Goal: Information Seeking & Learning: Find specific fact

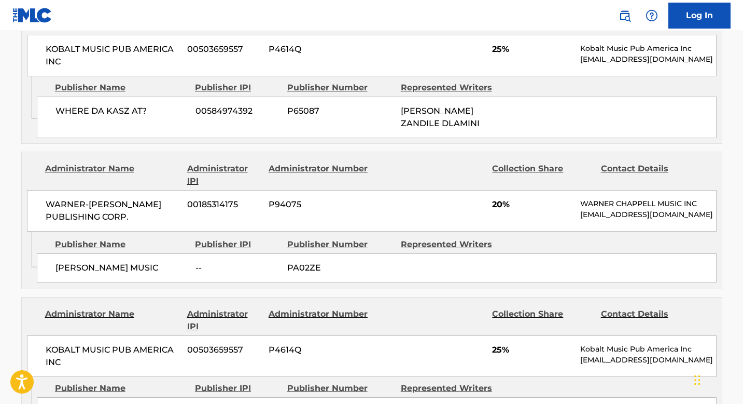
click at [419, 152] on div "Administrator Name Administrator IPI Administrator Number Collection Share Cont…" at bounding box center [372, 191] width 700 height 79
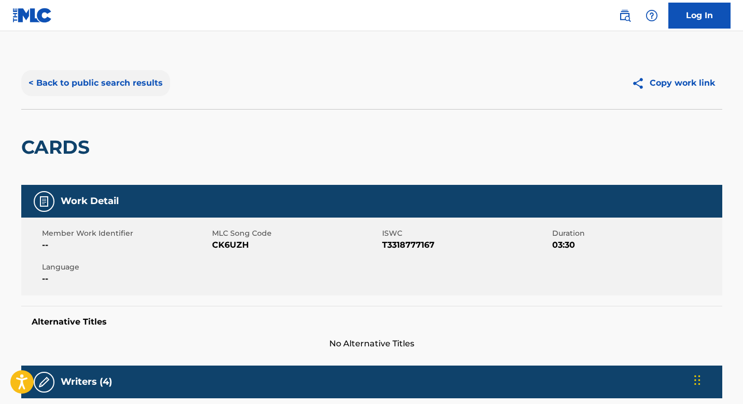
click at [72, 84] on button "< Back to public search results" at bounding box center [95, 83] width 149 height 26
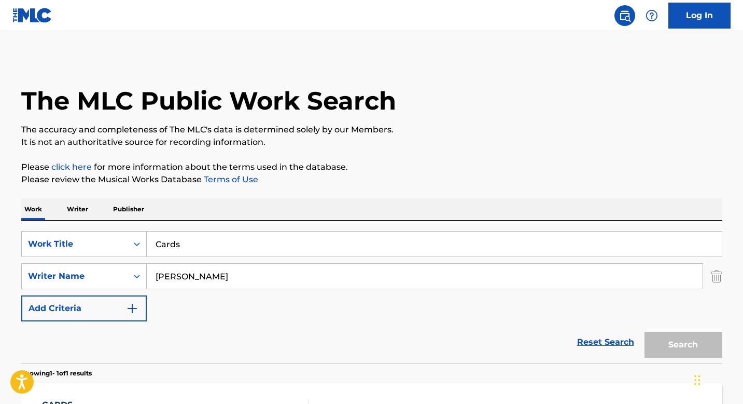
scroll to position [102, 0]
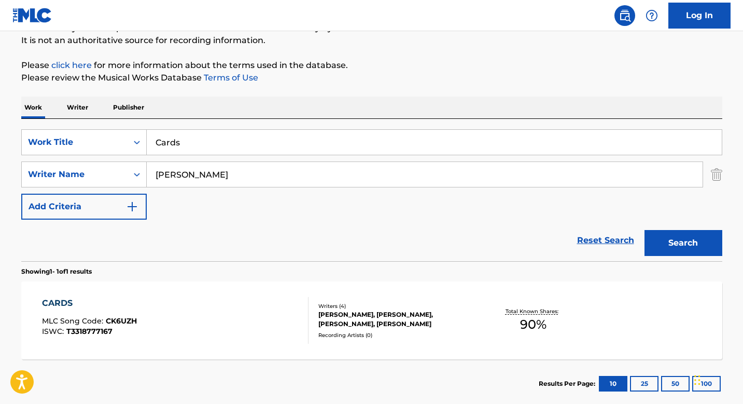
drag, startPoint x: 234, startPoint y: 134, endPoint x: 281, endPoint y: 148, distance: 48.7
click at [281, 148] on input "Cards" at bounding box center [434, 142] width 575 height 25
type input "AAAHH MEN!"
click at [688, 234] on button "Search" at bounding box center [684, 243] width 78 height 26
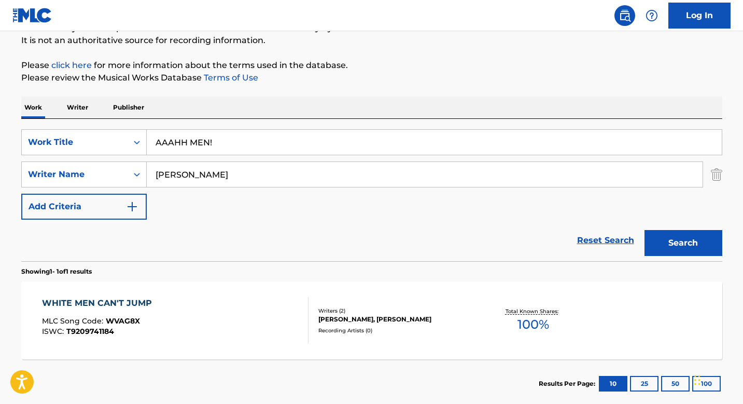
scroll to position [161, 0]
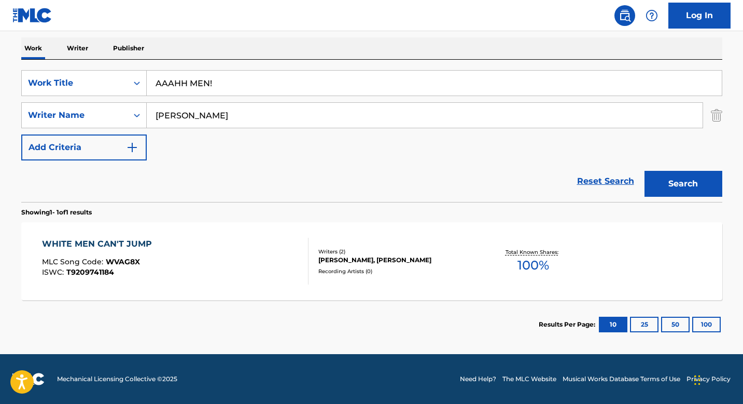
click at [239, 86] on input "AAAHH MEN!" at bounding box center [434, 83] width 575 height 25
click at [645, 171] on button "Search" at bounding box center [684, 184] width 78 height 26
drag, startPoint x: 239, startPoint y: 116, endPoint x: 143, endPoint y: 114, distance: 96.5
click at [143, 114] on div "SearchWithCriteria8ff26d11-032e-4850-ad9d-8cbe49b6c98b Writer Name [PERSON_NAME]" at bounding box center [371, 115] width 701 height 26
click at [201, 149] on div "SearchWithCriteria4ee59fa5-f8c1-46a5-a68c-971c4ad6170b Work Title AAAHH MEN! Se…" at bounding box center [371, 115] width 701 height 90
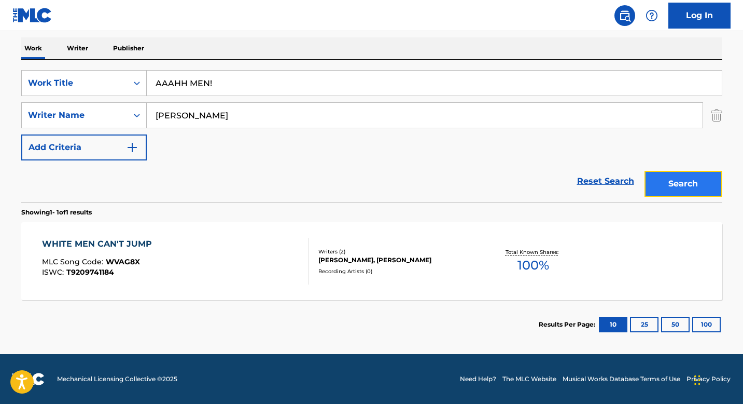
click at [672, 184] on button "Search" at bounding box center [684, 184] width 78 height 26
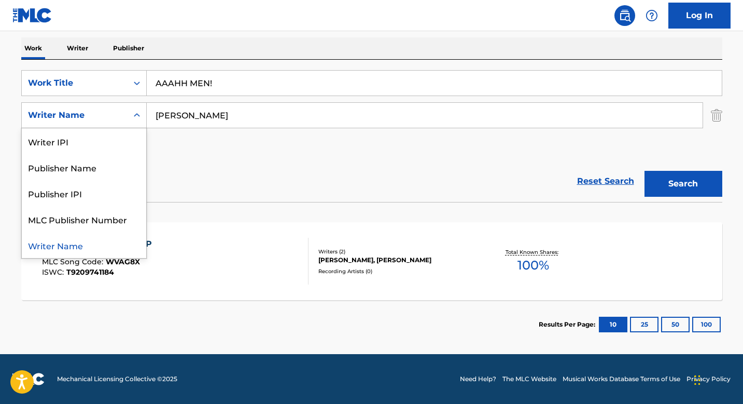
click at [133, 112] on icon "Search Form" at bounding box center [137, 115] width 10 height 10
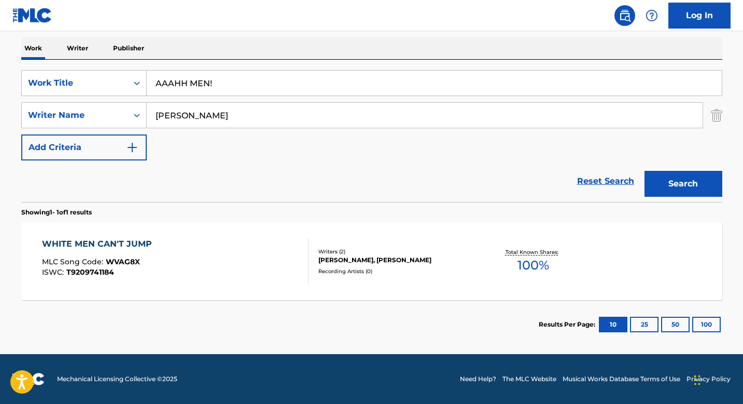
click at [133, 112] on icon "Search Form" at bounding box center [137, 115] width 10 height 10
click at [231, 112] on input "[PERSON_NAME]" at bounding box center [425, 115] width 556 height 25
click at [116, 106] on div "Writer Name" at bounding box center [75, 115] width 106 height 20
drag, startPoint x: 237, startPoint y: 112, endPoint x: 114, endPoint y: 112, distance: 122.4
click at [114, 112] on div "SearchWithCriteria8ff26d11-032e-4850-ad9d-8cbe49b6c98b Writer Name [PERSON_NAME]" at bounding box center [371, 115] width 701 height 26
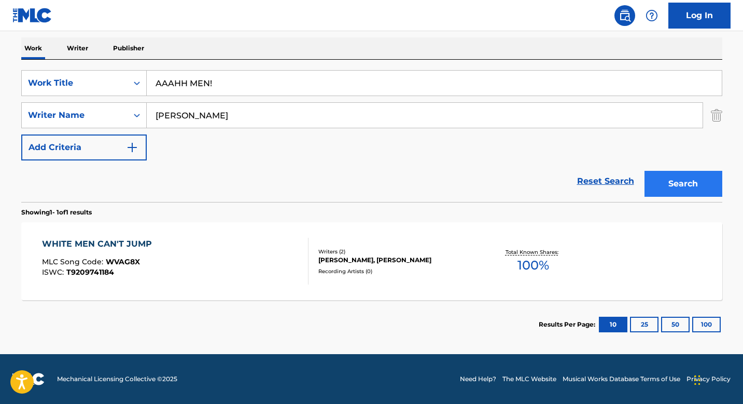
type input "[PERSON_NAME]"
click at [653, 180] on button "Search" at bounding box center [684, 184] width 78 height 26
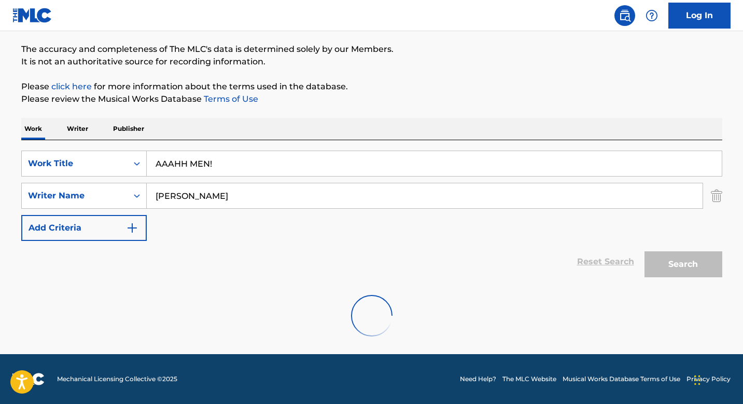
scroll to position [47, 0]
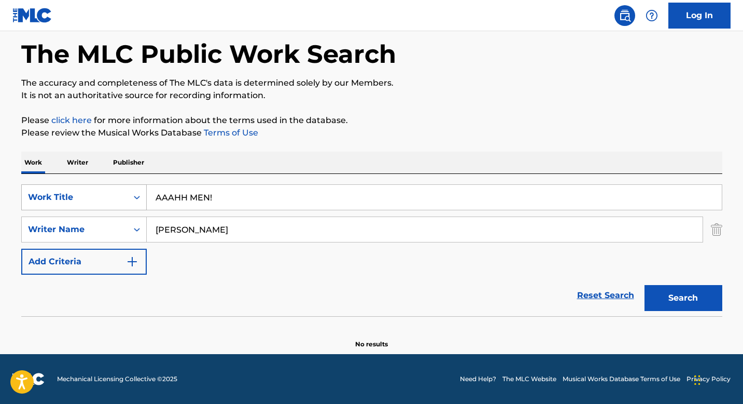
drag, startPoint x: 238, startPoint y: 197, endPoint x: 63, endPoint y: 190, distance: 174.9
click at [63, 190] on div "SearchWithCriteria4ee59fa5-f8c1-46a5-a68c-971c4ad6170b Work Title AAAHH MEN!" at bounding box center [371, 197] width 701 height 26
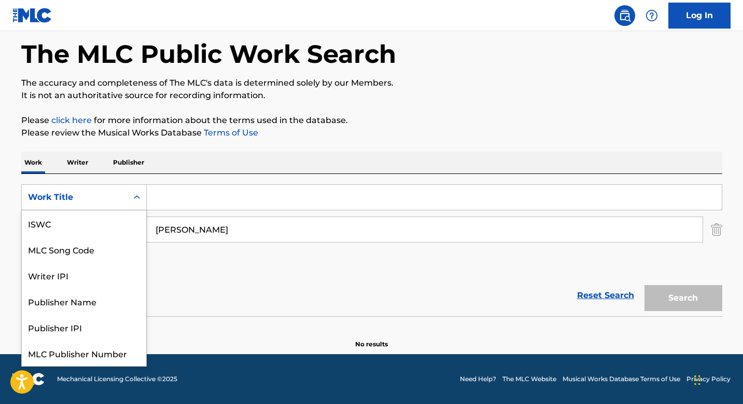
click at [73, 192] on div "Work Title" at bounding box center [74, 197] width 93 height 12
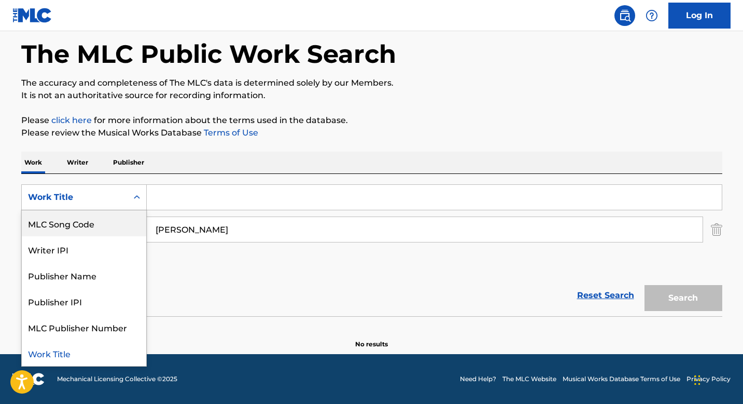
click at [203, 262] on div "SearchWithCriteria4ee59fa5-f8c1-46a5-a68c-971c4ad6170b MLC Song Code, 2 of 7. 7…" at bounding box center [371, 229] width 701 height 90
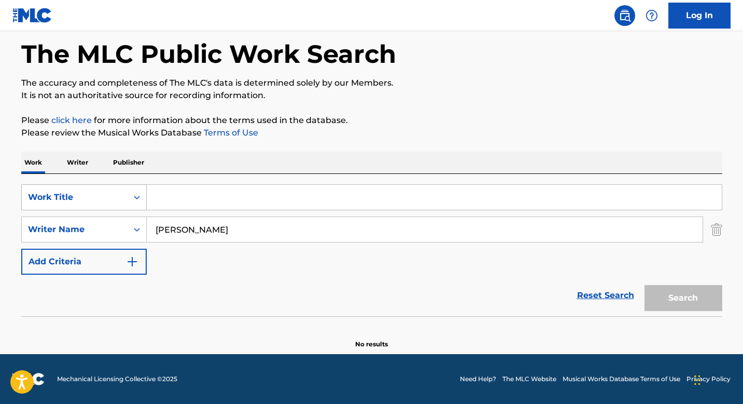
click at [108, 197] on div "Work Title" at bounding box center [74, 197] width 93 height 12
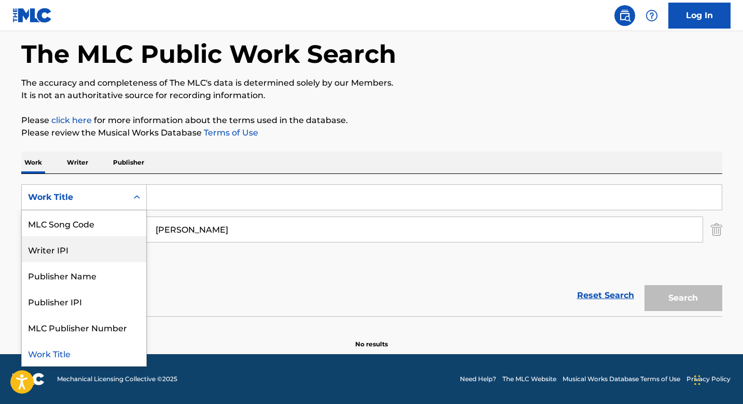
click at [85, 251] on div "Writer IPI" at bounding box center [84, 249] width 124 height 26
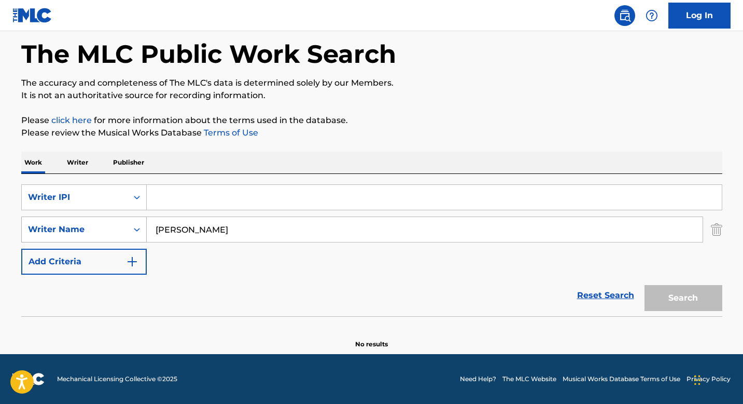
click at [103, 229] on div "Writer Name" at bounding box center [74, 229] width 93 height 12
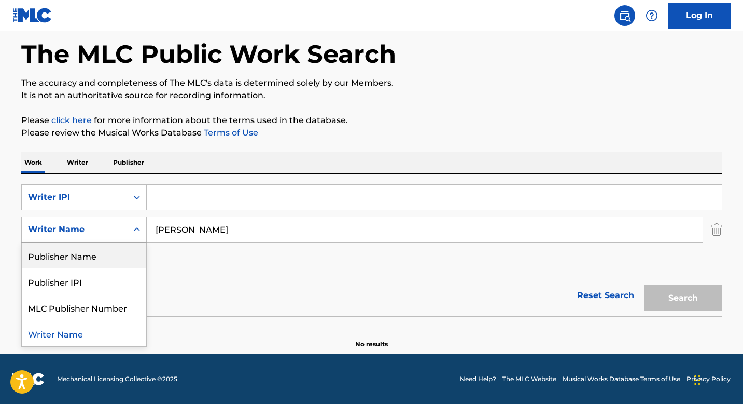
click at [104, 228] on div "Writer Name" at bounding box center [74, 229] width 93 height 12
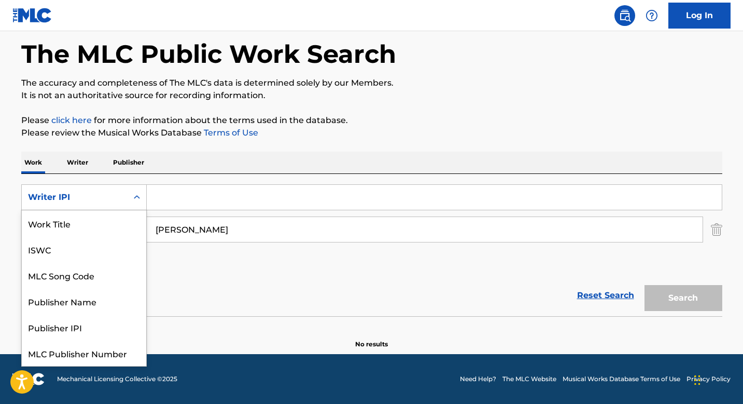
click at [114, 200] on div "Writer IPI" at bounding box center [74, 197] width 93 height 12
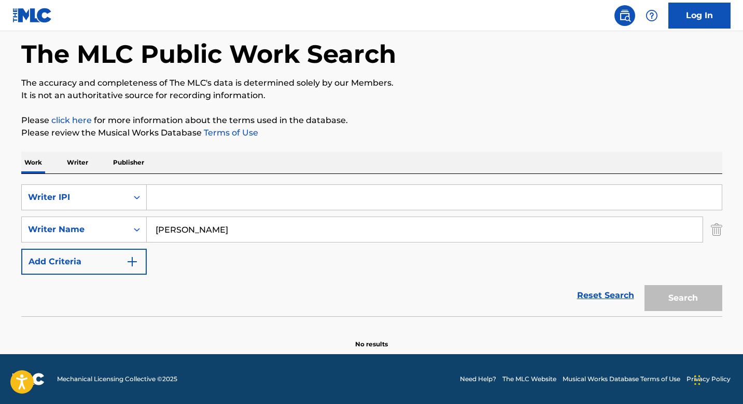
click at [243, 200] on input "Search Form" at bounding box center [434, 197] width 575 height 25
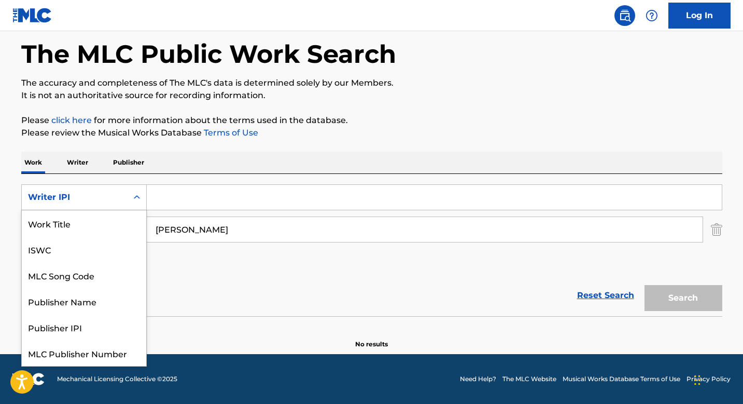
click at [92, 199] on div "Writer IPI" at bounding box center [74, 197] width 93 height 12
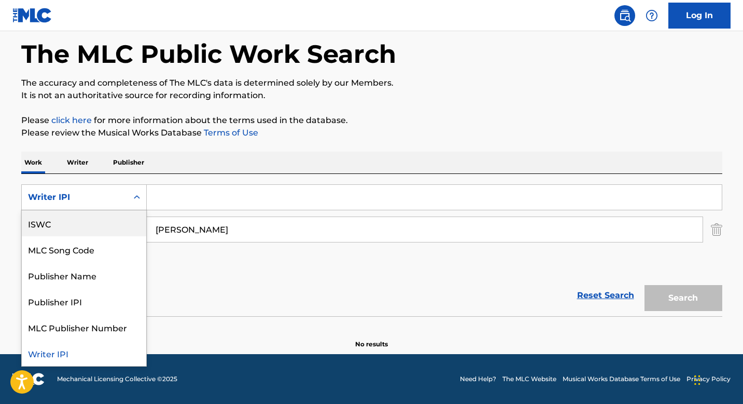
scroll to position [0, 0]
click at [86, 221] on div "Work Title" at bounding box center [84, 223] width 124 height 26
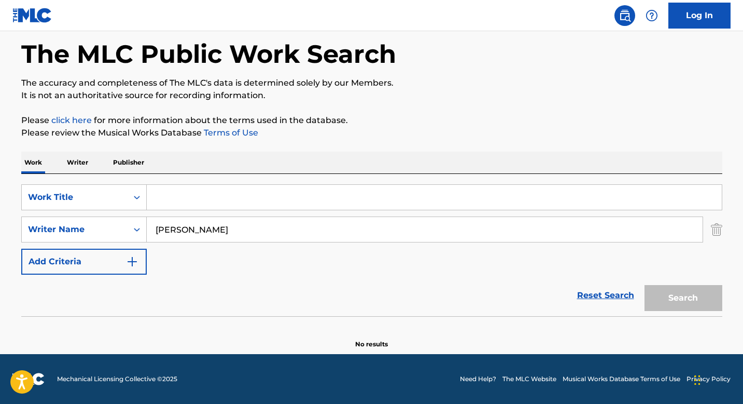
click at [189, 203] on input "Search Form" at bounding box center [434, 197] width 575 height 25
type input "aaahh men"
click at [684, 290] on button "Search" at bounding box center [684, 298] width 78 height 26
drag, startPoint x: 277, startPoint y: 228, endPoint x: 88, endPoint y: 230, distance: 188.8
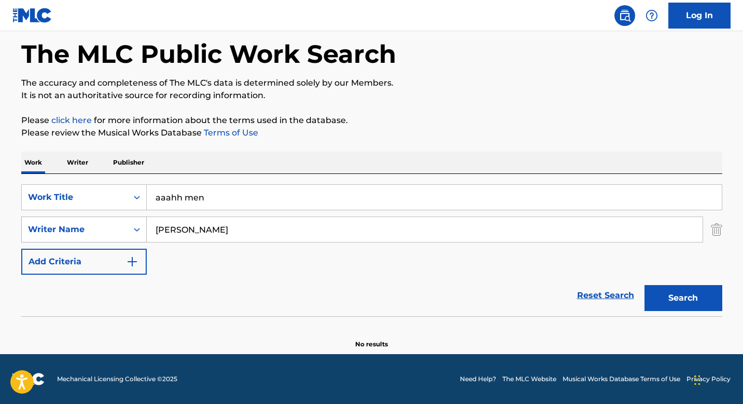
click at [88, 230] on div "SearchWithCriteria8ff26d11-032e-4850-ad9d-8cbe49b6c98b Writer Name [PERSON_NAME]" at bounding box center [371, 229] width 701 height 26
type input "A"
type input "[PERSON_NAME]"
click at [672, 303] on button "Search" at bounding box center [684, 298] width 78 height 26
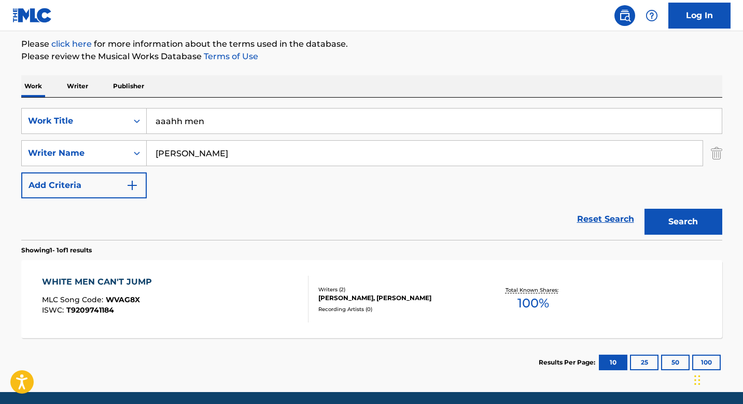
scroll to position [124, 0]
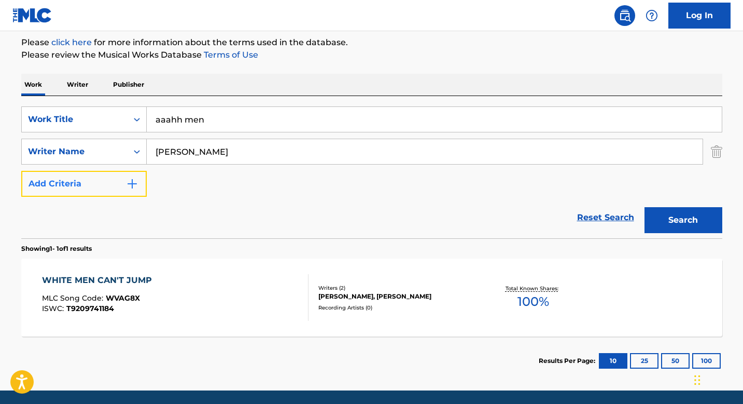
click at [119, 178] on button "Add Criteria" at bounding box center [84, 184] width 126 height 26
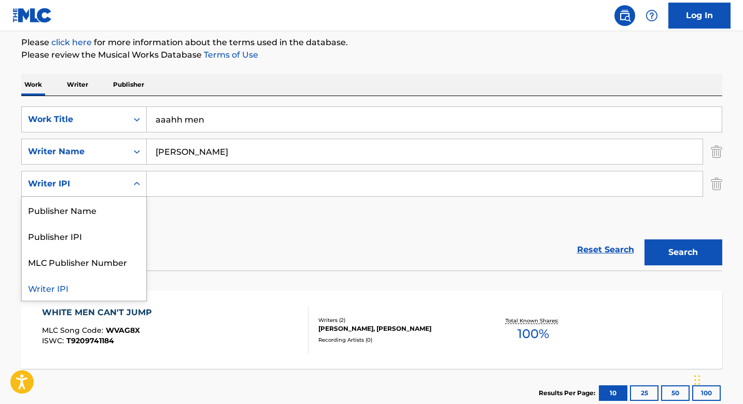
click at [128, 188] on div "Search Form" at bounding box center [137, 183] width 19 height 19
click at [112, 217] on div "Publisher Name" at bounding box center [84, 210] width 124 height 26
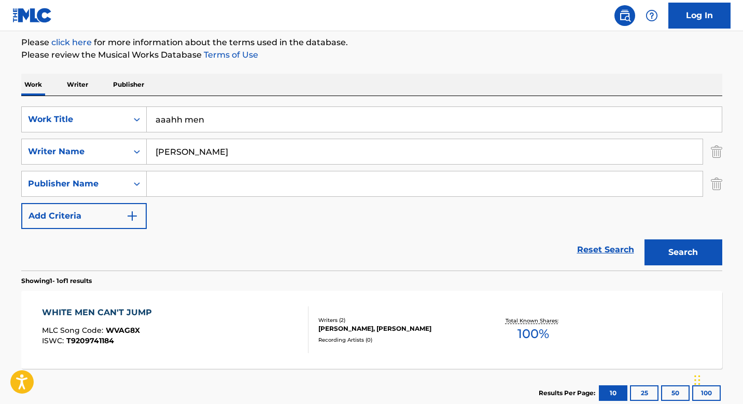
click at [226, 184] on input "Search Form" at bounding box center [425, 183] width 556 height 25
type input "Kemosabe Records"
drag, startPoint x: 238, startPoint y: 118, endPoint x: 119, endPoint y: 118, distance: 118.8
click at [119, 118] on div "SearchWithCriteriaf7812757-7b88-4309-987a-fd87ac4663f1 Work Title aaahh men" at bounding box center [371, 119] width 701 height 26
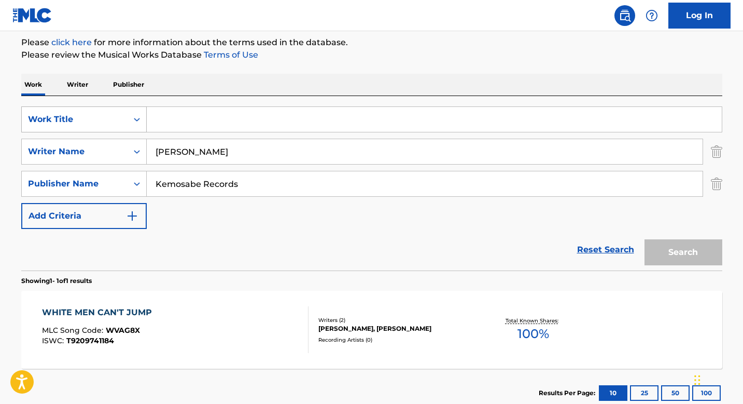
click at [113, 108] on div "Work Title" at bounding box center [84, 119] width 126 height 26
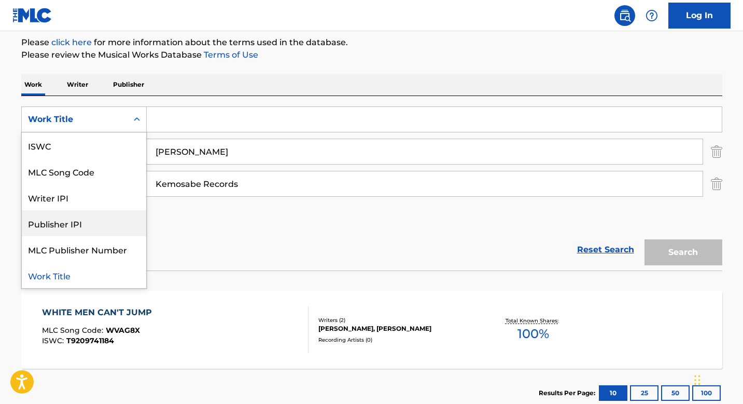
click at [192, 227] on div "SearchWithCriteriaf7812757-7b88-4309-987a-fd87ac4663f1 Publisher IPI, 4 of 6. 6…" at bounding box center [371, 167] width 701 height 122
click at [108, 111] on div "Work Title" at bounding box center [75, 119] width 106 height 20
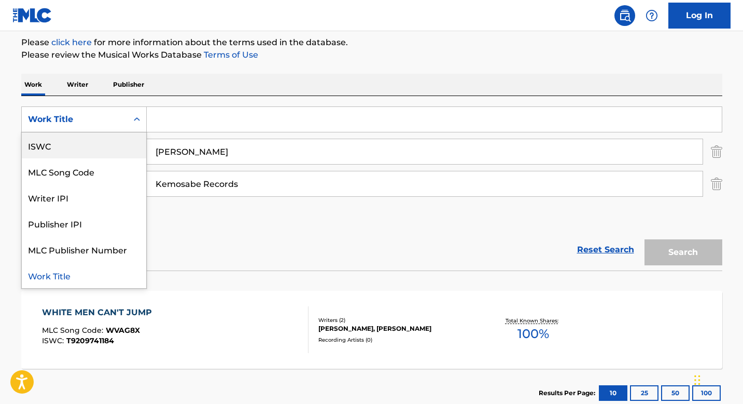
click at [197, 225] on div "SearchWithCriteriaf7812757-7b88-4309-987a-fd87ac4663f1 ISWC, 1 of 6. 6 results …" at bounding box center [371, 167] width 701 height 122
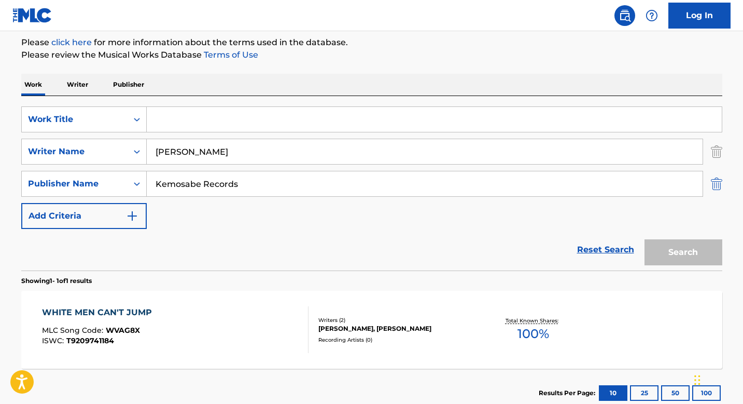
click at [719, 183] on img "Search Form" at bounding box center [716, 184] width 11 height 26
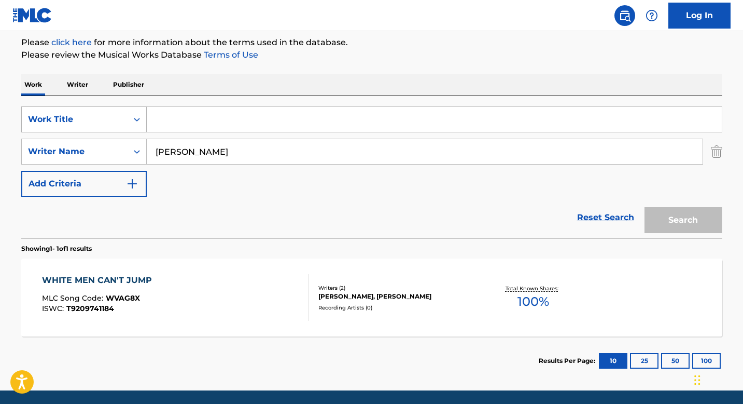
click at [100, 121] on div "Work Title" at bounding box center [74, 119] width 93 height 12
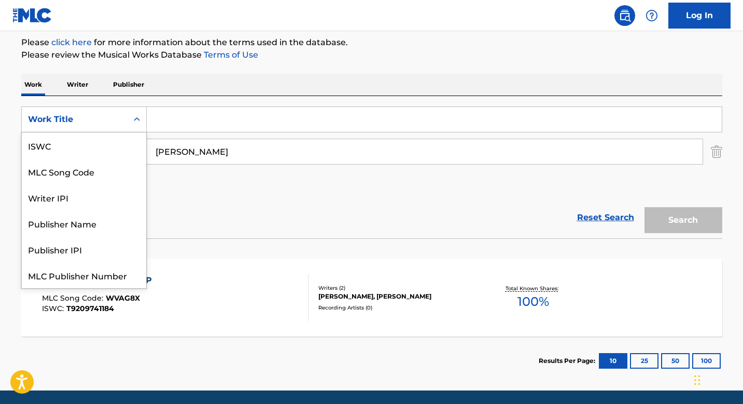
scroll to position [26, 0]
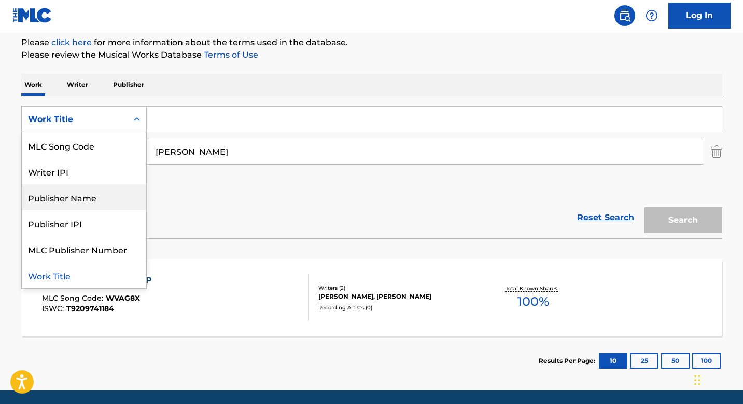
click at [100, 208] on div "Publisher Name" at bounding box center [84, 197] width 124 height 26
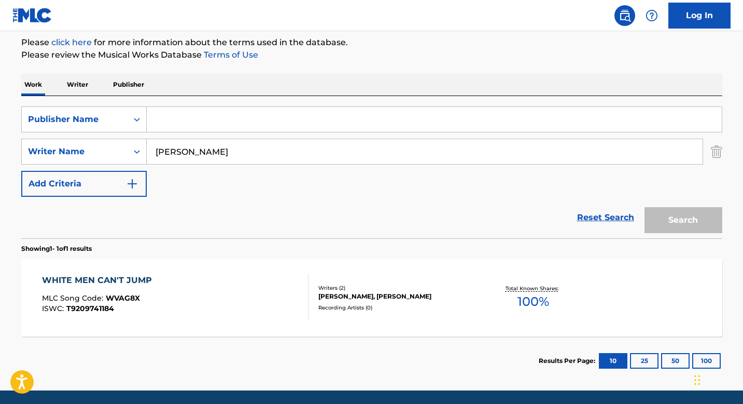
click at [215, 121] on input "Search Form" at bounding box center [434, 119] width 575 height 25
type input "S"
type input "Sony Music Publisher"
click at [645, 207] on button "Search" at bounding box center [684, 220] width 78 height 26
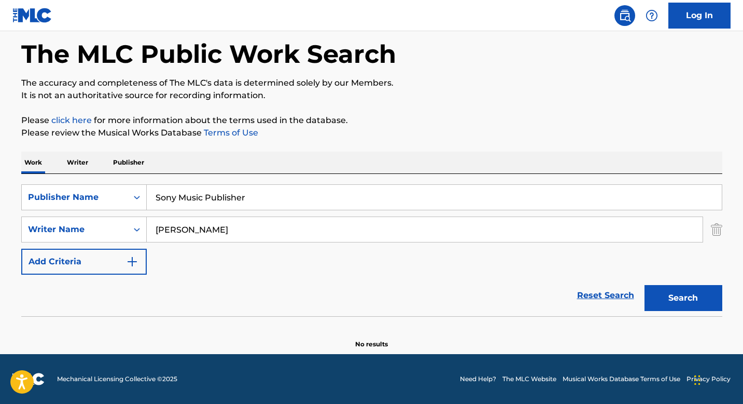
scroll to position [47, 0]
click at [714, 223] on img "Search Form" at bounding box center [716, 229] width 11 height 26
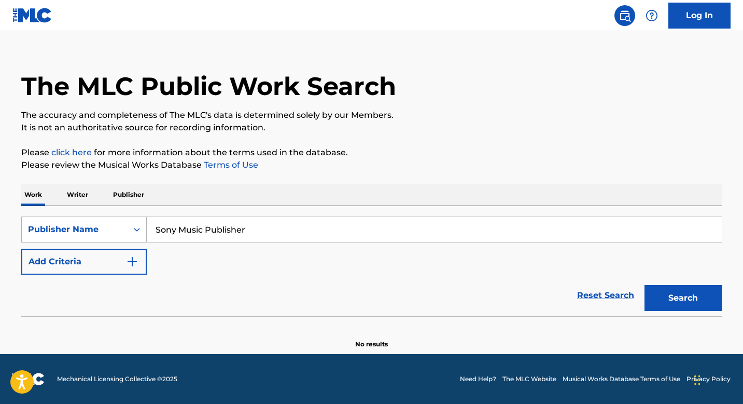
drag, startPoint x: 323, startPoint y: 231, endPoint x: 106, endPoint y: 217, distance: 216.7
click at [104, 217] on div "SearchWithCriteria4354574c-f85d-493c-ba0b-ad89ca201fed Publisher Name Sony Musi…" at bounding box center [371, 229] width 701 height 26
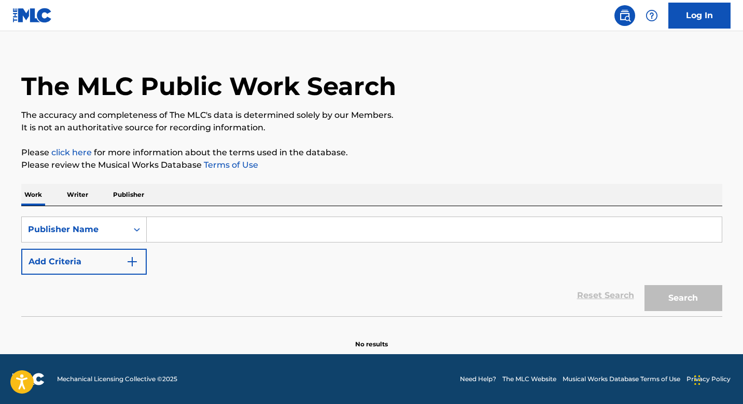
click at [71, 187] on p "Writer" at bounding box center [77, 195] width 27 height 22
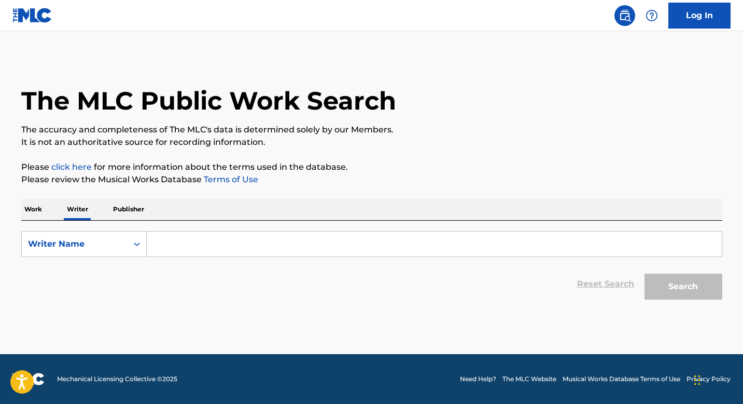
click at [38, 207] on p "Work" at bounding box center [33, 209] width 24 height 22
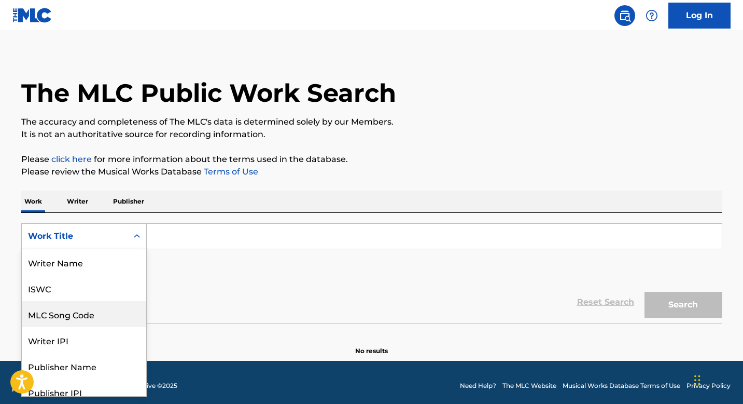
click at [82, 249] on div "MLC Song Code, 3 of 8. 8 results available. Use Up and Down to choose options, …" at bounding box center [84, 236] width 126 height 26
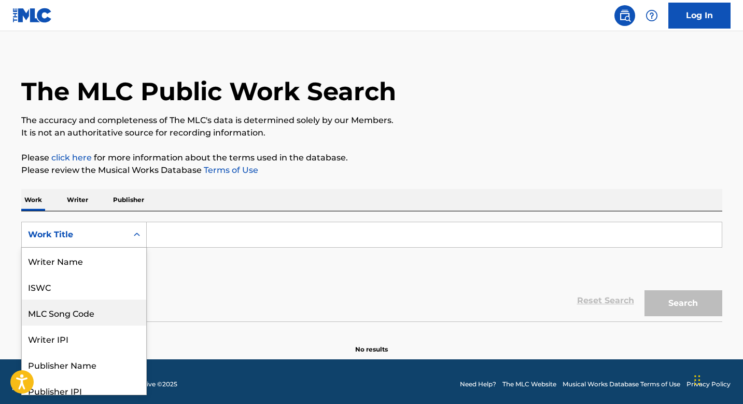
scroll to position [52, 0]
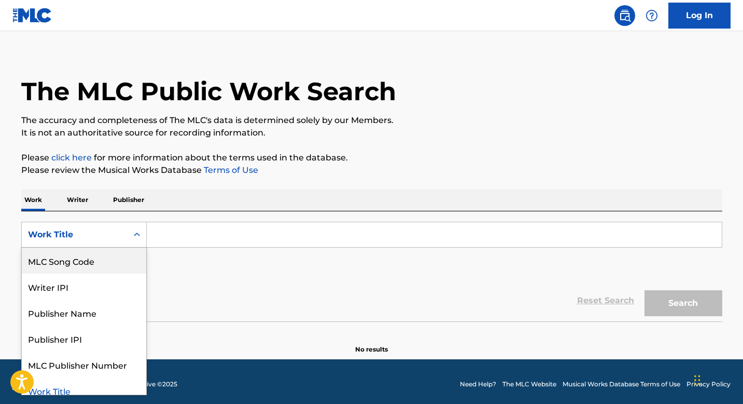
click at [110, 228] on div "Work Title" at bounding box center [75, 235] width 106 height 20
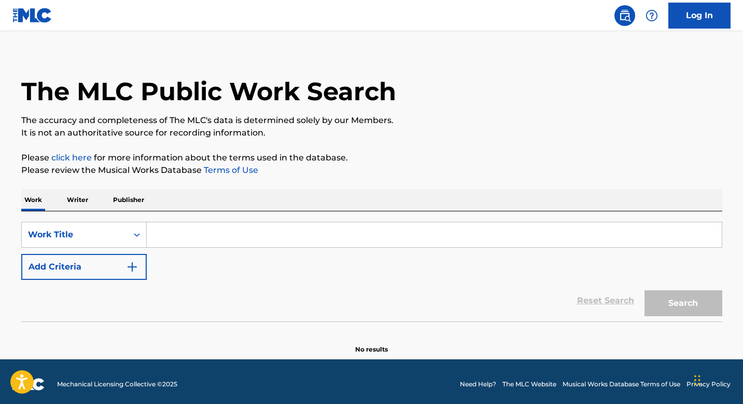
click at [231, 239] on input "Search Form" at bounding box center [434, 234] width 575 height 25
type input "M"
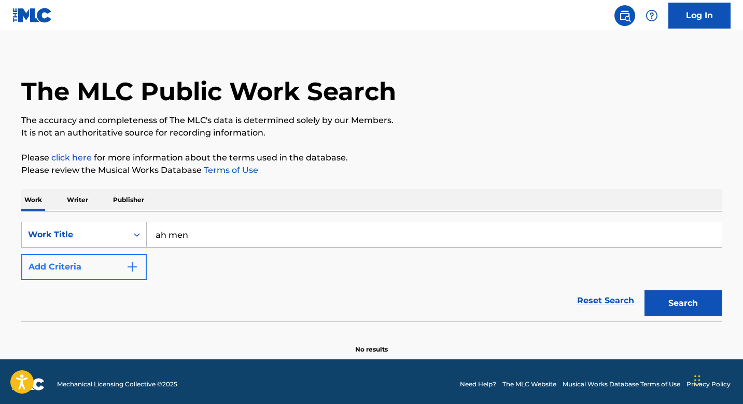
type input "ah men"
click at [95, 272] on button "Add Criteria" at bounding box center [84, 267] width 126 height 26
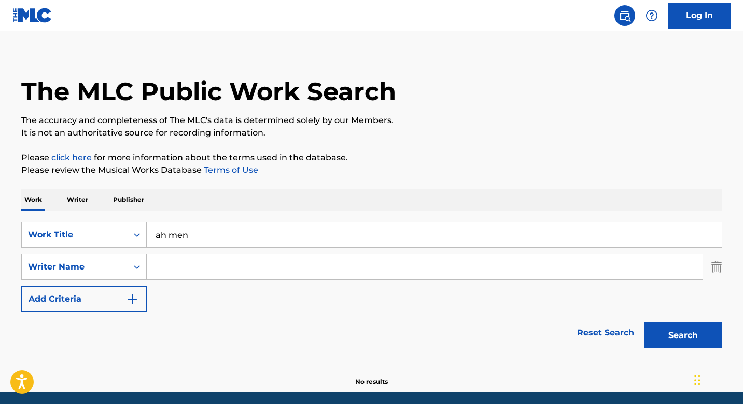
click at [175, 268] on input "Search Form" at bounding box center [425, 266] width 556 height 25
type input "[PERSON_NAME]"
click at [683, 333] on button "Search" at bounding box center [684, 335] width 78 height 26
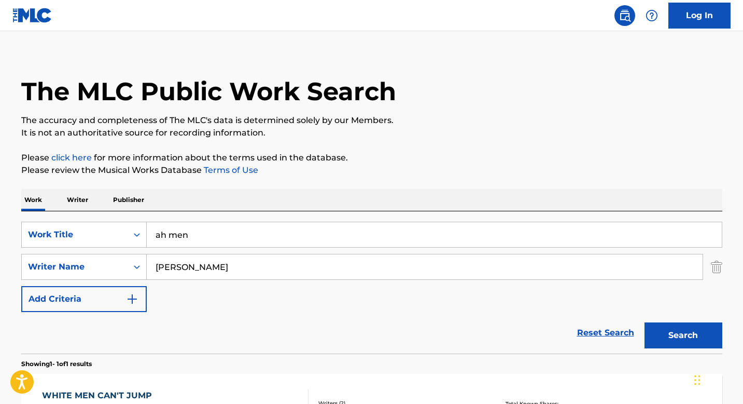
scroll to position [161, 0]
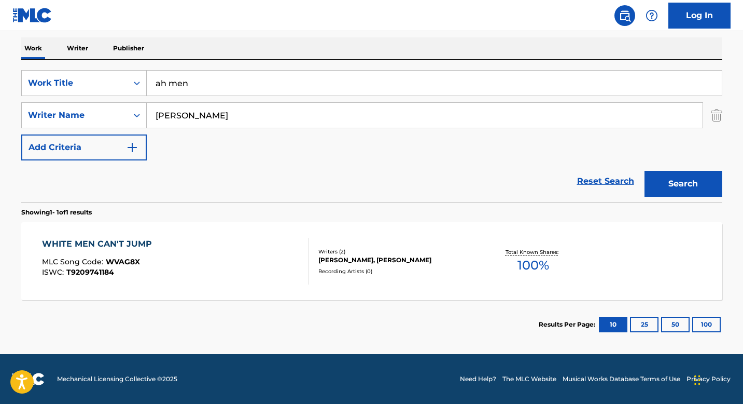
click at [206, 80] on input "ah men" at bounding box center [434, 83] width 575 height 25
click at [161, 82] on input "ah men" at bounding box center [434, 83] width 575 height 25
click at [645, 171] on button "Search" at bounding box center [684, 184] width 78 height 26
click at [164, 81] on input "h men" at bounding box center [434, 83] width 575 height 25
type input "men"
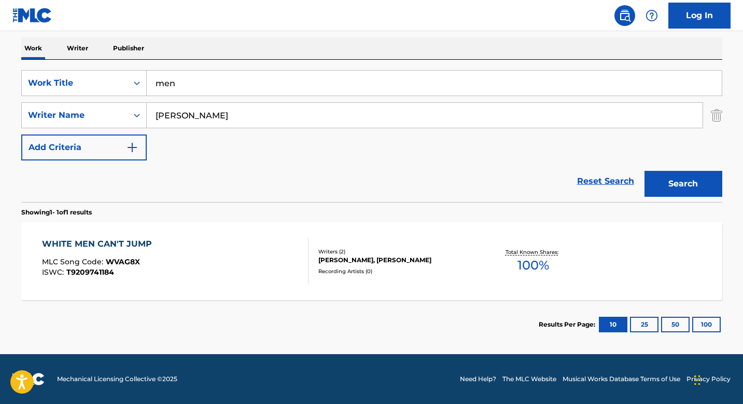
click at [645, 171] on button "Search" at bounding box center [684, 184] width 78 height 26
drag, startPoint x: 244, startPoint y: 113, endPoint x: 52, endPoint y: 110, distance: 191.9
click at [52, 110] on div "SearchWithCriteria8ff26d11-032e-4850-ad9d-8cbe49b6c98b Writer Name [PERSON_NAME]" at bounding box center [371, 115] width 701 height 26
click at [262, 116] on input "Search Form" at bounding box center [425, 115] width 556 height 25
paste input "AAAHH MEN!"
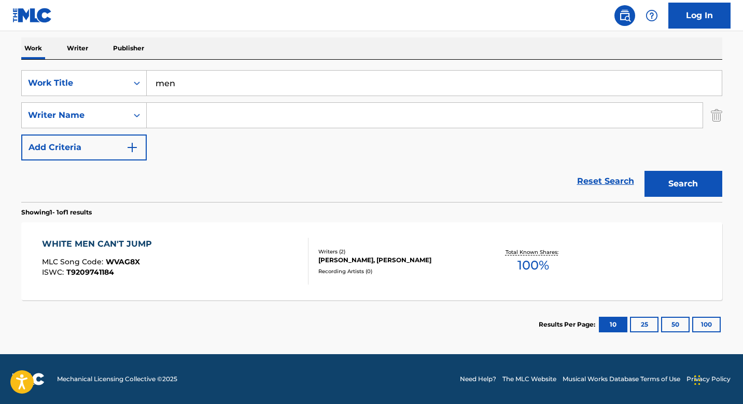
type input "AAAHH MEN!"
type input "[PERSON_NAME]"
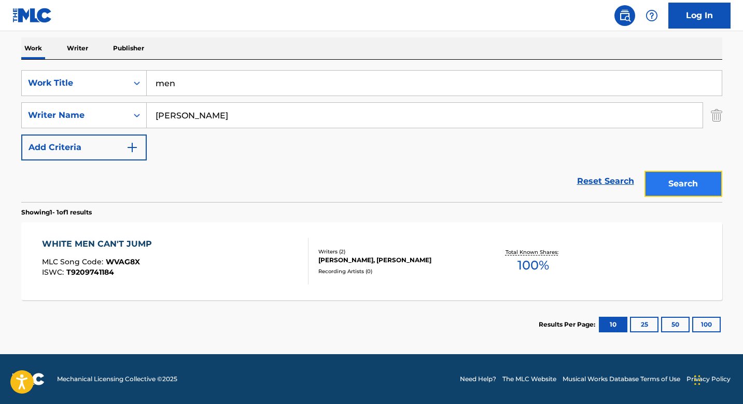
click at [680, 173] on button "Search" at bounding box center [684, 184] width 78 height 26
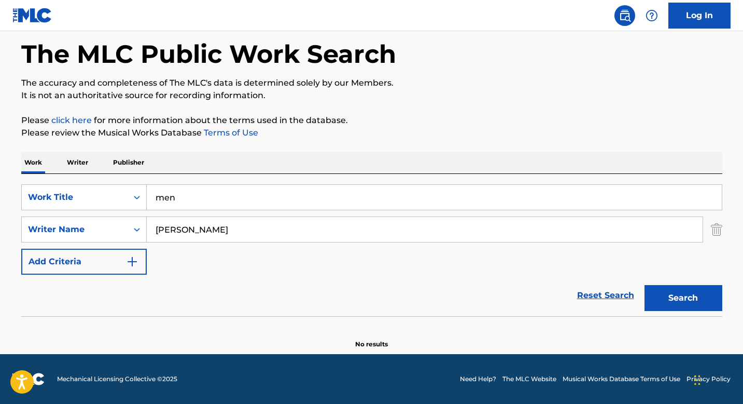
scroll to position [47, 0]
drag, startPoint x: 225, startPoint y: 204, endPoint x: 107, endPoint y: 201, distance: 117.8
click at [107, 201] on div "SearchWithCriteria4ee59fa5-f8c1-46a5-a68c-971c4ad6170b Work Title men" at bounding box center [371, 197] width 701 height 26
click at [645, 285] on button "Search" at bounding box center [684, 298] width 78 height 26
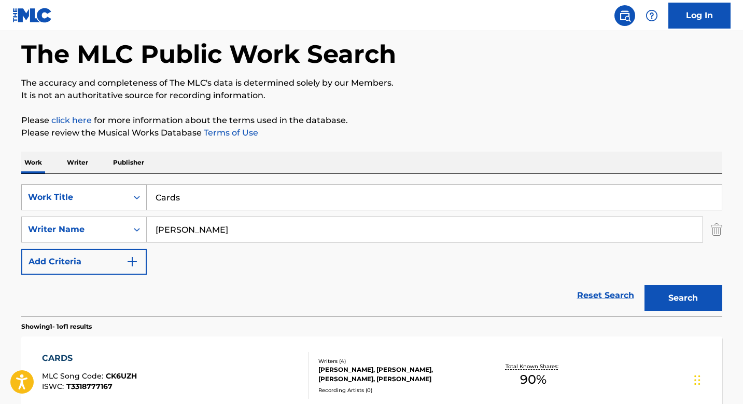
drag, startPoint x: 212, startPoint y: 196, endPoint x: 99, endPoint y: 196, distance: 113.1
click at [99, 196] on div "SearchWithCriteria4ee59fa5-f8c1-46a5-a68c-971c4ad6170b Work Title Cards" at bounding box center [371, 197] width 701 height 26
click at [645, 285] on button "Search" at bounding box center [684, 298] width 78 height 26
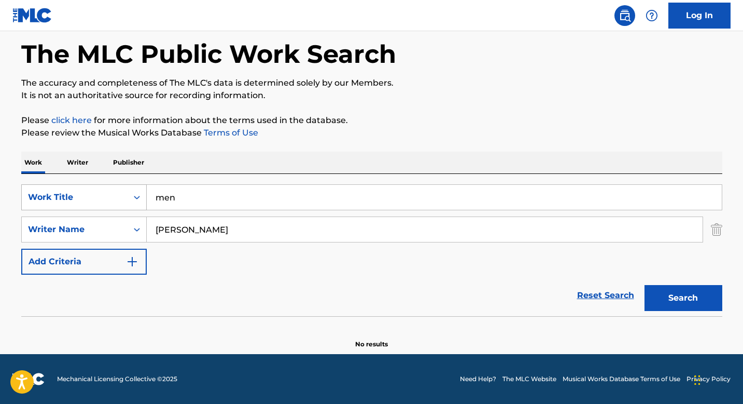
drag, startPoint x: 185, startPoint y: 197, endPoint x: 102, endPoint y: 195, distance: 83.5
click at [101, 197] on div "SearchWithCriteria4ee59fa5-f8c1-46a5-a68c-971c4ad6170b Work Title men" at bounding box center [371, 197] width 701 height 26
click at [645, 285] on button "Search" at bounding box center [684, 298] width 78 height 26
type input "a"
click at [645, 285] on button "Search" at bounding box center [684, 298] width 78 height 26
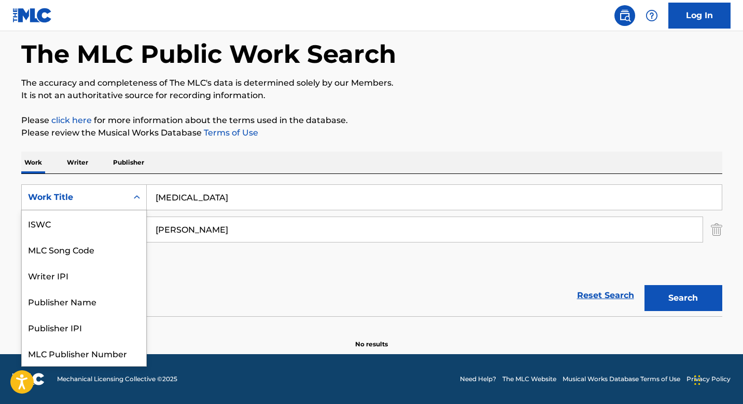
click at [55, 198] on div "Work Title" at bounding box center [74, 197] width 93 height 12
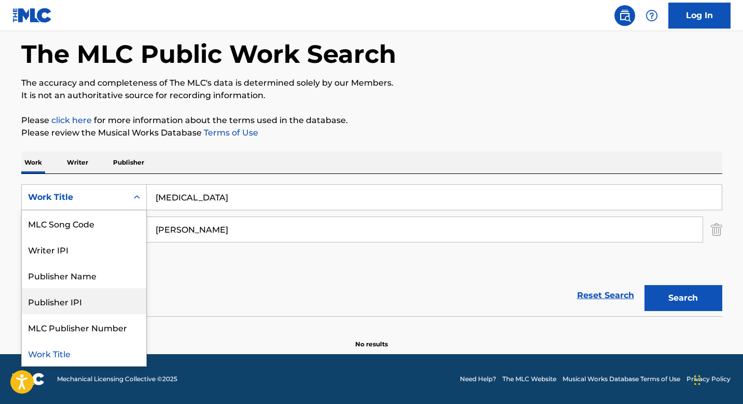
scroll to position [0, 0]
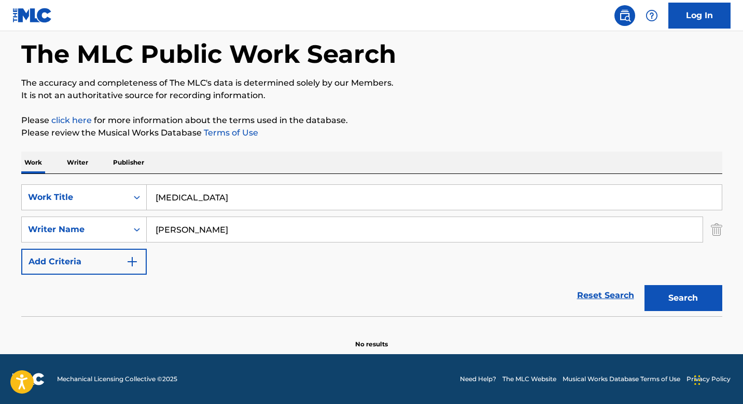
click at [195, 203] on input "[MEDICAL_DATA]" at bounding box center [434, 197] width 575 height 25
type input "a"
click at [645, 285] on button "Search" at bounding box center [684, 298] width 78 height 26
click at [171, 199] on input "Ah/men" at bounding box center [434, 197] width 575 height 25
type input "Ah men"
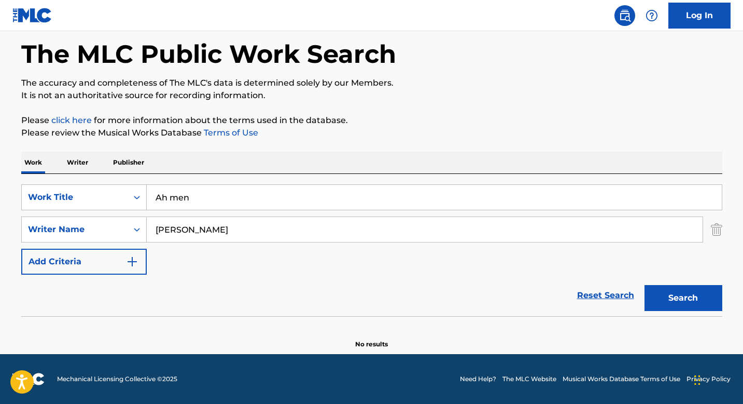
click at [645, 285] on button "Search" at bounding box center [684, 298] width 78 height 26
drag, startPoint x: 211, startPoint y: 196, endPoint x: 130, endPoint y: 196, distance: 81.4
click at [130, 196] on div "SearchWithCriteria4ee59fa5-f8c1-46a5-a68c-971c4ad6170b Work Title Ah men" at bounding box center [371, 197] width 701 height 26
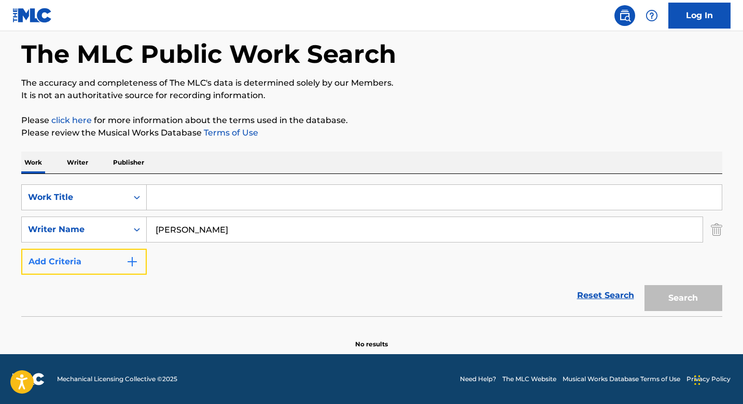
click at [107, 248] on button "Add Criteria" at bounding box center [84, 261] width 126 height 26
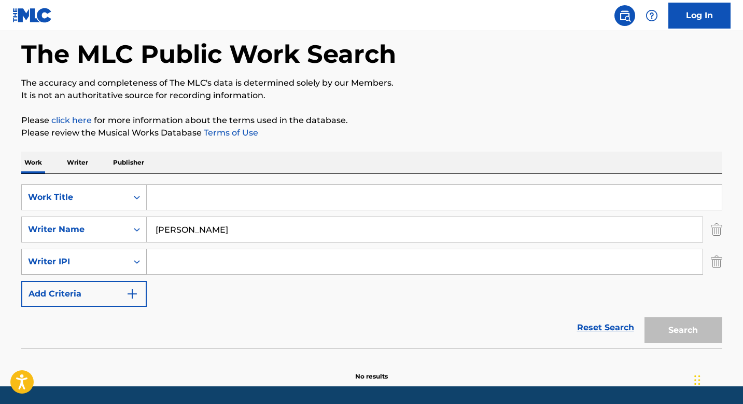
click at [116, 254] on div "Writer IPI" at bounding box center [75, 262] width 106 height 20
click at [126, 263] on div "Writer IPI" at bounding box center [75, 262] width 106 height 20
click at [716, 250] on img "Search Form" at bounding box center [716, 261] width 11 height 26
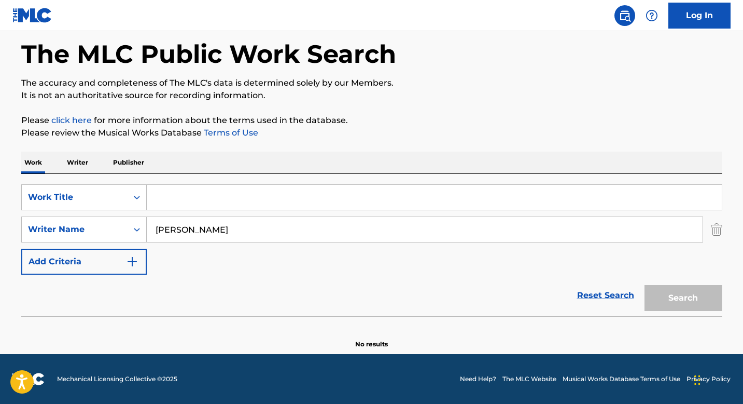
click at [665, 299] on div "Search" at bounding box center [680, 294] width 83 height 41
click at [82, 189] on div "Work Title" at bounding box center [75, 197] width 106 height 20
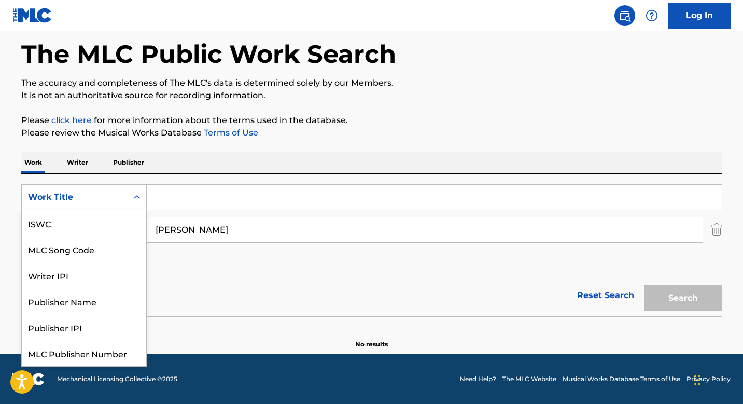
scroll to position [26, 0]
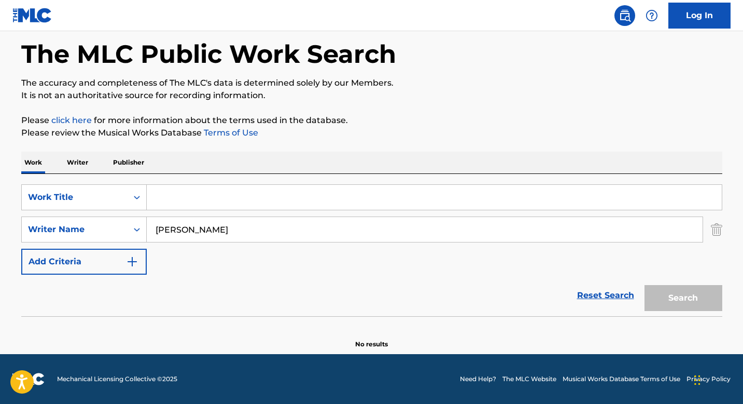
click at [223, 202] on input "Search Form" at bounding box center [434, 197] width 575 height 25
click at [380, 228] on input "[PERSON_NAME]" at bounding box center [425, 229] width 556 height 25
click at [714, 225] on img "Search Form" at bounding box center [716, 229] width 11 height 26
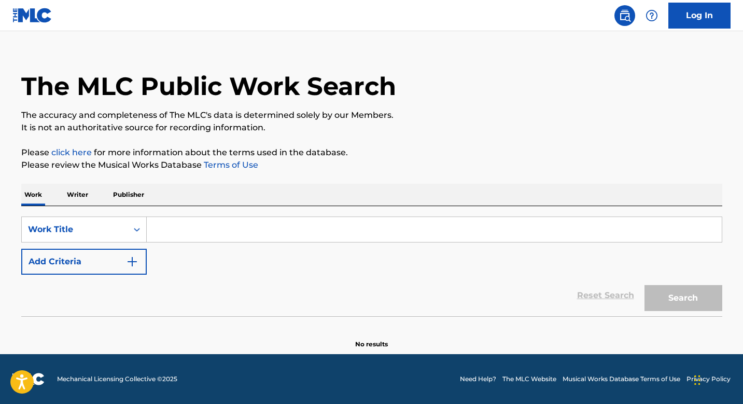
click at [398, 239] on input "Search Form" at bounding box center [434, 229] width 575 height 25
click at [41, 231] on div "Work Title" at bounding box center [74, 229] width 93 height 12
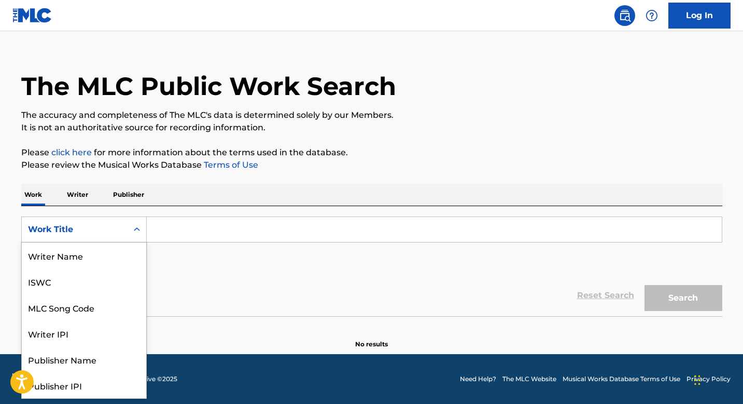
scroll to position [52, 0]
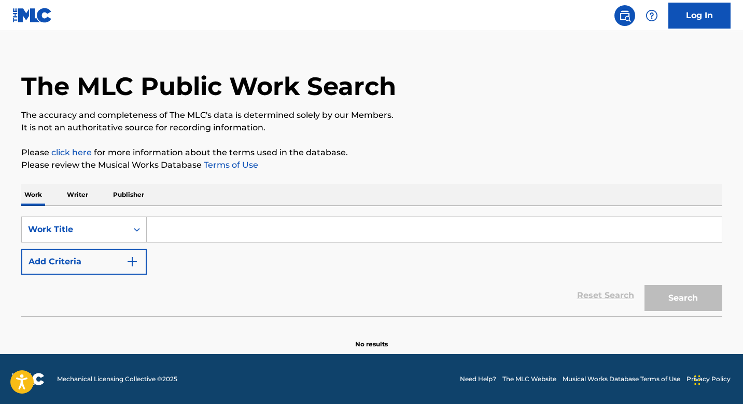
click at [80, 185] on p "Writer" at bounding box center [77, 195] width 27 height 22
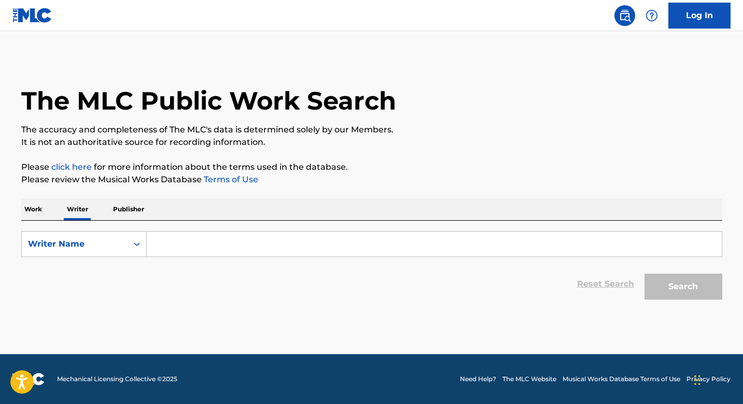
click at [167, 249] on input "Search Form" at bounding box center [434, 243] width 575 height 25
paste input "[PERSON_NAME]"
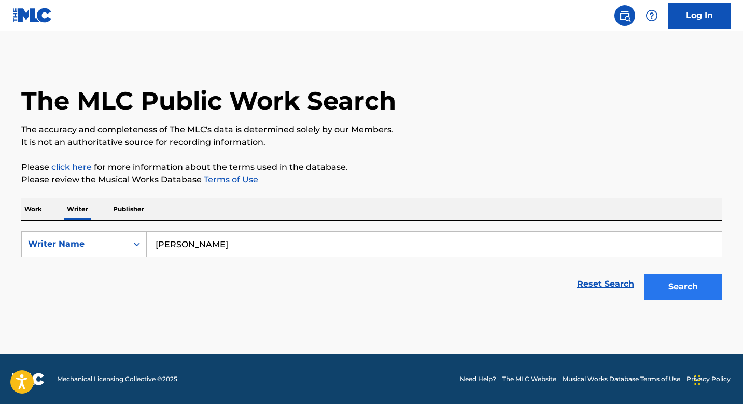
type input "[PERSON_NAME]"
click at [666, 287] on button "Search" at bounding box center [684, 286] width 78 height 26
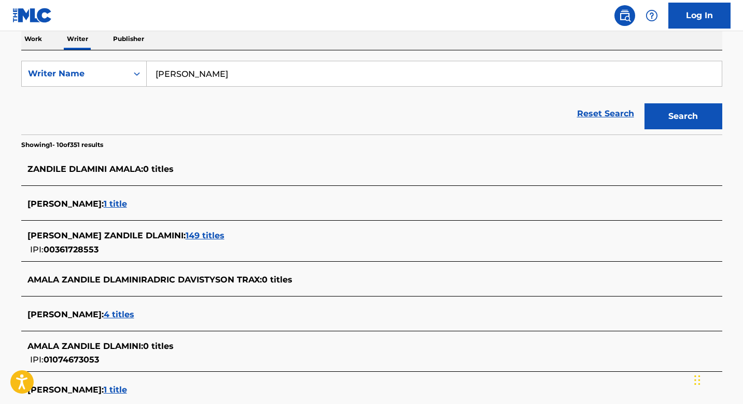
scroll to position [171, 0]
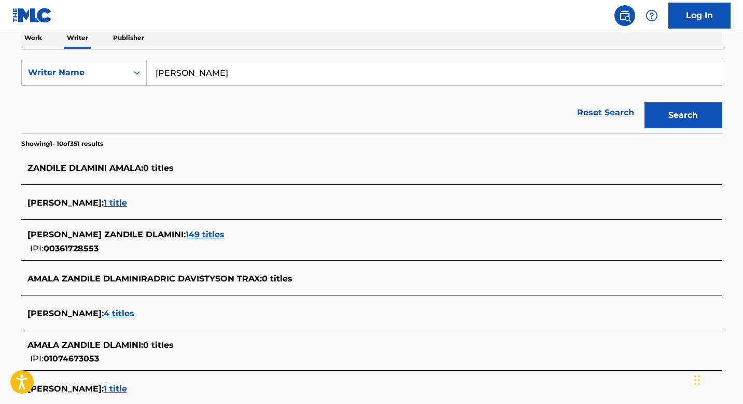
click at [197, 234] on span "149 titles" at bounding box center [205, 234] width 39 height 10
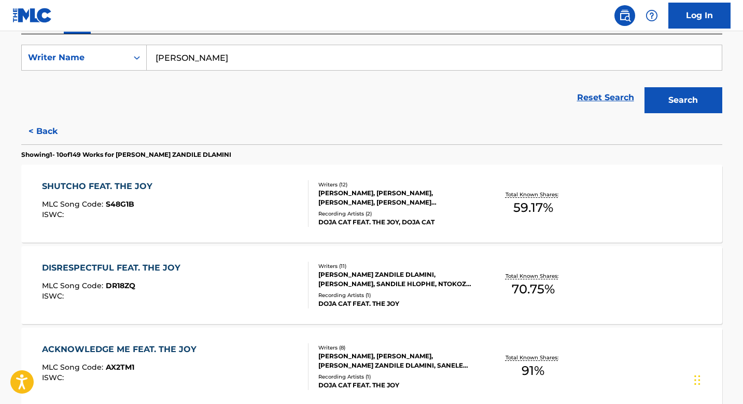
scroll to position [0, 0]
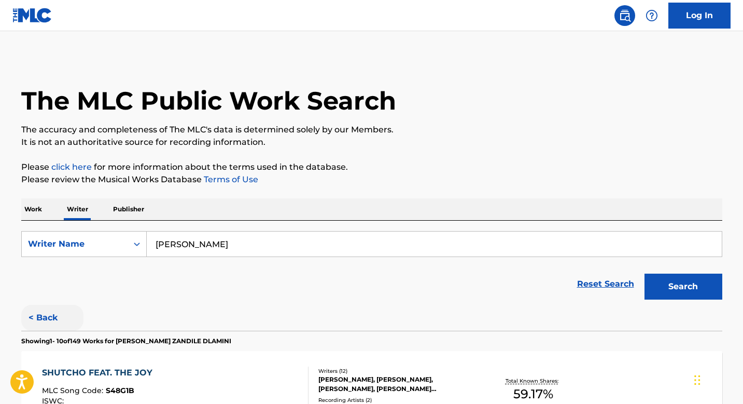
click at [45, 313] on button "< Back" at bounding box center [52, 317] width 62 height 26
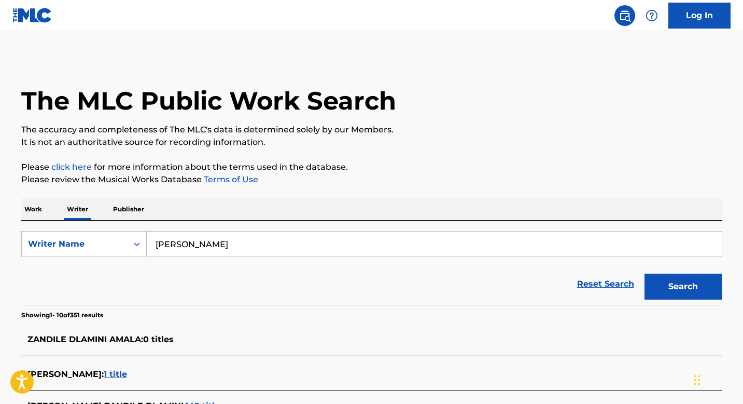
click at [40, 210] on p "Work" at bounding box center [33, 209] width 24 height 22
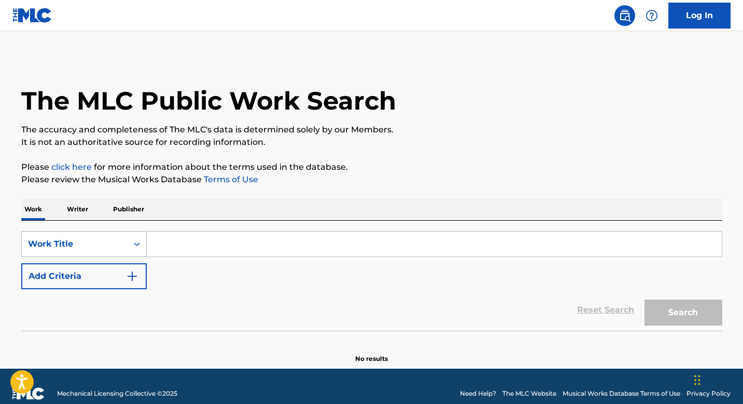
click at [108, 244] on div "Work Title" at bounding box center [75, 244] width 106 height 20
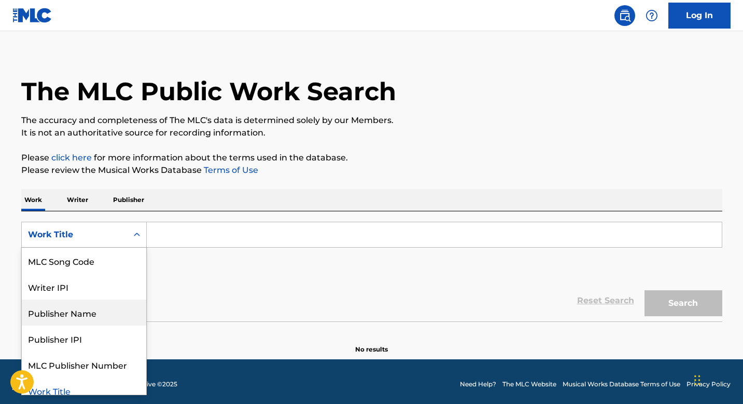
scroll to position [61, 0]
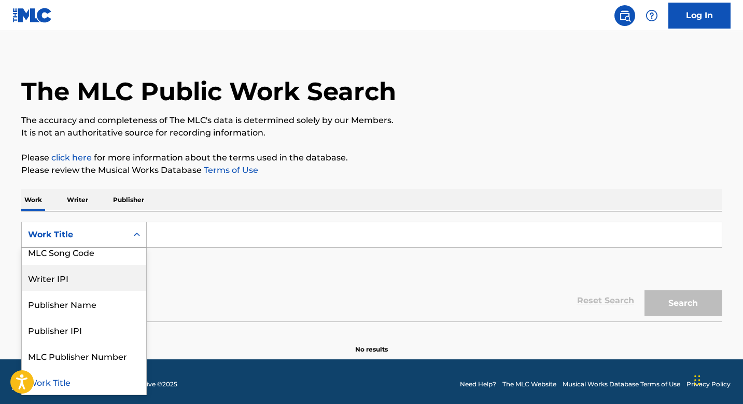
click at [183, 234] on input "Search Form" at bounding box center [434, 234] width 575 height 25
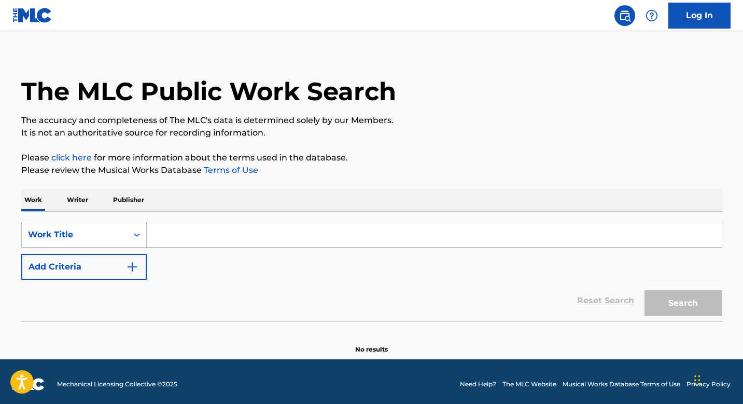
click at [78, 247] on div "SearchWithCriteria4ee59fa5-f8c1-46a5-a68c-971c4ad6170b Work Title Add Criteria" at bounding box center [371, 250] width 701 height 58
click at [84, 234] on div "Work Title" at bounding box center [74, 234] width 93 height 12
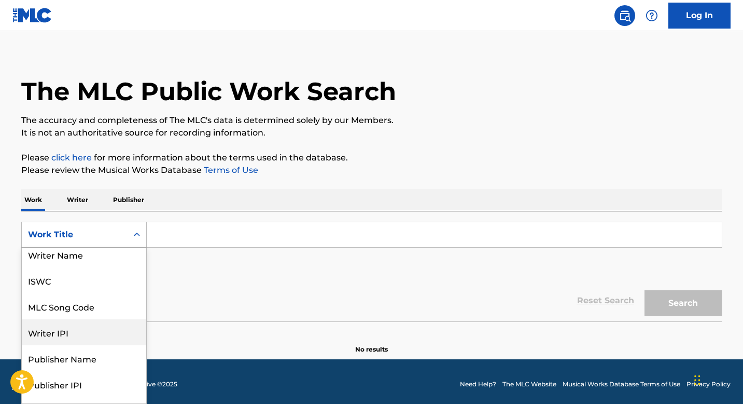
scroll to position [0, 0]
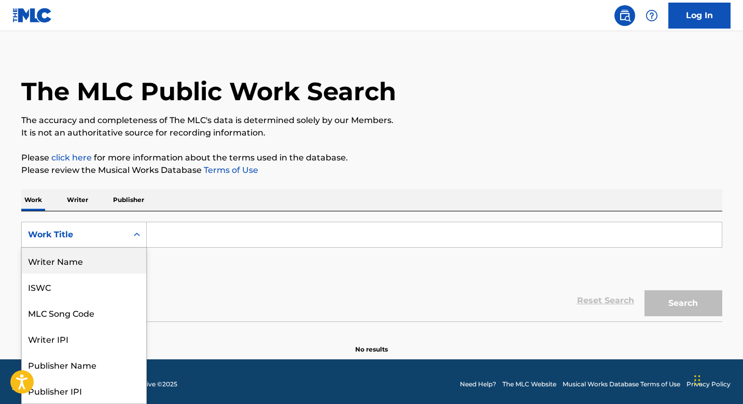
click at [83, 252] on div "Writer Name" at bounding box center [84, 260] width 124 height 26
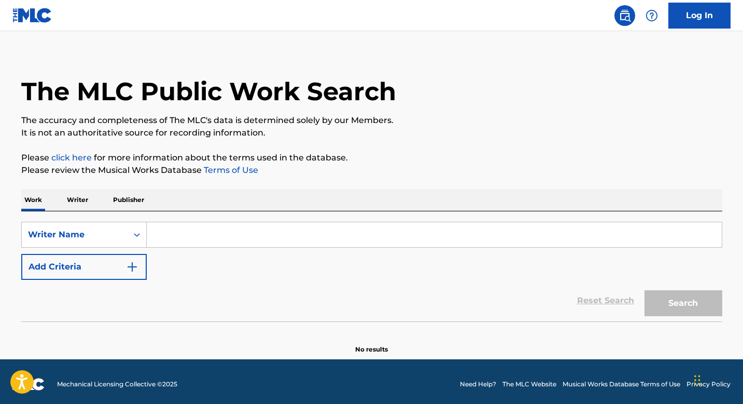
click at [206, 247] on div "Search Form" at bounding box center [435, 234] width 576 height 26
click at [213, 233] on input "Search Form" at bounding box center [434, 234] width 575 height 25
type input "C"
paste input "[PERSON_NAME]"
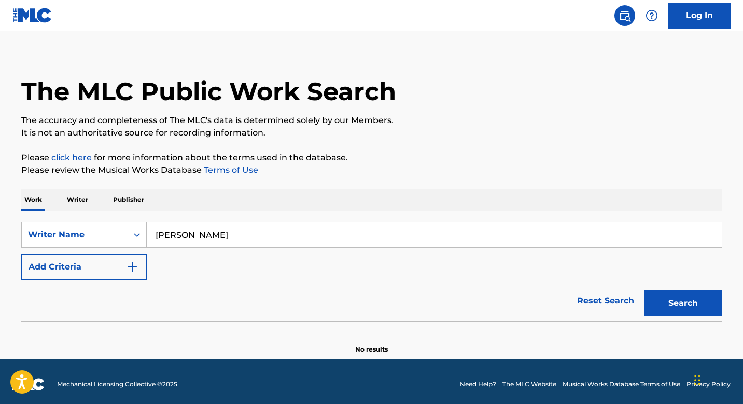
type input "[PERSON_NAME]"
click at [645, 290] on button "Search" at bounding box center [684, 303] width 78 height 26
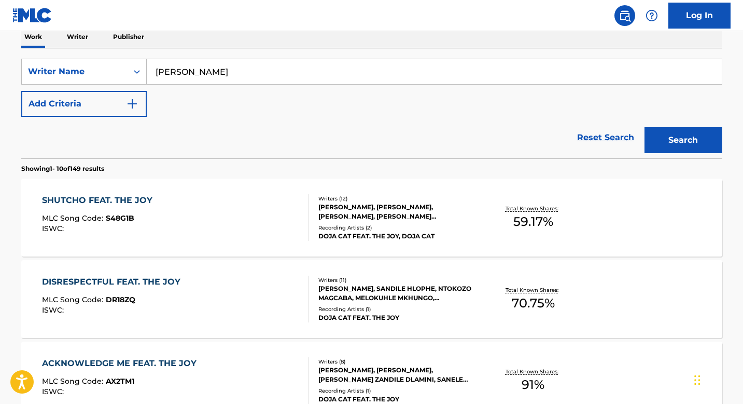
scroll to position [173, 0]
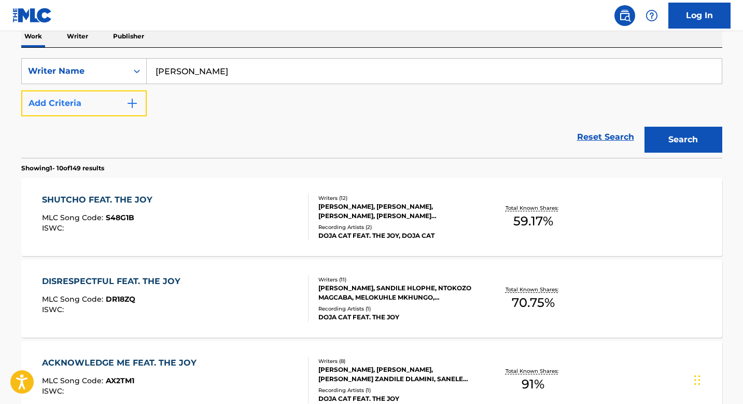
click at [124, 105] on button "Add Criteria" at bounding box center [84, 103] width 126 height 26
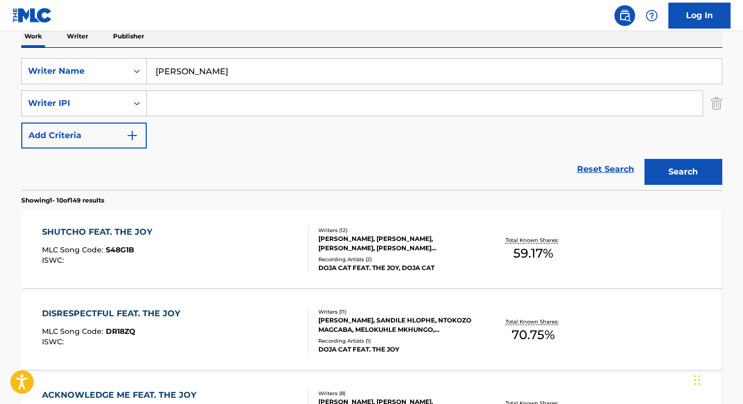
click at [115, 85] on div "SearchWithCriteria5e3571d2-ee8c-44da-99c6-38391bf30c30 Writer Name [PERSON_NAME…" at bounding box center [371, 103] width 701 height 90
click at [115, 100] on div "Writer IPI" at bounding box center [74, 103] width 93 height 12
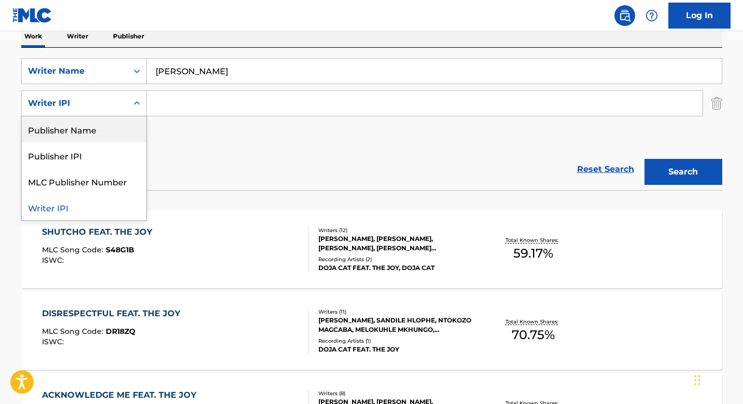
click at [105, 123] on div "Publisher Name" at bounding box center [84, 129] width 124 height 26
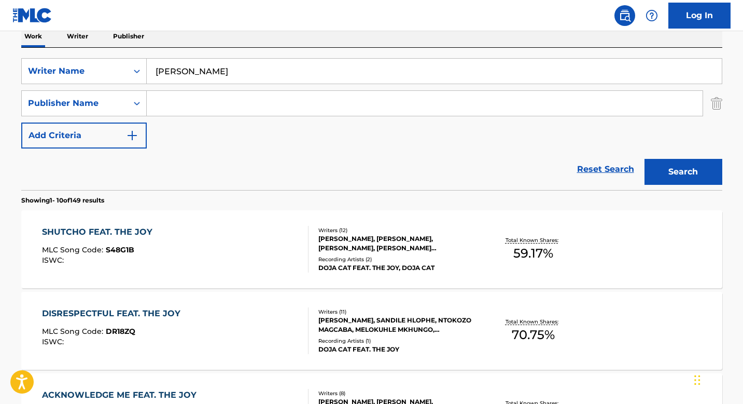
click at [191, 114] on input "Search Form" at bounding box center [425, 103] width 556 height 25
type input "Cards"
click at [645, 159] on button "Search" at bounding box center [684, 172] width 78 height 26
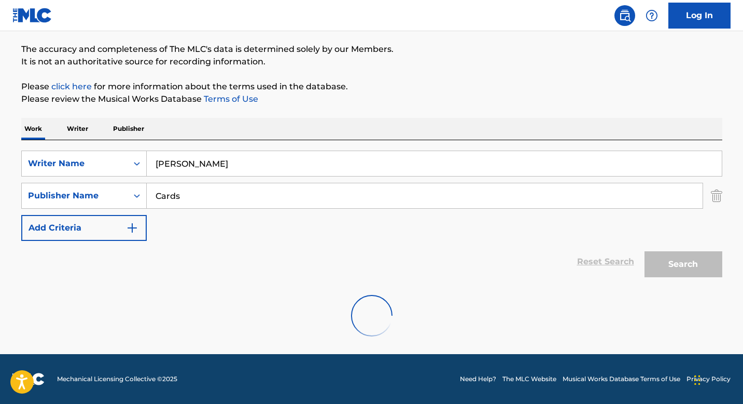
scroll to position [47, 0]
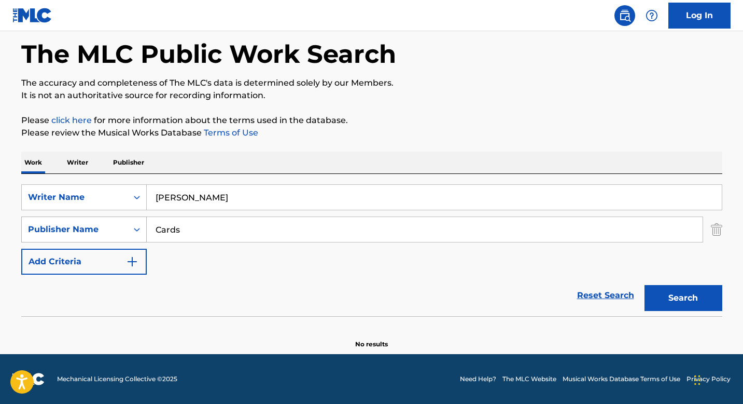
click at [130, 224] on div "Search Form" at bounding box center [137, 229] width 19 height 19
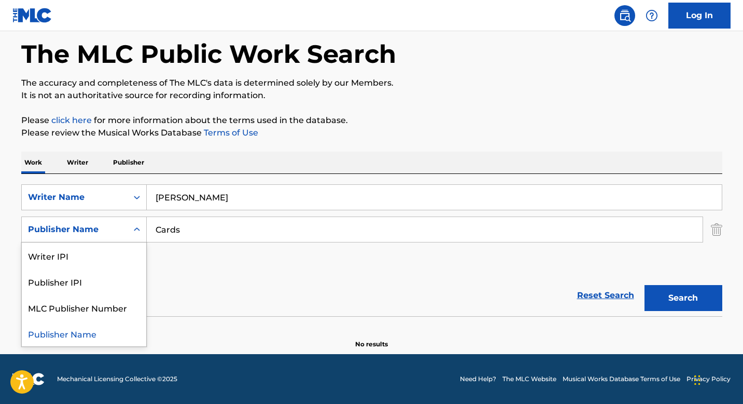
click at [202, 230] on input "Cards" at bounding box center [425, 229] width 556 height 25
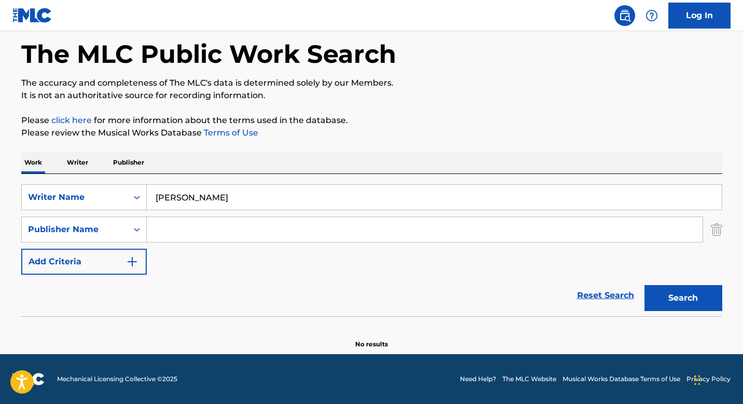
click at [645, 285] on button "Search" at bounding box center [684, 298] width 78 height 26
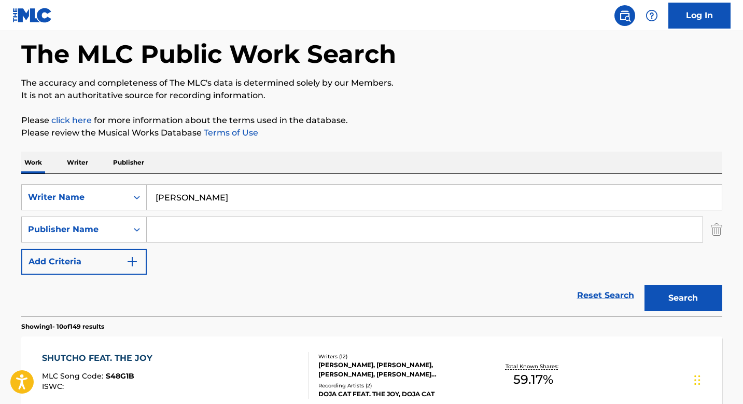
click at [227, 232] on input "Search Form" at bounding box center [425, 229] width 556 height 25
type input "Ah Men"
click at [645, 285] on button "Search" at bounding box center [684, 298] width 78 height 26
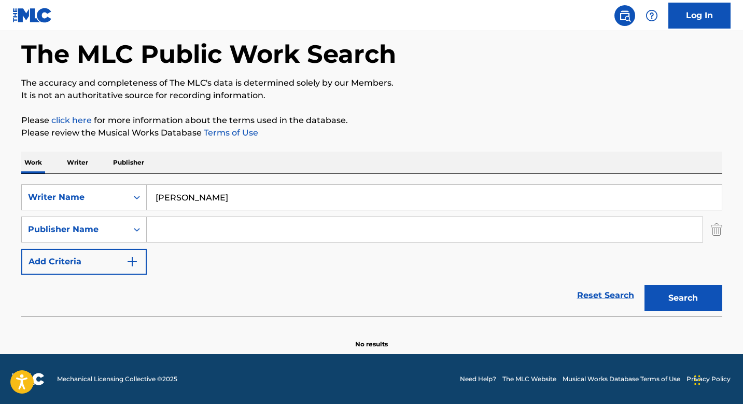
click at [691, 324] on section "No results" at bounding box center [371, 335] width 701 height 27
click at [693, 301] on button "Search" at bounding box center [684, 298] width 78 height 26
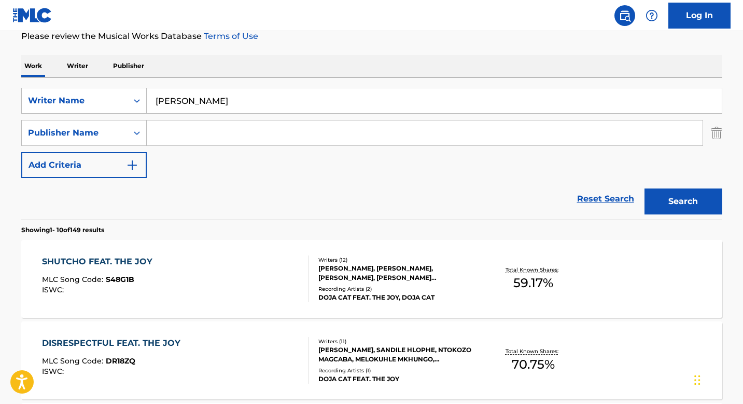
scroll to position [70, 0]
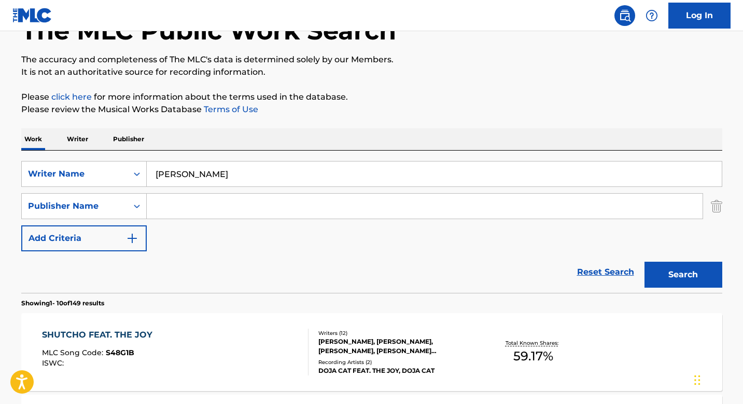
drag, startPoint x: 314, startPoint y: 178, endPoint x: 164, endPoint y: 173, distance: 149.4
click at [164, 173] on input "[PERSON_NAME]" at bounding box center [434, 173] width 575 height 25
click at [200, 206] on input "Search Form" at bounding box center [425, 205] width 556 height 25
click at [116, 204] on div "Publisher Name" at bounding box center [74, 206] width 93 height 12
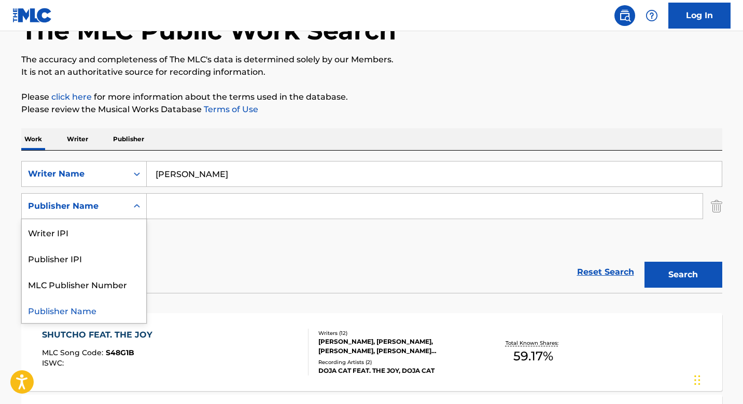
click at [81, 305] on div "Publisher Name" at bounding box center [84, 310] width 124 height 26
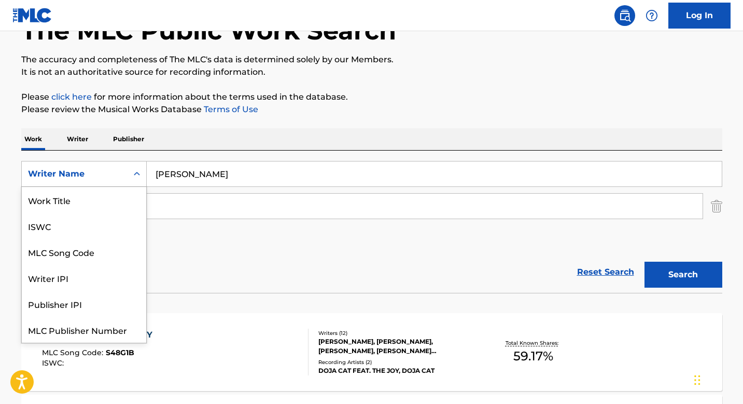
click at [93, 169] on div "Writer Name" at bounding box center [74, 174] width 93 height 12
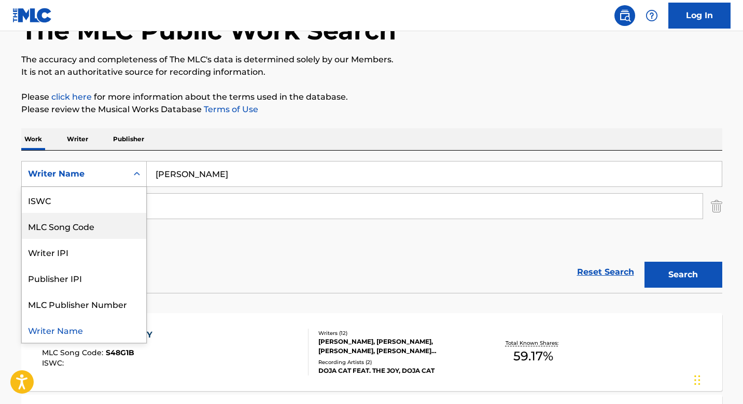
scroll to position [0, 0]
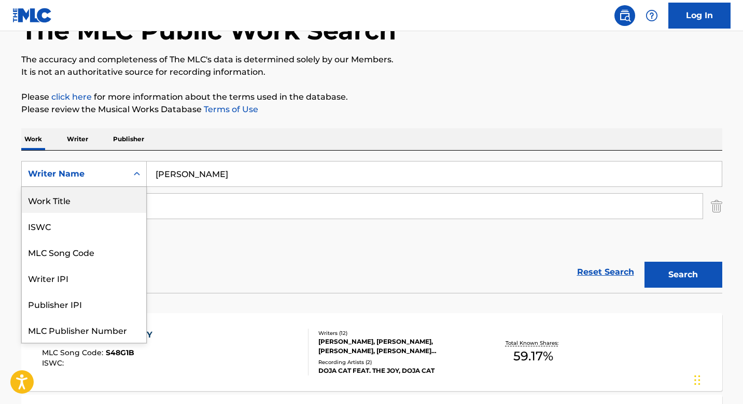
click at [98, 197] on div "Work Title" at bounding box center [84, 200] width 124 height 26
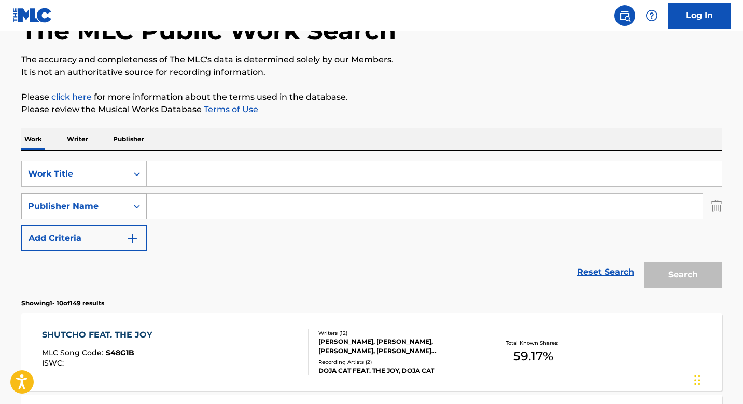
click at [101, 215] on div "Publisher Name" at bounding box center [75, 206] width 106 height 20
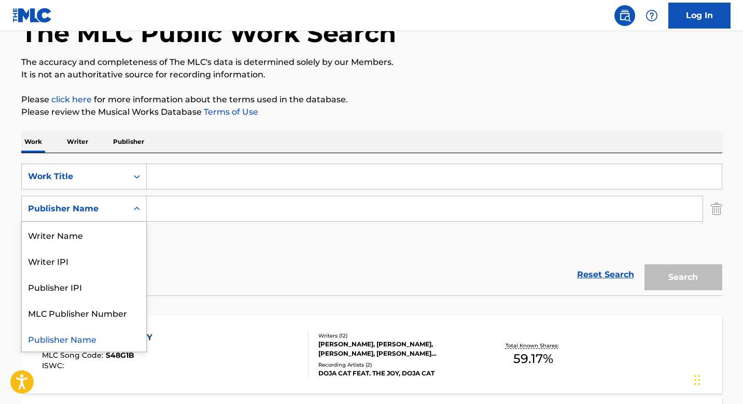
scroll to position [65, 0]
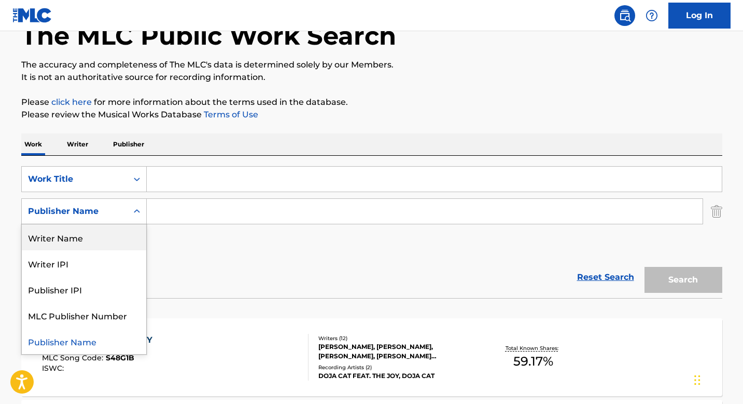
click at [87, 236] on div "Writer Name" at bounding box center [84, 237] width 124 height 26
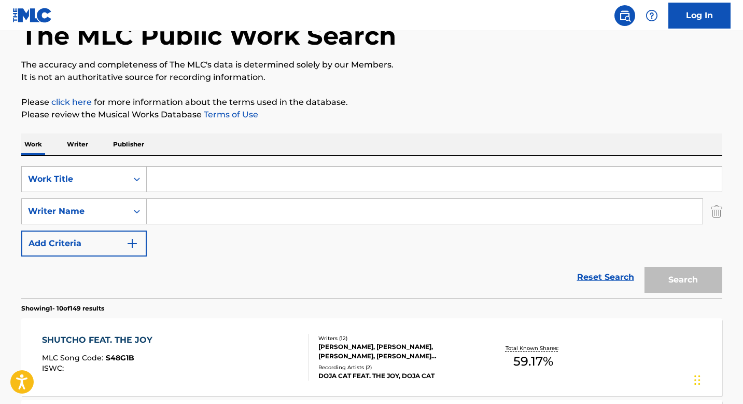
click at [171, 217] on input "Search Form" at bounding box center [425, 211] width 556 height 25
type input "A"
type input "[PERSON_NAME]"
click at [216, 179] on input "Search Form" at bounding box center [434, 178] width 575 height 25
type input "Men"
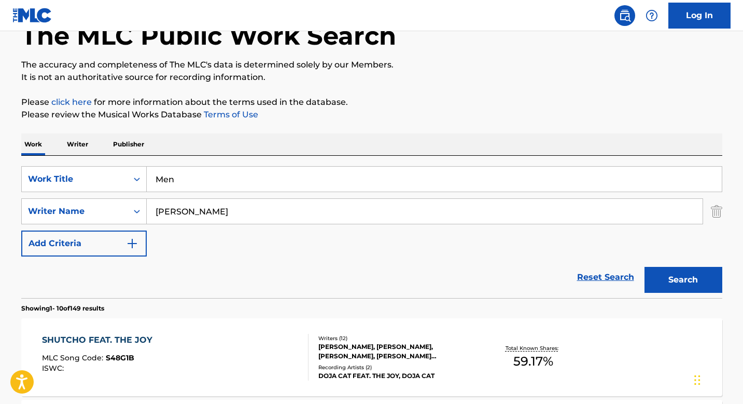
click at [645, 267] on button "Search" at bounding box center [684, 280] width 78 height 26
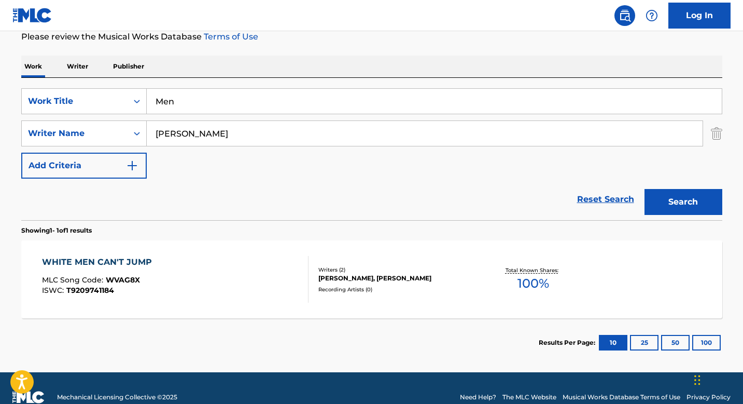
scroll to position [144, 0]
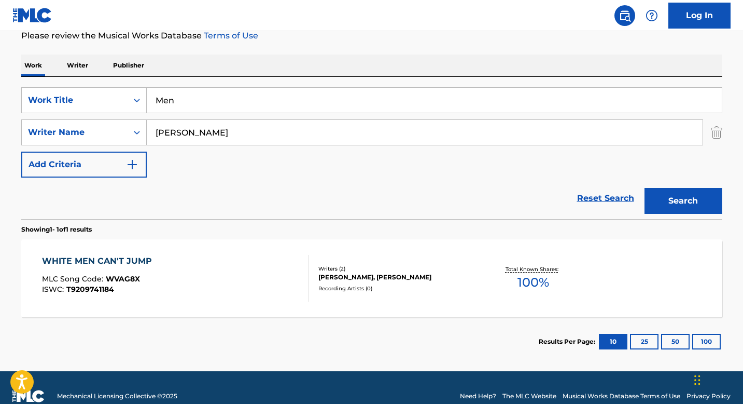
click at [136, 257] on div "WHITE MEN CAN'T JUMP" at bounding box center [99, 261] width 115 height 12
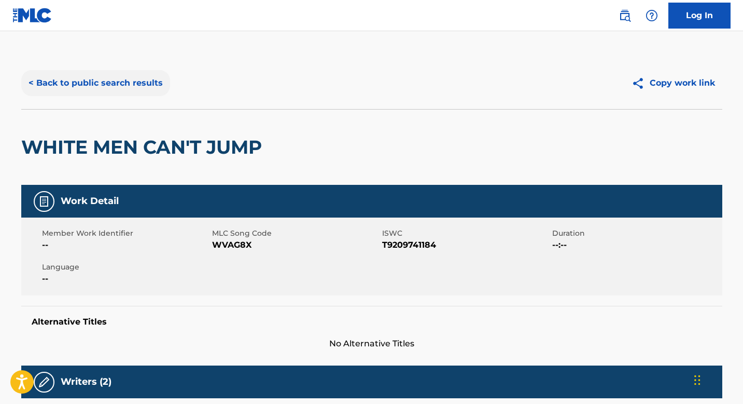
click at [57, 77] on button "< Back to public search results" at bounding box center [95, 83] width 149 height 26
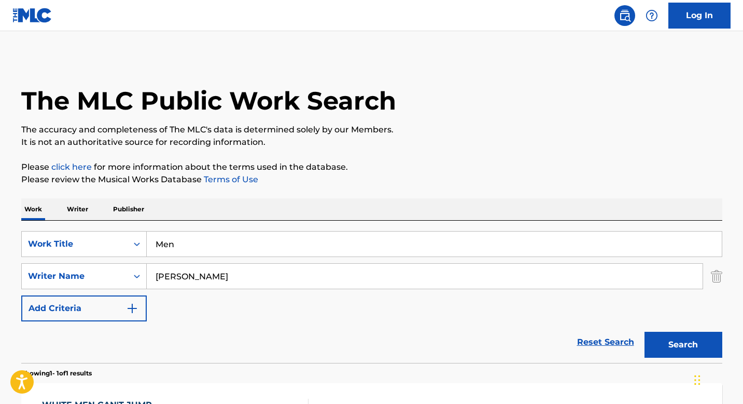
scroll to position [102, 0]
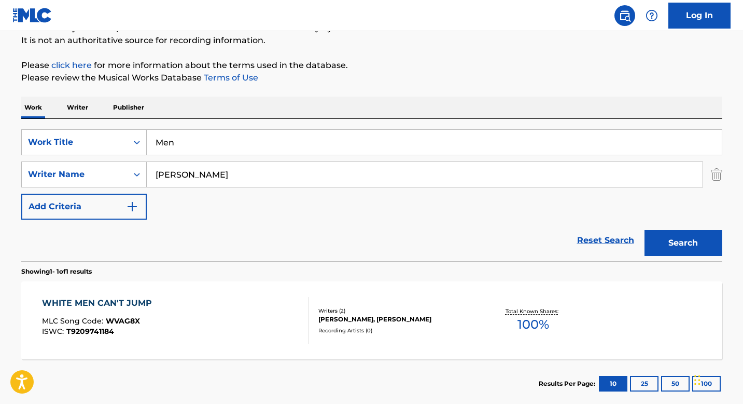
click at [57, 83] on p "Please review the Musical Works Database Terms of Use" at bounding box center [371, 78] width 701 height 12
drag, startPoint x: 239, startPoint y: 171, endPoint x: 137, endPoint y: 171, distance: 101.1
click at [137, 171] on div "SearchWithCriteriaf4d7d387-6e1a-4848-8372-a84ac6303d12 Writer Name [PERSON_NAME]" at bounding box center [371, 174] width 701 height 26
click at [119, 175] on div "Writer Name" at bounding box center [74, 174] width 93 height 12
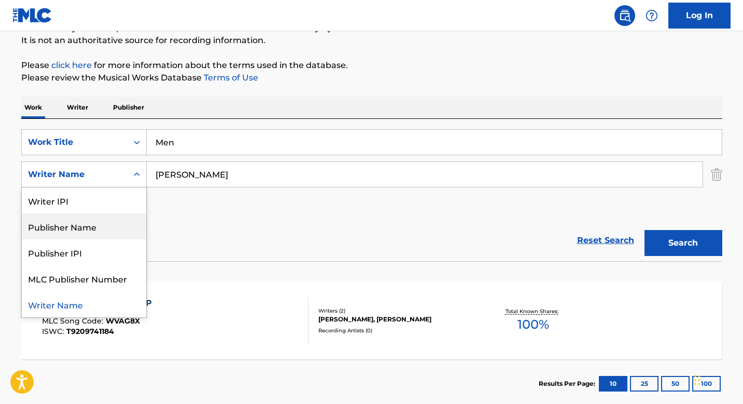
click at [108, 237] on div "Publisher Name" at bounding box center [84, 226] width 124 height 26
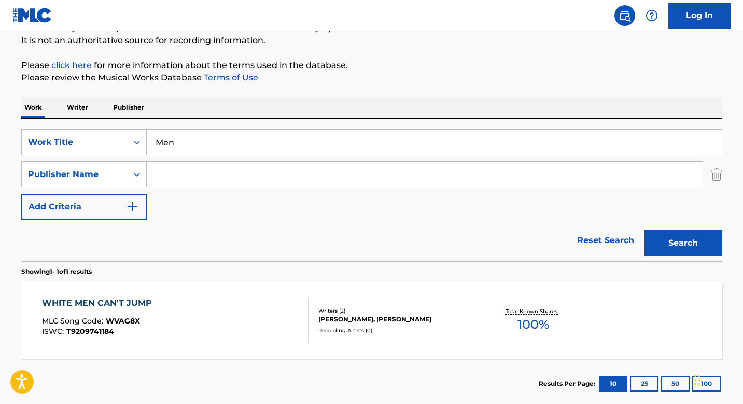
click at [188, 177] on input "Search Form" at bounding box center [425, 174] width 556 height 25
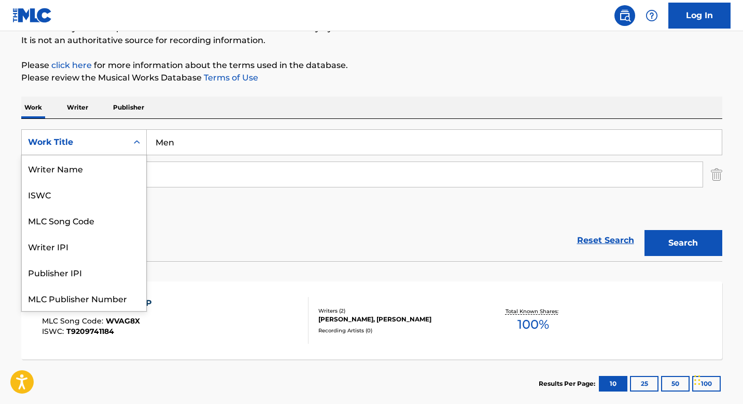
click at [96, 154] on div "Work Title" at bounding box center [84, 142] width 126 height 26
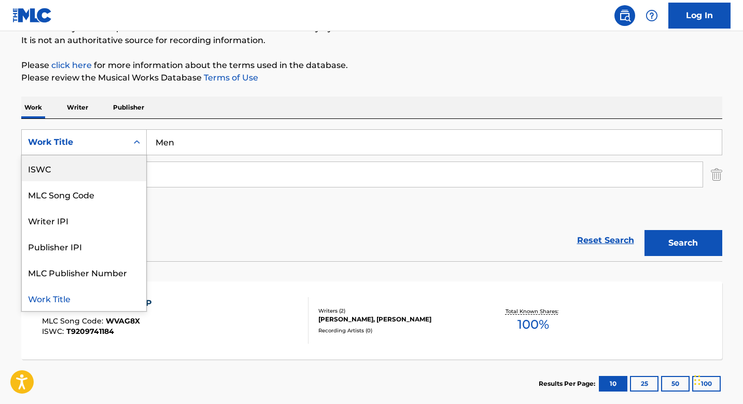
click at [128, 103] on p "Publisher" at bounding box center [128, 107] width 37 height 22
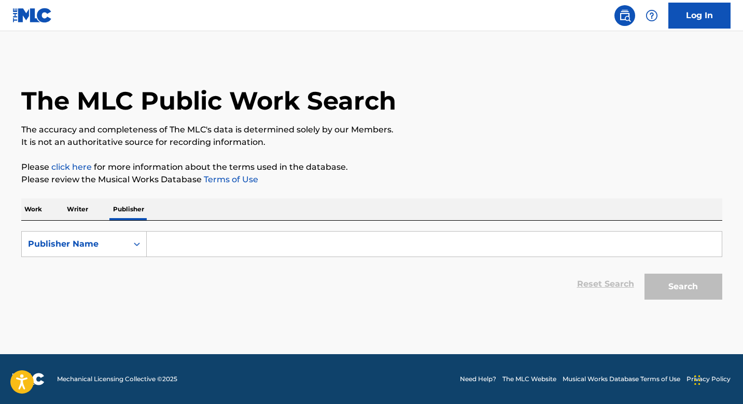
click at [182, 242] on input "Search Form" at bounding box center [434, 243] width 575 height 25
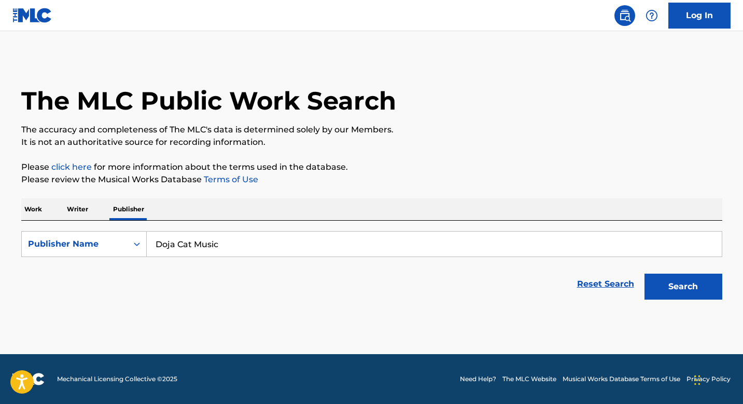
type input "Doja Cat Music"
click at [645, 273] on button "Search" at bounding box center [684, 286] width 78 height 26
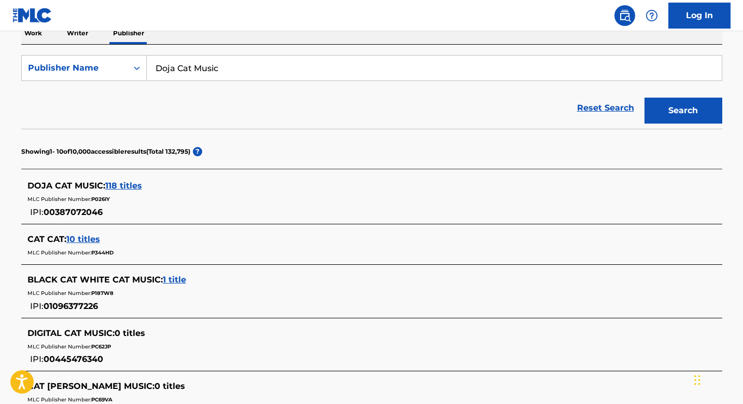
scroll to position [176, 0]
click at [122, 186] on span "118 titles" at bounding box center [123, 185] width 37 height 10
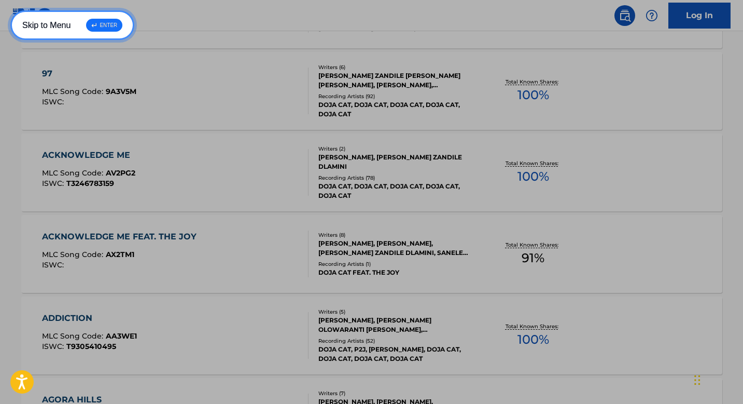
scroll to position [908, 0]
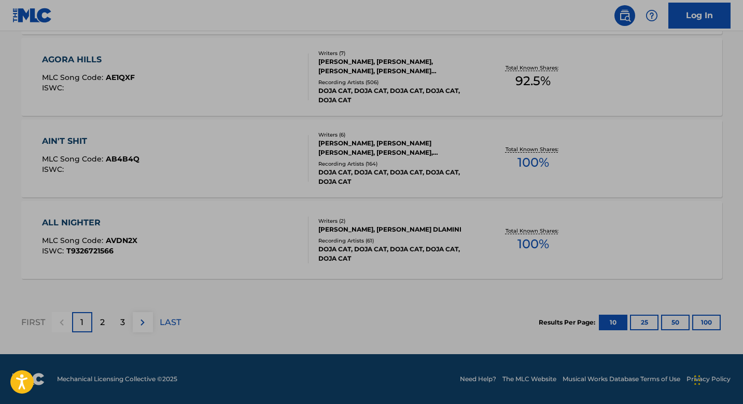
click at [289, 321] on section "FIRST 1 2 3 LAST Results Per Page: 10 25 50 100" at bounding box center [371, 321] width 701 height 53
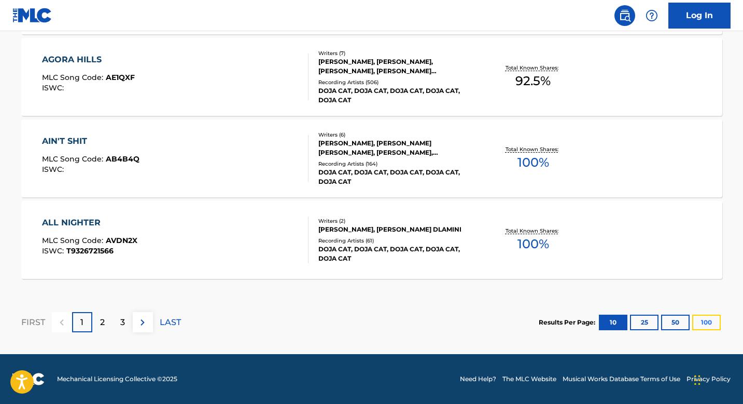
click at [705, 322] on button "100" at bounding box center [706, 322] width 29 height 16
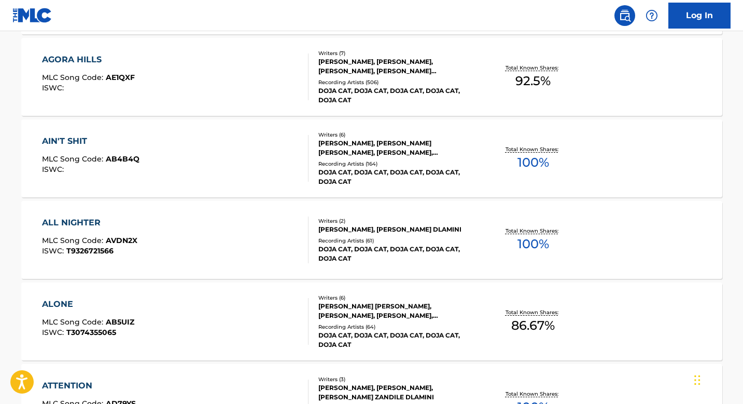
scroll to position [8237, 0]
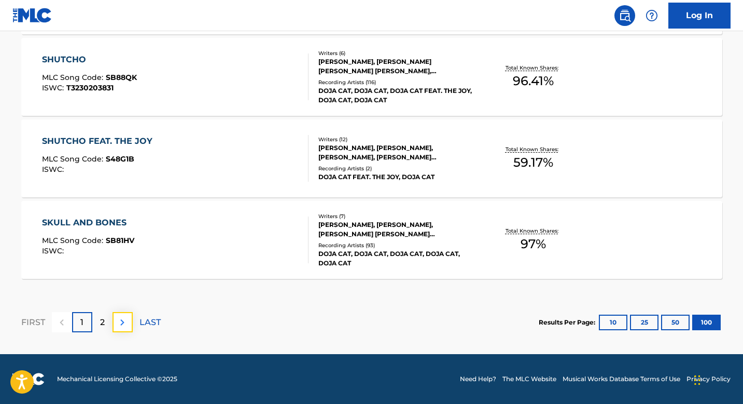
click at [125, 320] on img at bounding box center [122, 322] width 12 height 12
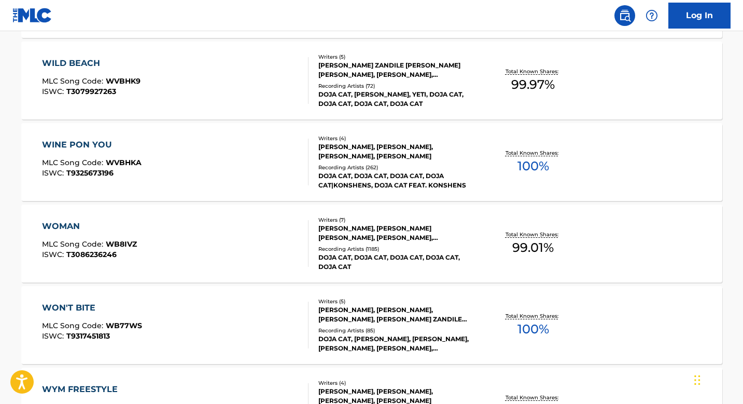
scroll to position [1560, 0]
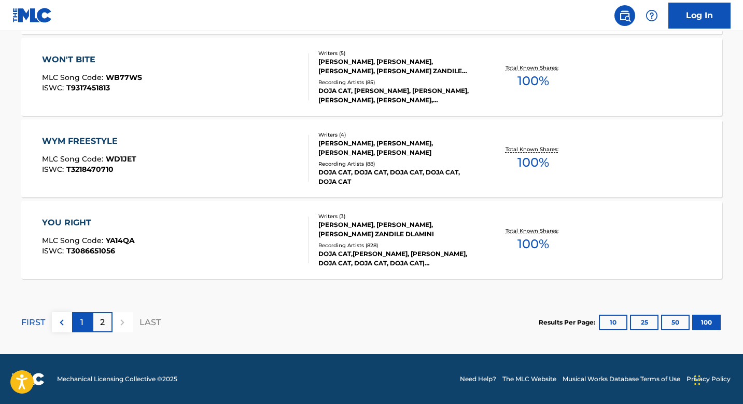
click at [80, 321] on div "1" at bounding box center [82, 322] width 20 height 20
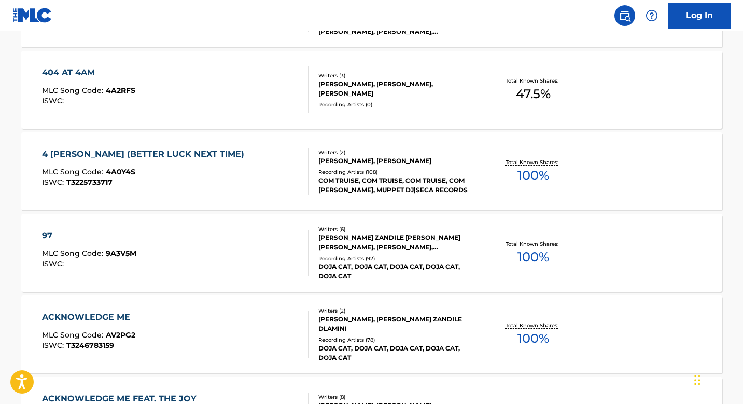
scroll to position [0, 0]
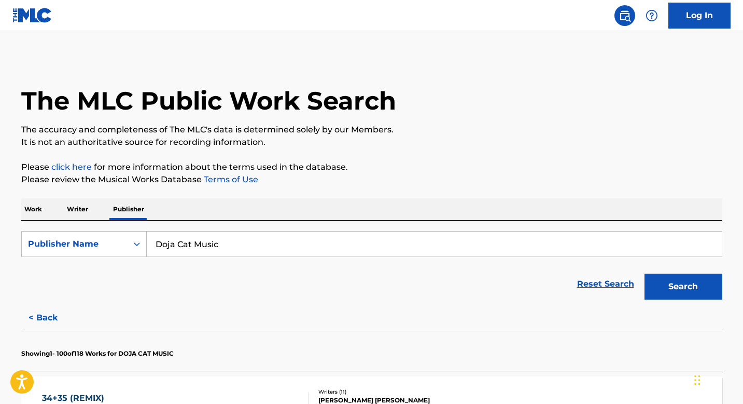
click at [36, 207] on p "Work" at bounding box center [33, 209] width 24 height 22
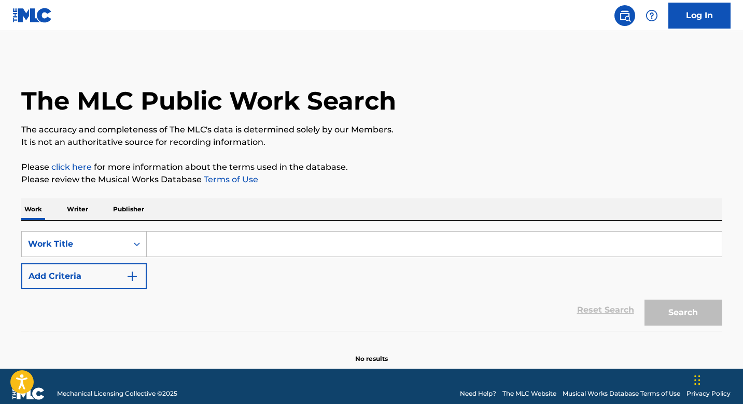
click at [186, 244] on input "Search Form" at bounding box center [434, 243] width 575 height 25
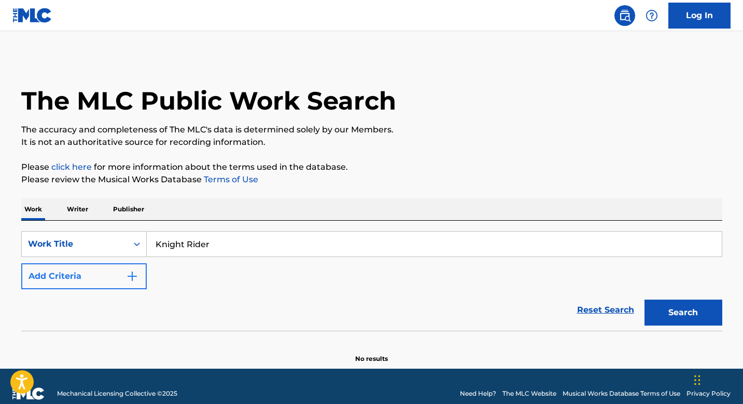
type input "Knight Rider"
click at [110, 277] on button "Add Criteria" at bounding box center [84, 276] width 126 height 26
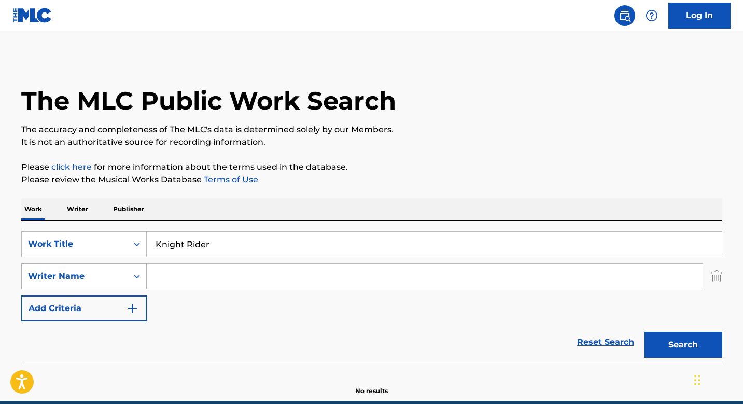
click at [113, 273] on div "Writer Name" at bounding box center [74, 276] width 93 height 12
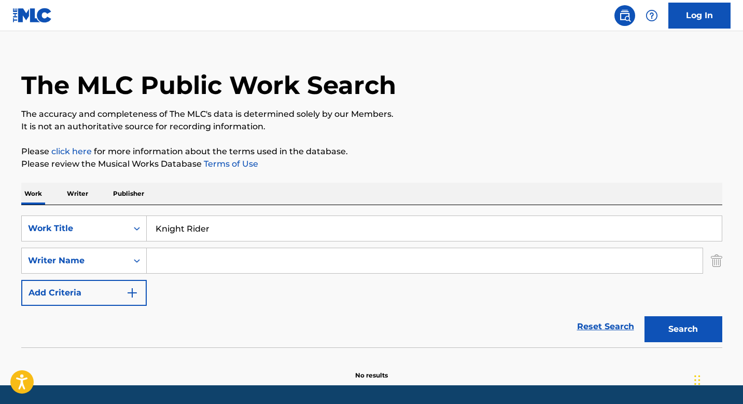
click at [201, 244] on div "SearchWithCriteria4ee59fa5-f8c1-46a5-a68c-971c4ad6170b Work Title Knight Rider …" at bounding box center [371, 260] width 701 height 90
click at [199, 258] on input "Search Form" at bounding box center [425, 260] width 556 height 25
type input "[PERSON_NAME]"
click at [698, 335] on button "Search" at bounding box center [684, 329] width 78 height 26
drag, startPoint x: 249, startPoint y: 227, endPoint x: 141, endPoint y: 200, distance: 111.7
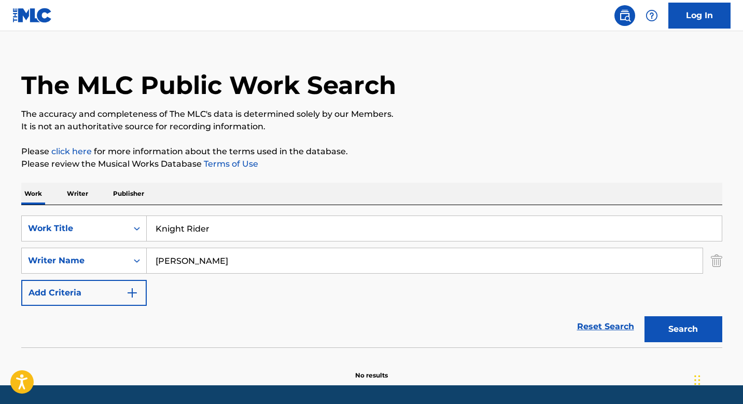
click at [133, 219] on div "SearchWithCriteria4ee59fa5-f8c1-46a5-a68c-971c4ad6170b Work Title Knight Rider" at bounding box center [371, 228] width 701 height 26
type input "[MEDICAL_DATA]"
click at [645, 316] on button "Search" at bounding box center [684, 329] width 78 height 26
drag, startPoint x: 166, startPoint y: 257, endPoint x: 135, endPoint y: 257, distance: 31.6
click at [135, 257] on div "SearchWithCriteria8ff26d11-032e-4850-ad9d-8cbe49b6c98b Writer Name [PERSON_NAME]" at bounding box center [371, 260] width 701 height 26
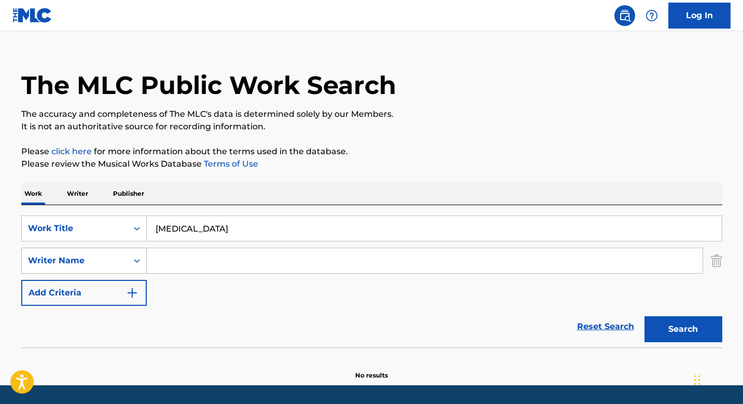
click at [69, 265] on div "Writer Name" at bounding box center [74, 260] width 93 height 12
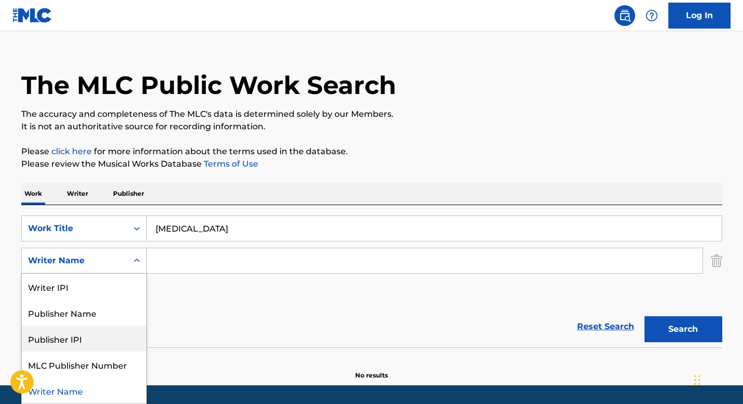
click at [273, 259] on input "Search Form" at bounding box center [425, 260] width 556 height 25
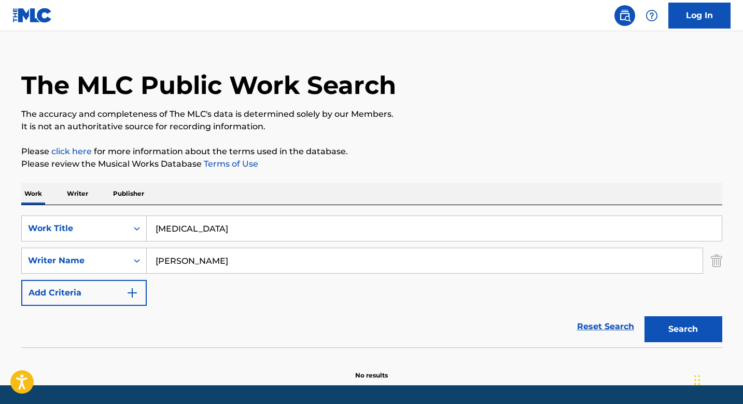
type input "[PERSON_NAME]"
click at [645, 316] on button "Search" at bounding box center [684, 329] width 78 height 26
drag, startPoint x: 201, startPoint y: 230, endPoint x: 92, endPoint y: 228, distance: 108.4
click at [92, 228] on div "SearchWithCriteria4ee59fa5-f8c1-46a5-a68c-971c4ad6170b Work Title [MEDICAL_DATA]" at bounding box center [371, 228] width 701 height 26
type input "="
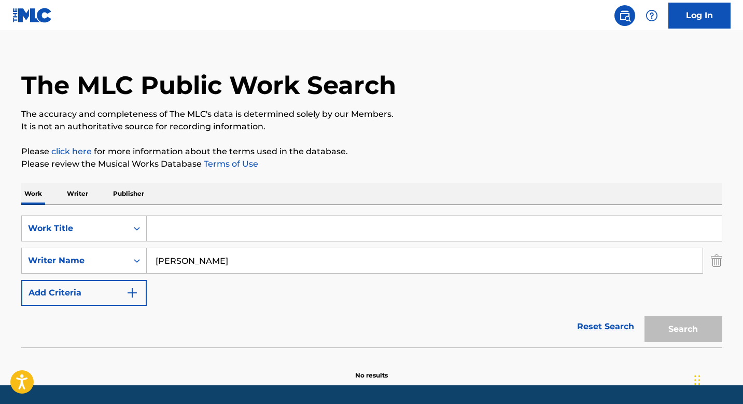
click at [65, 197] on p "Writer" at bounding box center [77, 194] width 27 height 22
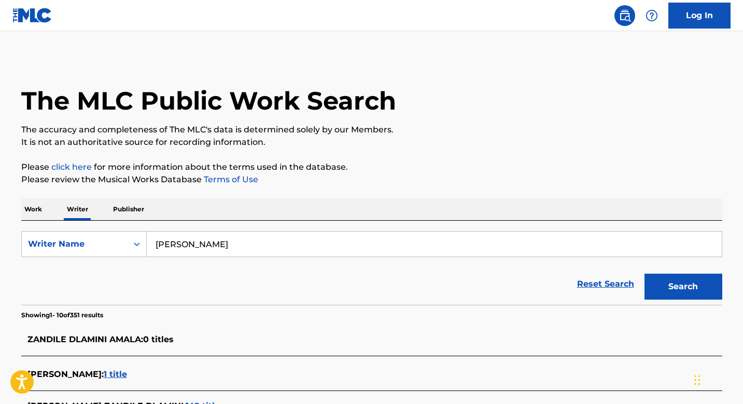
click at [298, 245] on input "[PERSON_NAME]" at bounding box center [434, 243] width 575 height 25
type input "[PERSON_NAME]"
click at [645, 273] on button "Search" at bounding box center [684, 286] width 78 height 26
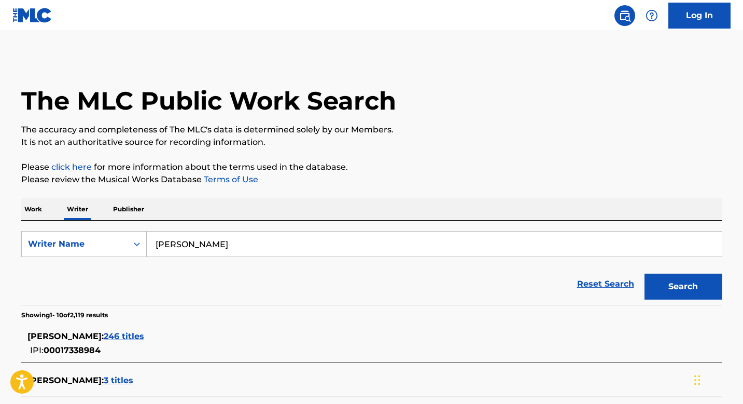
scroll to position [95, 0]
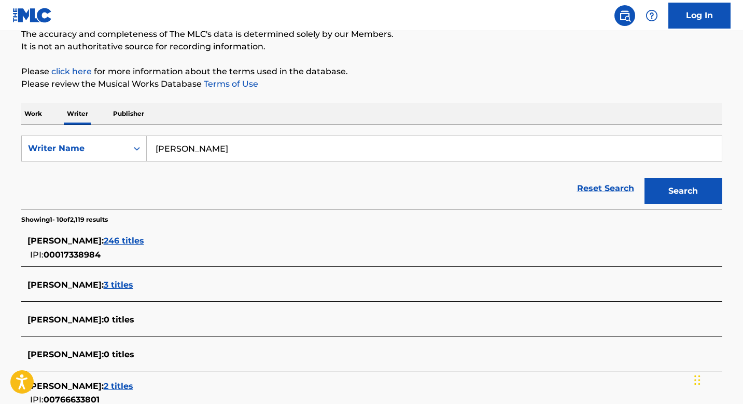
click at [121, 243] on span "246 titles" at bounding box center [124, 240] width 40 height 10
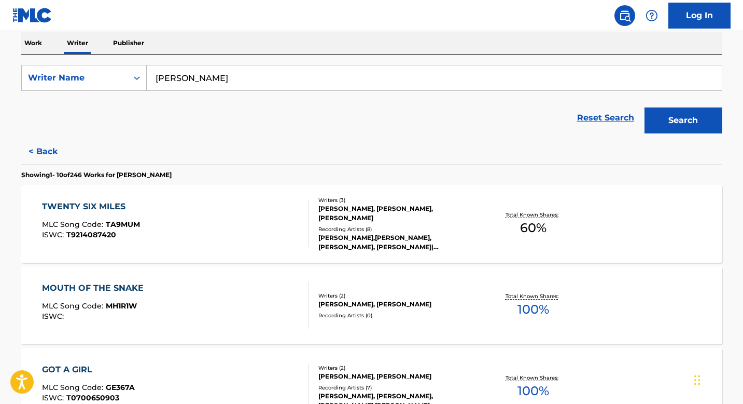
scroll to position [0, 0]
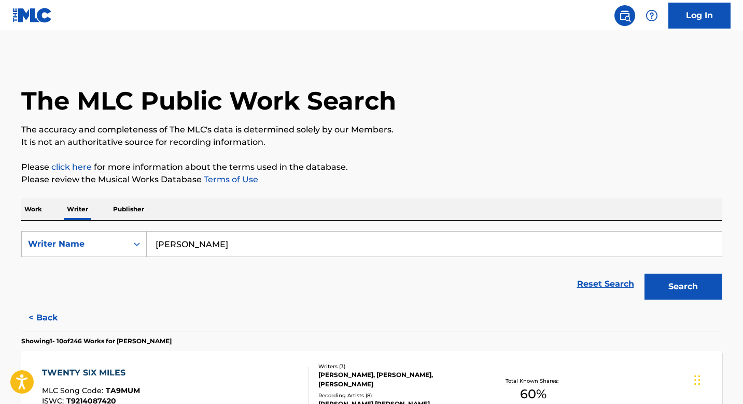
click at [36, 212] on p "Work" at bounding box center [33, 209] width 24 height 22
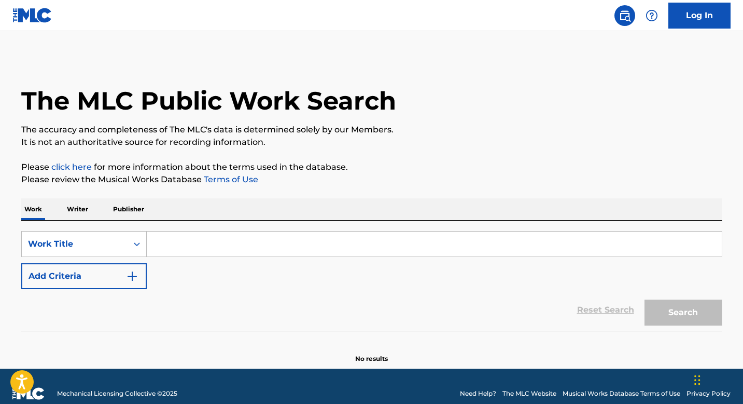
click at [176, 233] on input "Search Form" at bounding box center [434, 243] width 575 height 25
click at [175, 248] on input "Search Form" at bounding box center [434, 243] width 575 height 25
paste input "Ah Men"
click at [673, 315] on button "Search" at bounding box center [684, 312] width 78 height 26
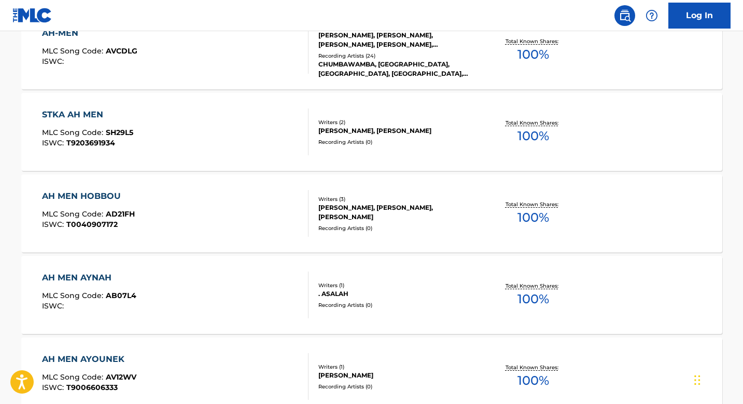
scroll to position [866, 0]
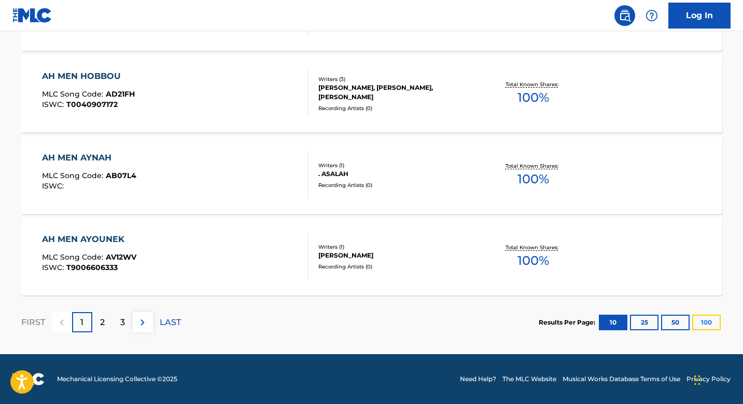
click at [712, 317] on button "100" at bounding box center [706, 322] width 29 height 16
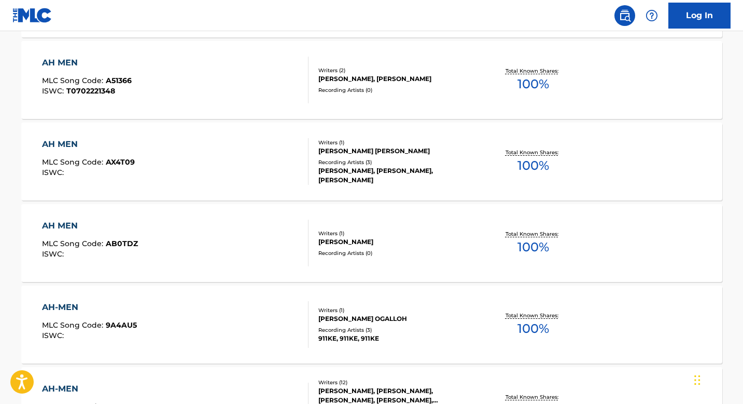
scroll to position [0, 0]
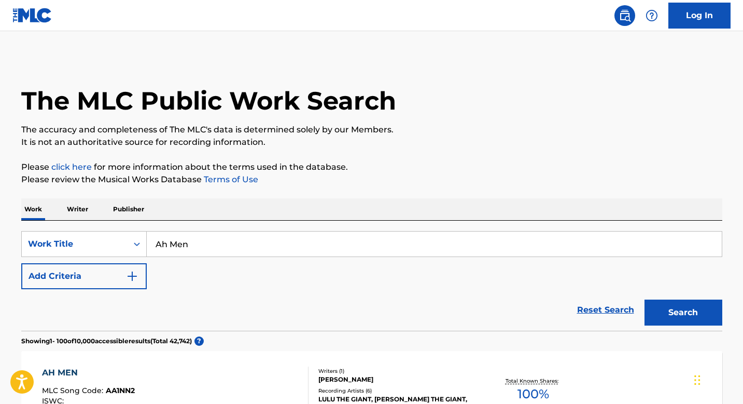
click at [246, 263] on div "SearchWithCriteria4ee59fa5-f8c1-46a5-a68c-971c4ad6170b Work Title Ah Men Add Cr…" at bounding box center [371, 260] width 701 height 58
click at [246, 247] on input "Ah Men" at bounding box center [434, 243] width 575 height 25
paste input "ah Men!"
type input "Aah Men!"
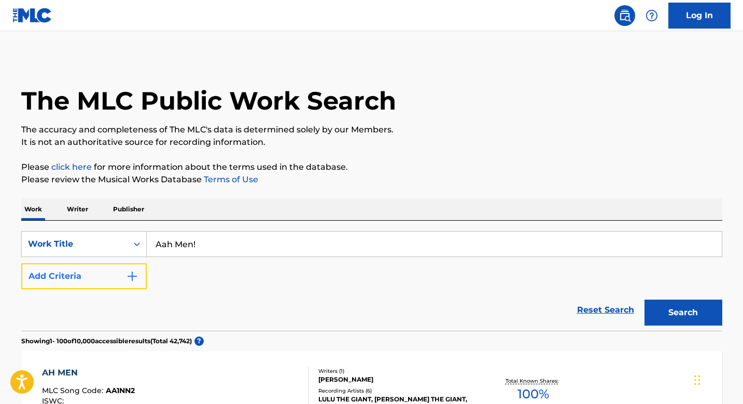
click at [124, 273] on button "Add Criteria" at bounding box center [84, 276] width 126 height 26
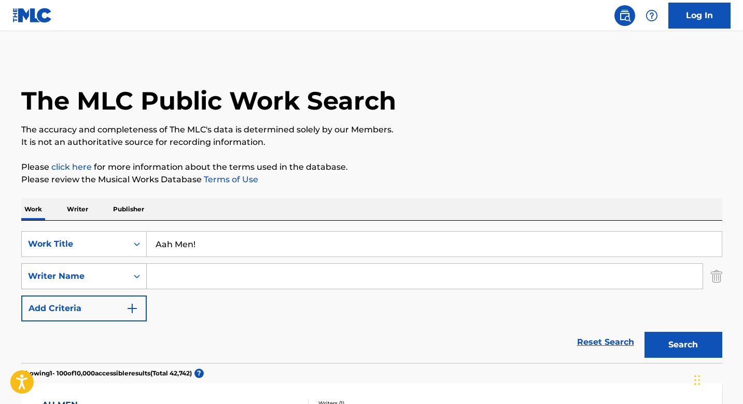
click at [130, 276] on div "Writer Name" at bounding box center [84, 276] width 126 height 26
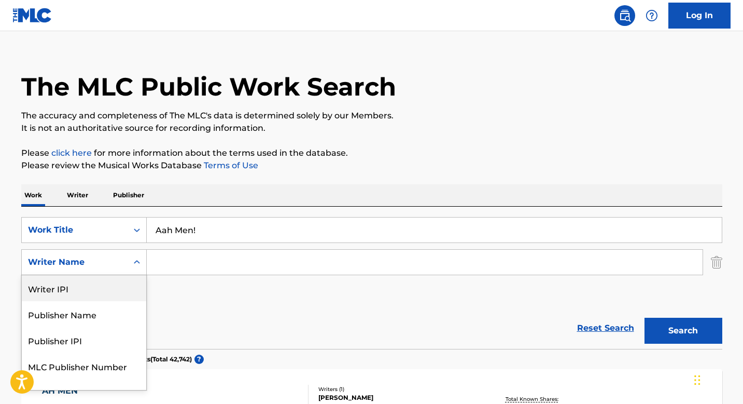
scroll to position [16, 0]
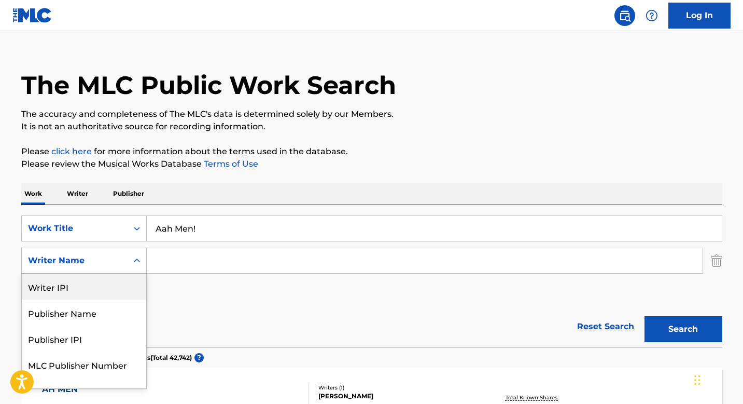
click at [198, 258] on input "Search Form" at bounding box center [425, 260] width 556 height 25
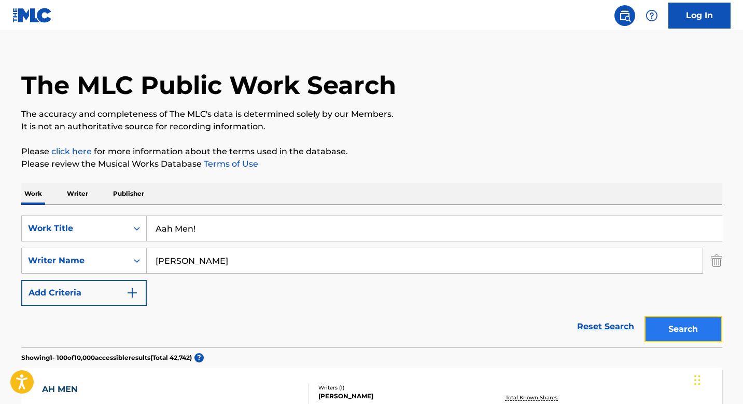
click at [678, 333] on button "Search" at bounding box center [684, 329] width 78 height 26
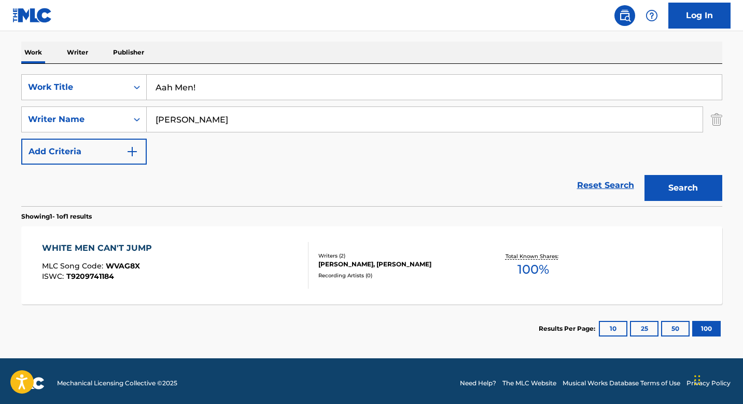
scroll to position [158, 0]
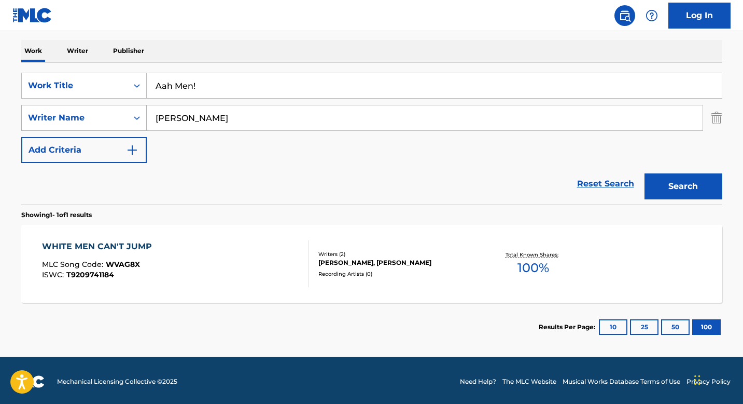
drag, startPoint x: 245, startPoint y: 124, endPoint x: 146, endPoint y: 121, distance: 99.1
click at [146, 121] on div "SearchWithCriteria8ff26d11-032e-4850-ad9d-8cbe49b6c98b Writer Name [PERSON_NAME]" at bounding box center [371, 118] width 701 height 26
type input "S"
click at [74, 56] on p "Writer" at bounding box center [77, 51] width 27 height 22
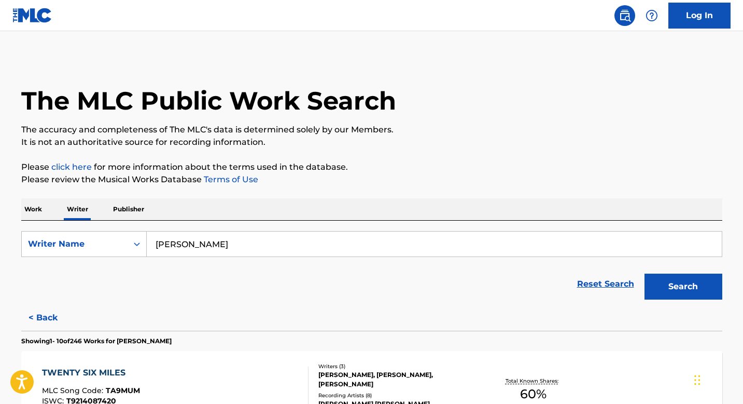
click at [198, 248] on input "[PERSON_NAME]" at bounding box center [434, 243] width 575 height 25
type input "[PERSON_NAME]"
click at [645, 273] on button "Search" at bounding box center [684, 286] width 78 height 26
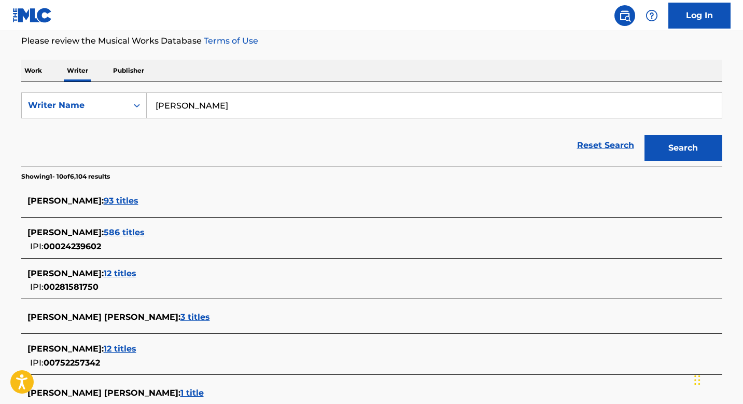
scroll to position [139, 0]
click at [131, 230] on span "586 titles" at bounding box center [124, 232] width 41 height 10
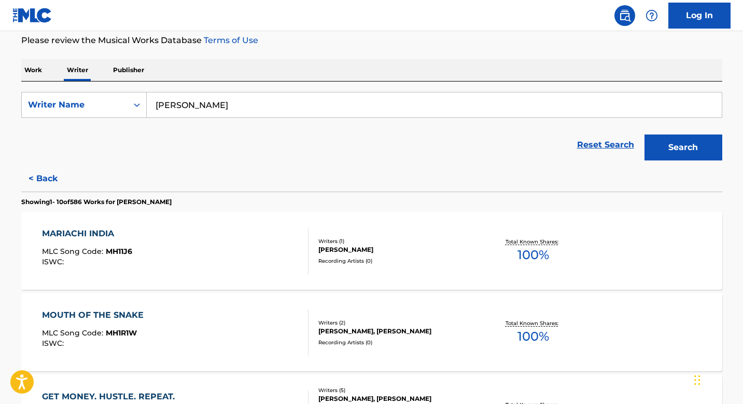
click at [91, 229] on div "MARIACHI INDIA" at bounding box center [87, 233] width 90 height 12
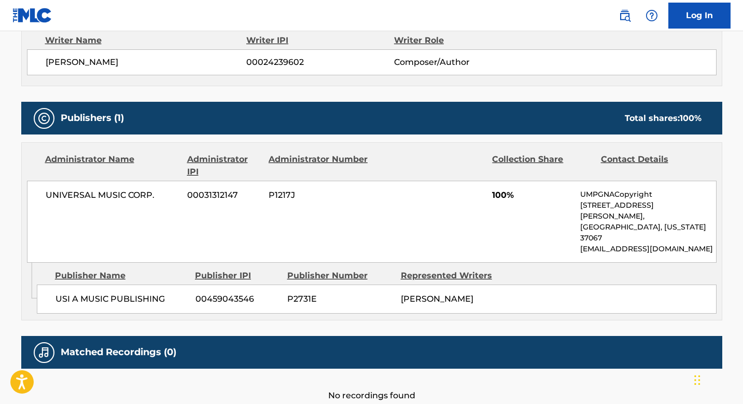
scroll to position [386, 0]
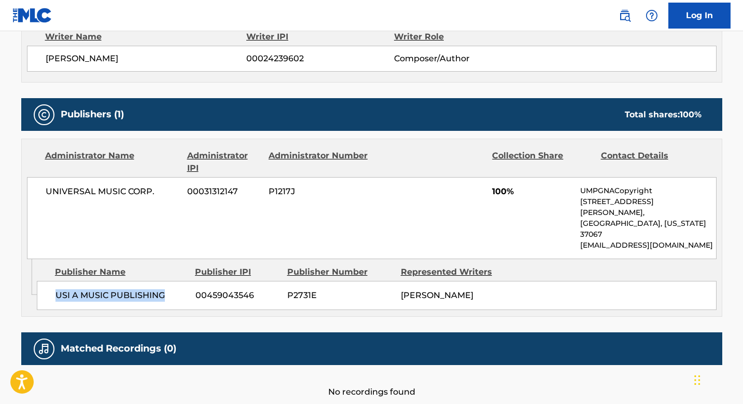
drag, startPoint x: 163, startPoint y: 269, endPoint x: 53, endPoint y: 270, distance: 110.0
click at [53, 281] on div "USI A MUSIC PUBLISHING 00459043546 P2731E [PERSON_NAME]" at bounding box center [377, 295] width 680 height 29
copy span "USI A MUSIC PUBLISHING"
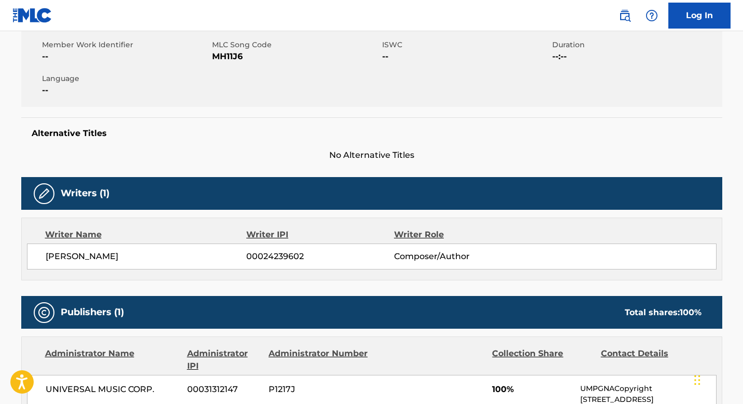
scroll to position [0, 0]
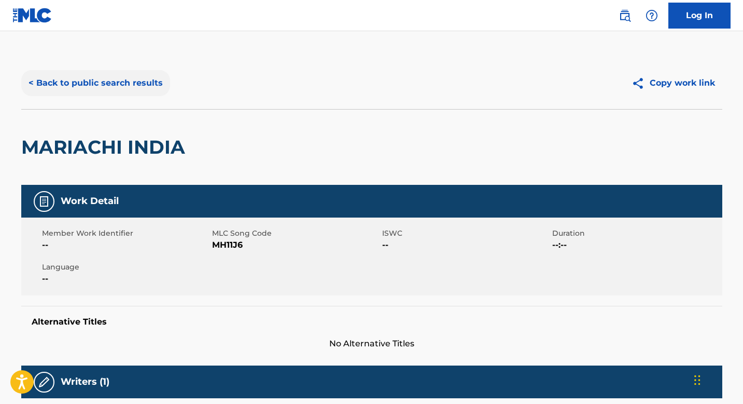
click at [79, 85] on button "< Back to public search results" at bounding box center [95, 83] width 149 height 26
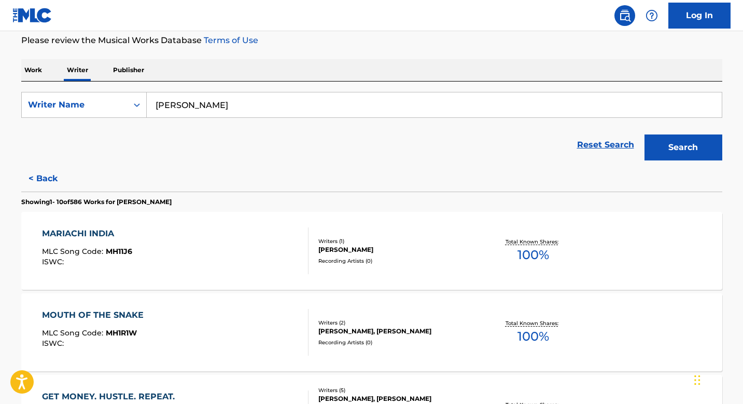
drag, startPoint x: 241, startPoint y: 94, endPoint x: 77, endPoint y: 91, distance: 164.4
click at [76, 92] on div "SearchWithCriteria7e284e17-27aa-41fd-92c5-76ce674b1410 Writer Name [PERSON_NAME]" at bounding box center [371, 105] width 701 height 26
type input "[PERSON_NAME]"
click at [645, 134] on button "Search" at bounding box center [684, 147] width 78 height 26
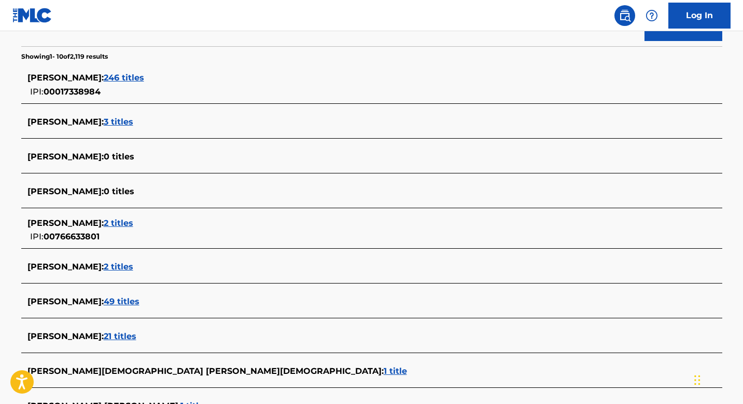
scroll to position [254, 0]
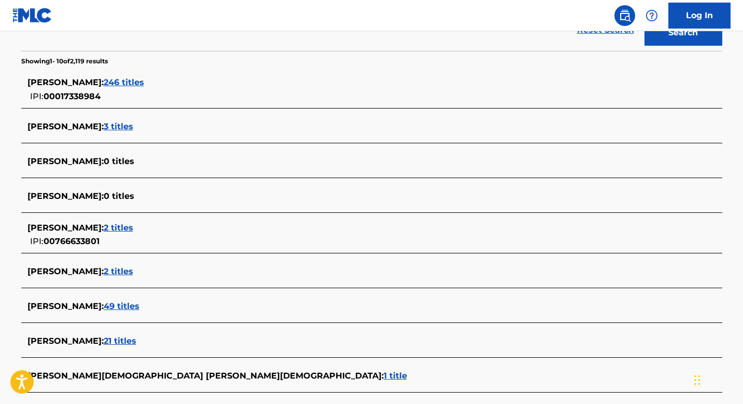
click at [119, 77] on span "246 titles" at bounding box center [124, 82] width 40 height 10
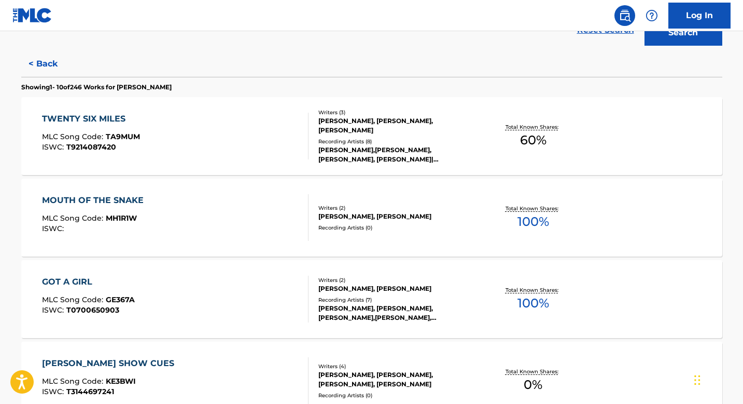
click at [183, 204] on div "MOUTH OF THE SNAKE MLC Song Code : MH1R1W ISWC :" at bounding box center [175, 217] width 267 height 47
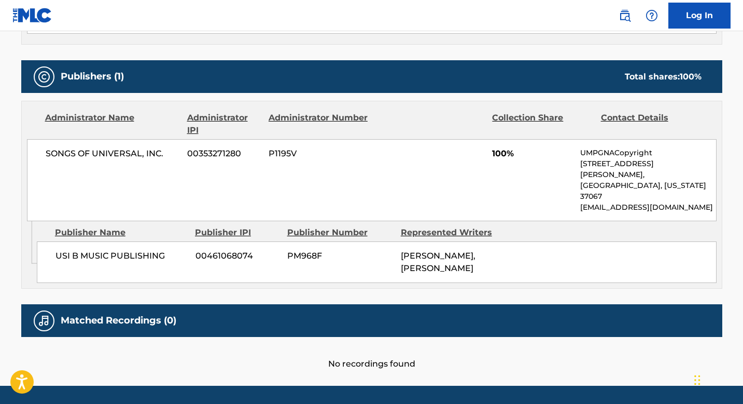
scroll to position [440, 0]
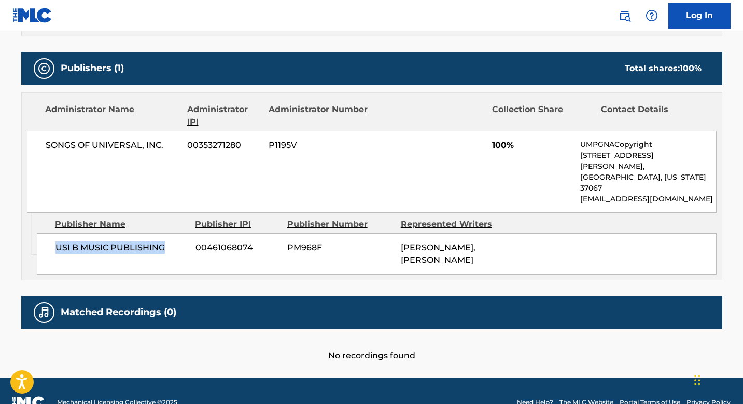
drag, startPoint x: 168, startPoint y: 221, endPoint x: 53, endPoint y: 219, distance: 114.7
click at [53, 233] on div "USI B MUSIC PUBLISHING 00461068074 PM968F [PERSON_NAME], [PERSON_NAME]" at bounding box center [377, 253] width 680 height 41
copy span "USI B MUSIC PUBLISHING"
click at [297, 128] on div "Administrator Name Administrator IPI Administrator Number Collection Share Cont…" at bounding box center [372, 153] width 700 height 120
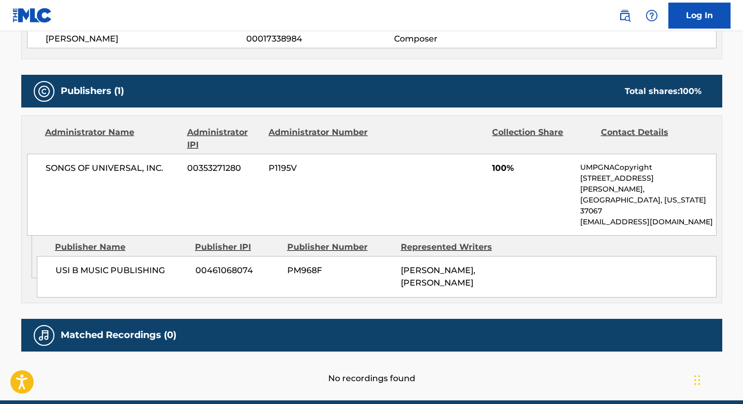
scroll to position [0, 0]
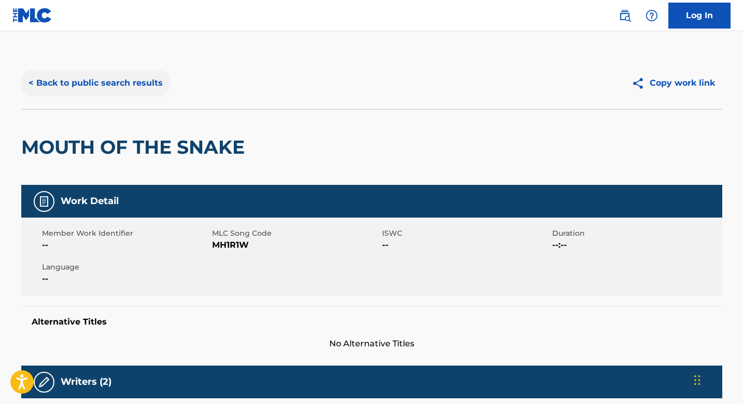
click at [124, 81] on button "< Back to public search results" at bounding box center [95, 83] width 149 height 26
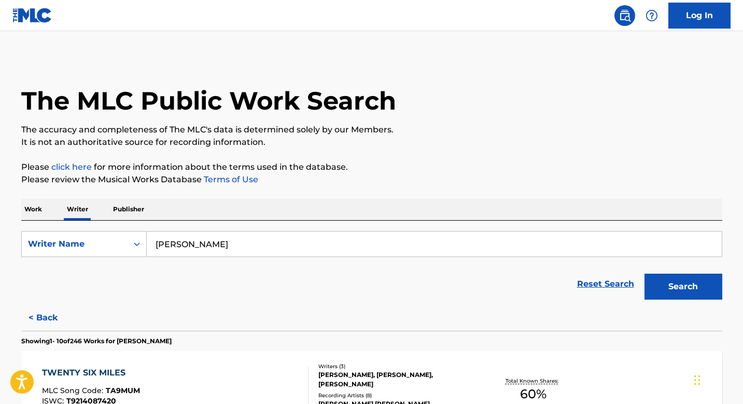
drag, startPoint x: 269, startPoint y: 245, endPoint x: 75, endPoint y: 229, distance: 194.6
click at [75, 229] on div "SearchWithCriteria7e284e17-27aa-41fd-92c5-76ce674b1410 Writer Name [PERSON_NAME…" at bounding box center [371, 262] width 701 height 84
click at [33, 209] on p "Work" at bounding box center [33, 209] width 24 height 22
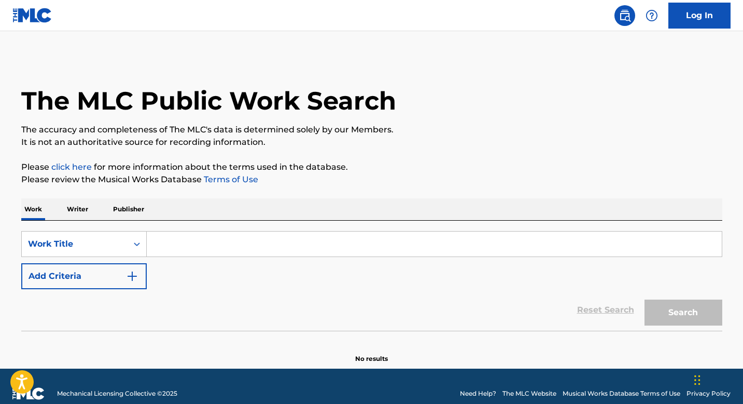
click at [232, 244] on input "Search Form" at bounding box center [434, 243] width 575 height 25
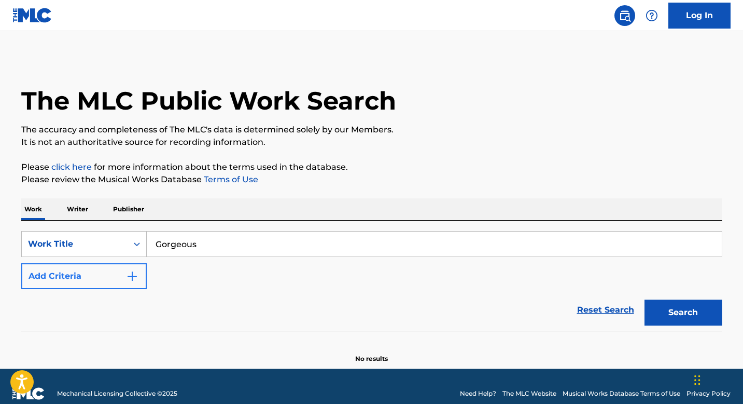
type input "Gorgeous"
click at [98, 272] on button "Add Criteria" at bounding box center [84, 276] width 126 height 26
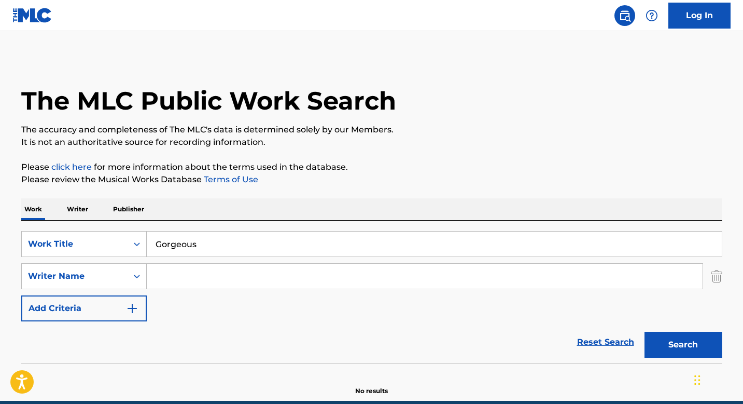
click at [218, 268] on input "Search Form" at bounding box center [425, 275] width 556 height 25
type input "S"
type input "[PERSON_NAME]"
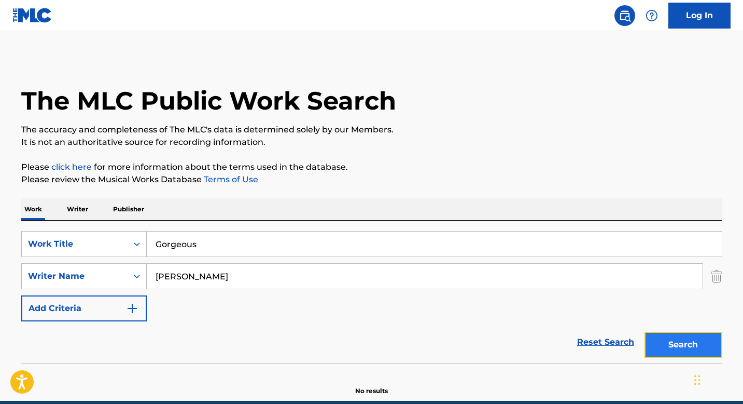
click at [666, 345] on button "Search" at bounding box center [684, 344] width 78 height 26
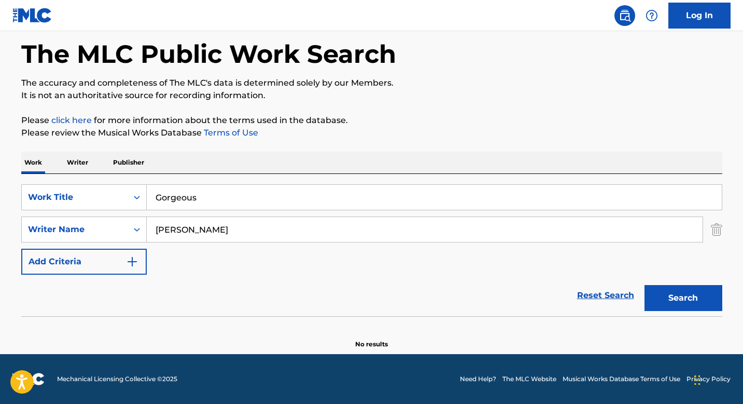
click at [240, 199] on input "Gorgeous" at bounding box center [434, 197] width 575 height 25
drag, startPoint x: 246, startPoint y: 228, endPoint x: 146, endPoint y: 227, distance: 99.6
click at [147, 227] on input "[PERSON_NAME]" at bounding box center [425, 229] width 556 height 25
type input "[PERSON_NAME]"
click at [645, 285] on button "Search" at bounding box center [684, 298] width 78 height 26
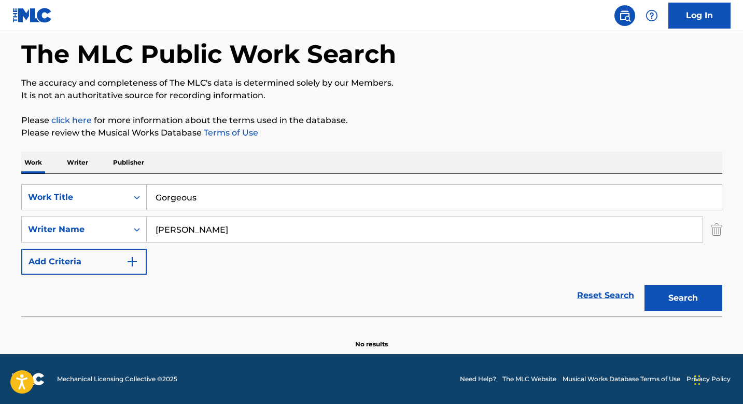
click at [645, 285] on button "Search" at bounding box center [684, 298] width 78 height 26
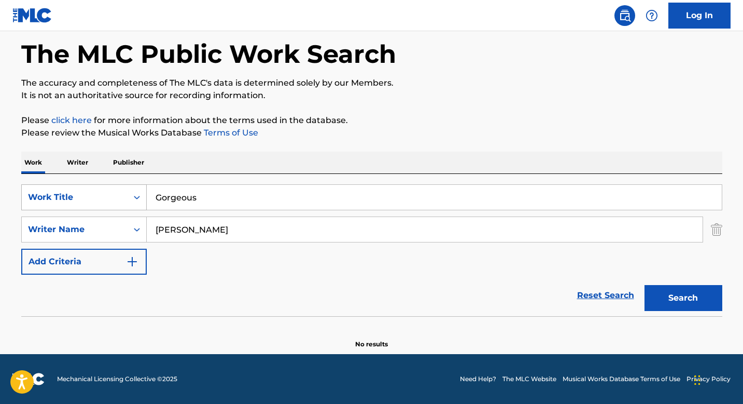
drag, startPoint x: 256, startPoint y: 196, endPoint x: 137, endPoint y: 196, distance: 118.3
click at [137, 196] on div "SearchWithCriteria4ee59fa5-f8c1-46a5-a68c-971c4ad6170b Work Title Gorgeous" at bounding box center [371, 197] width 701 height 26
click at [645, 285] on button "Search" at bounding box center [684, 298] width 78 height 26
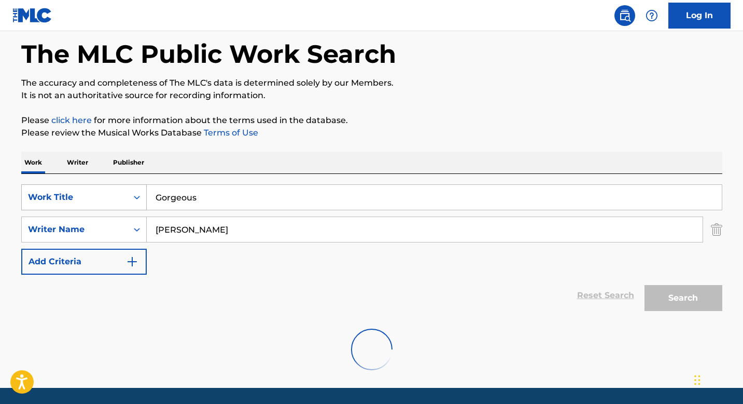
click at [645, 285] on button "Search" at bounding box center [684, 298] width 78 height 26
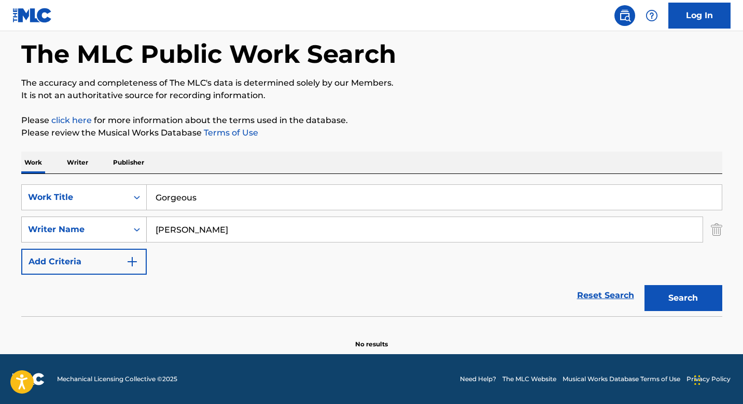
click at [117, 228] on div "Writer Name" at bounding box center [74, 229] width 93 height 12
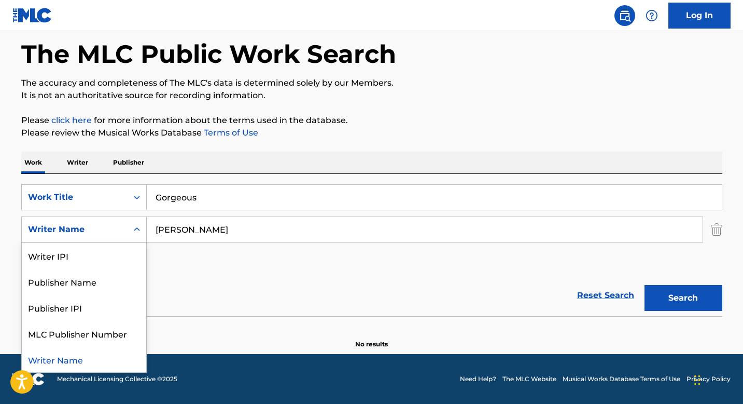
click at [117, 228] on div "Writer Name" at bounding box center [74, 229] width 93 height 12
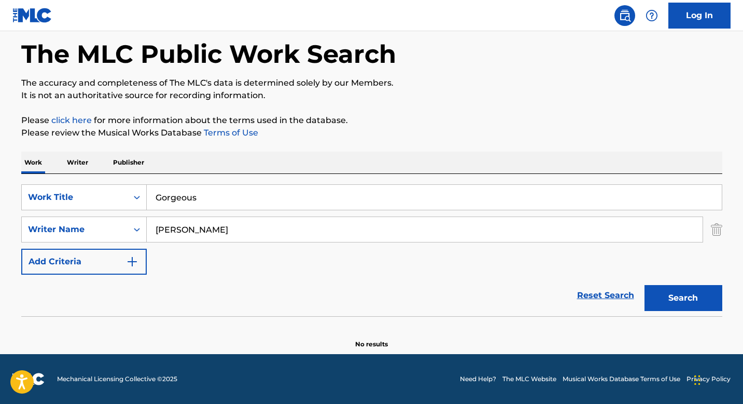
click at [202, 189] on input "Gorgeous" at bounding box center [434, 197] width 575 height 25
click at [645, 285] on button "Search" at bounding box center [684, 298] width 78 height 26
drag, startPoint x: 297, startPoint y: 231, endPoint x: 81, endPoint y: 225, distance: 215.3
click at [81, 225] on div "SearchWithCriteria8ff26d11-032e-4850-ad9d-8cbe49b6c98b Writer Name [PERSON_NAME]" at bounding box center [371, 229] width 701 height 26
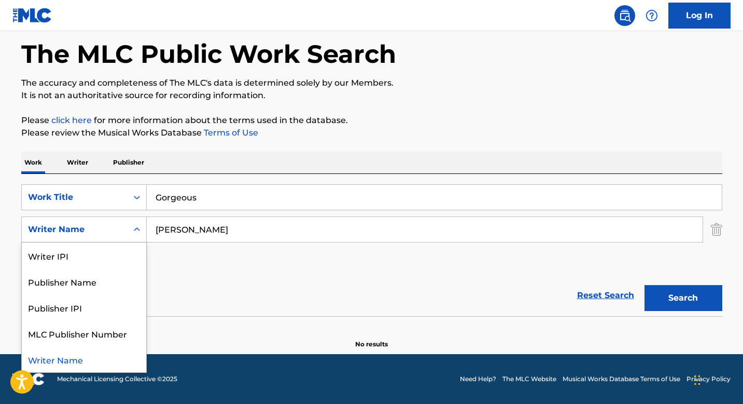
click at [81, 225] on div "Writer Name" at bounding box center [74, 229] width 93 height 12
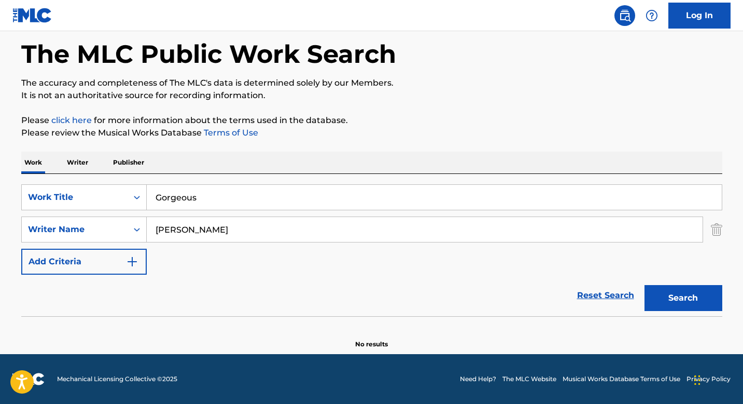
click at [76, 243] on div "SearchWithCriteria4ee59fa5-f8c1-46a5-a68c-971c4ad6170b Work Title Gorgeous Sear…" at bounding box center [371, 229] width 701 height 90
click at [90, 231] on div "Writer Name" at bounding box center [74, 229] width 93 height 12
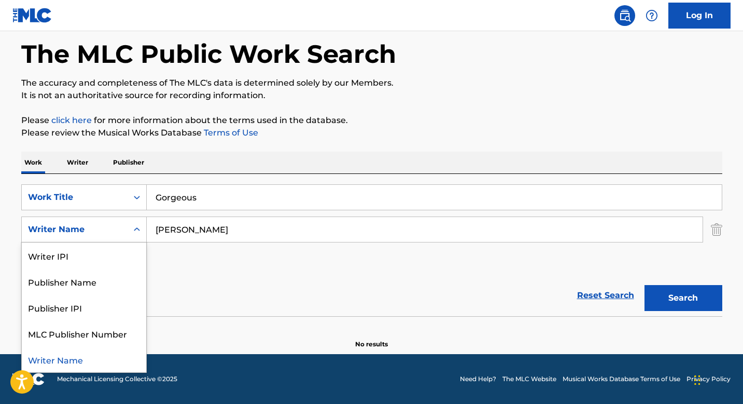
click at [90, 231] on div "Writer Name" at bounding box center [74, 229] width 93 height 12
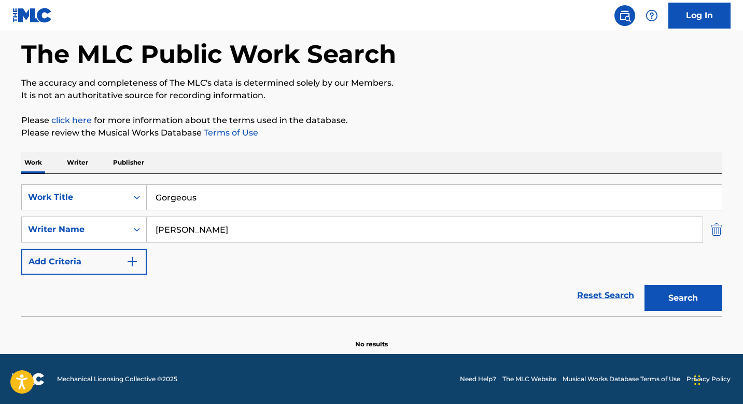
click at [711, 229] on img "Search Form" at bounding box center [716, 229] width 11 height 26
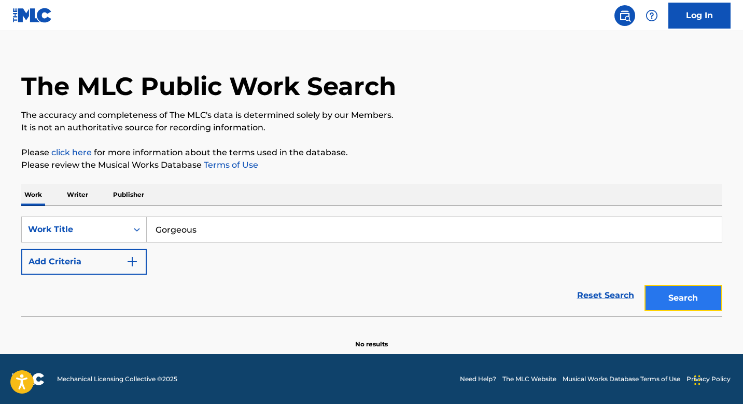
click at [696, 300] on button "Search" at bounding box center [684, 298] width 78 height 26
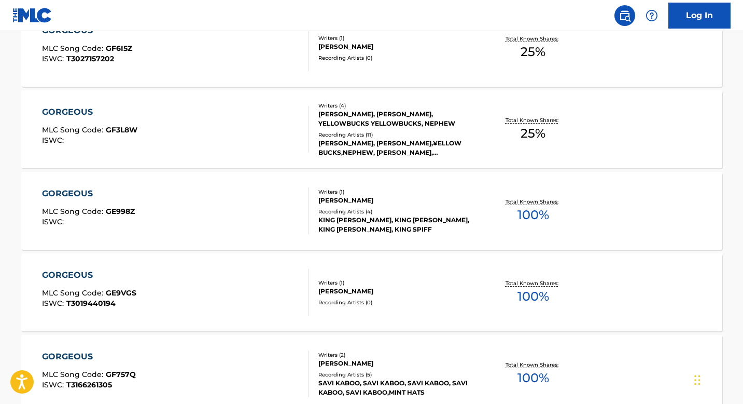
scroll to position [0, 0]
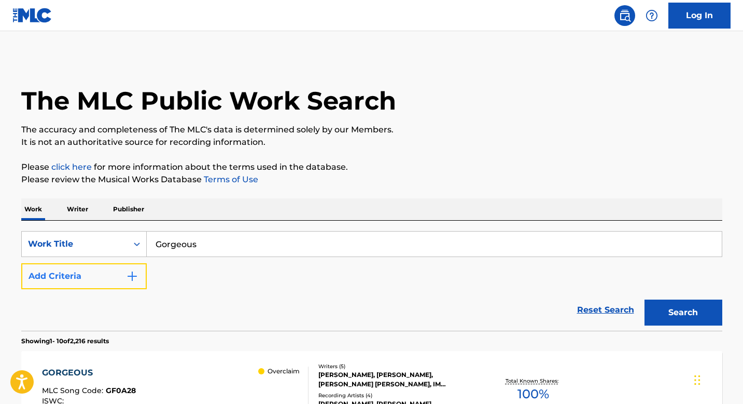
click at [116, 279] on button "Add Criteria" at bounding box center [84, 276] width 126 height 26
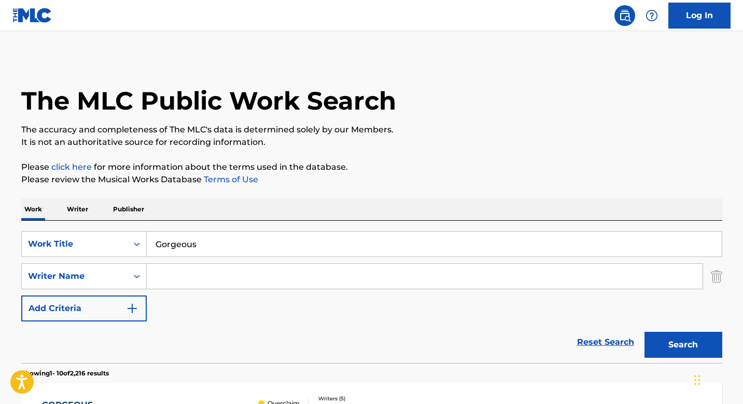
click at [176, 281] on input "Search Form" at bounding box center [425, 275] width 556 height 25
click at [663, 345] on button "Search" at bounding box center [684, 344] width 78 height 26
click at [247, 271] on input "Search Form" at bounding box center [425, 275] width 556 height 25
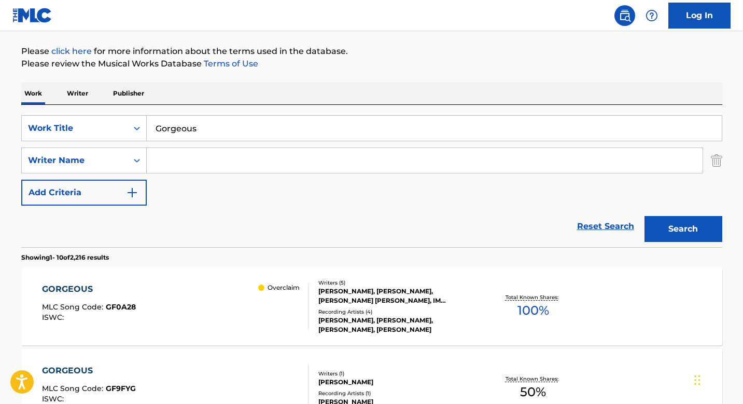
scroll to position [116, 0]
click at [645, 215] on button "Search" at bounding box center [684, 228] width 78 height 26
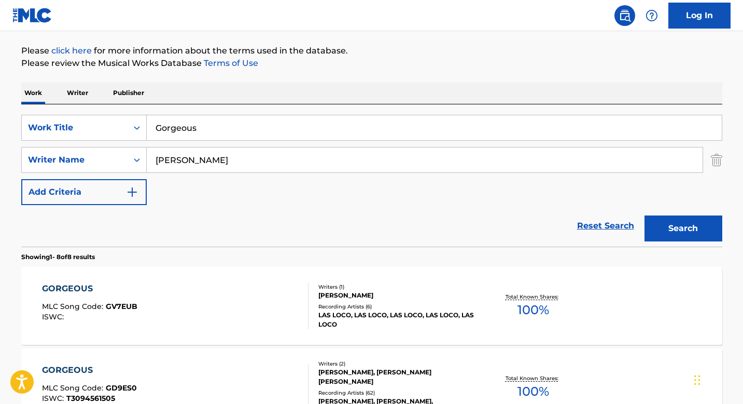
type input "[PERSON_NAME]"
click at [645, 215] on button "Search" at bounding box center [684, 228] width 78 height 26
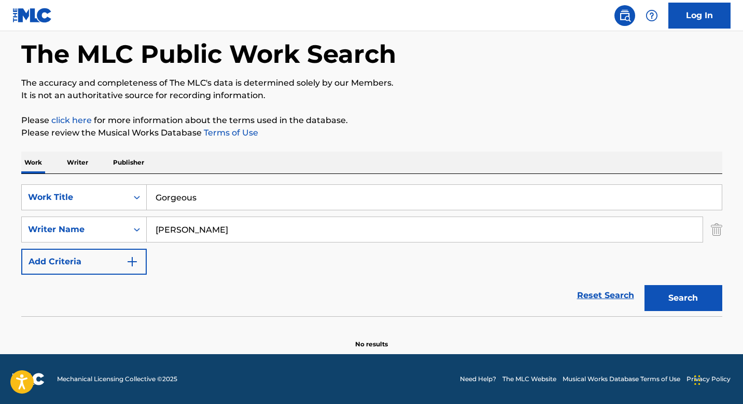
click at [645, 285] on button "Search" at bounding box center [684, 298] width 78 height 26
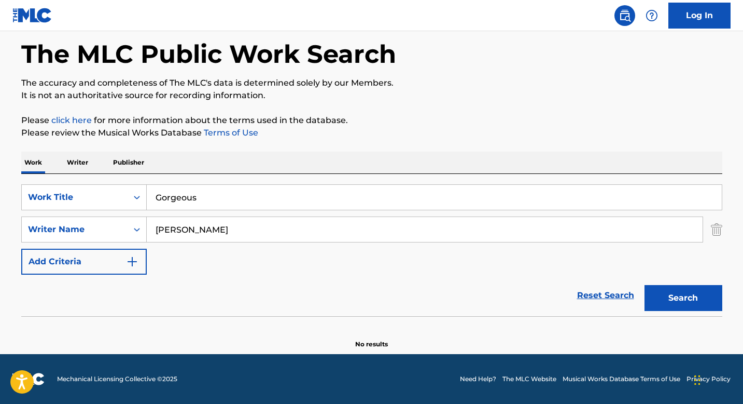
click at [645, 285] on button "Search" at bounding box center [684, 298] width 78 height 26
click at [203, 229] on input "[PERSON_NAME]" at bounding box center [425, 229] width 556 height 25
click at [206, 188] on input "Gorgeous" at bounding box center [434, 197] width 575 height 25
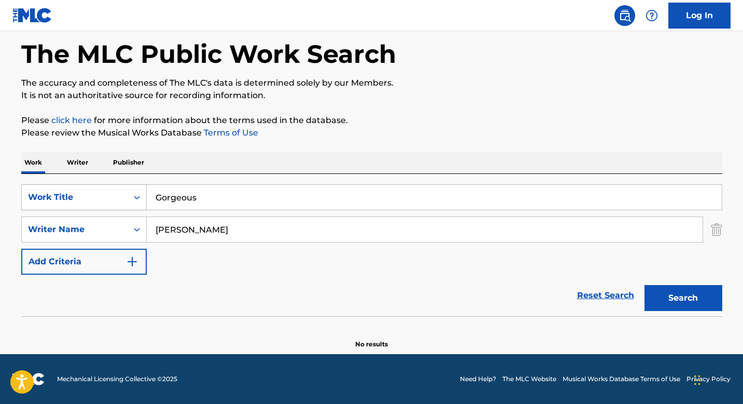
drag, startPoint x: 216, startPoint y: 193, endPoint x: 116, endPoint y: 192, distance: 100.1
click at [116, 192] on div "SearchWithCriteria4ee59fa5-f8c1-46a5-a68c-971c4ad6170b Work Title Gorgeous" at bounding box center [371, 197] width 701 height 26
type input "Stranger"
click at [645, 285] on button "Search" at bounding box center [684, 298] width 78 height 26
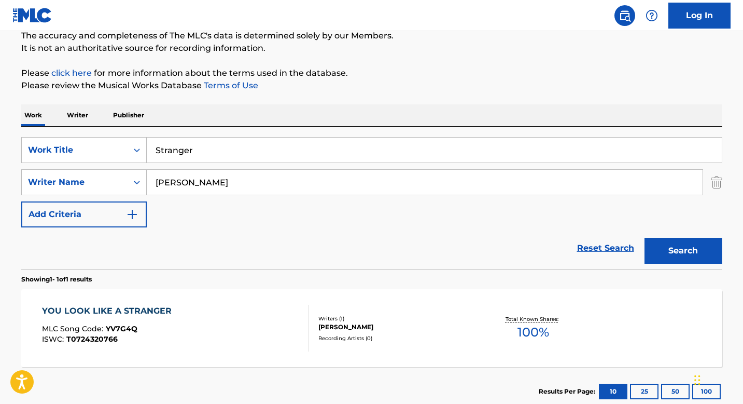
scroll to position [89, 0]
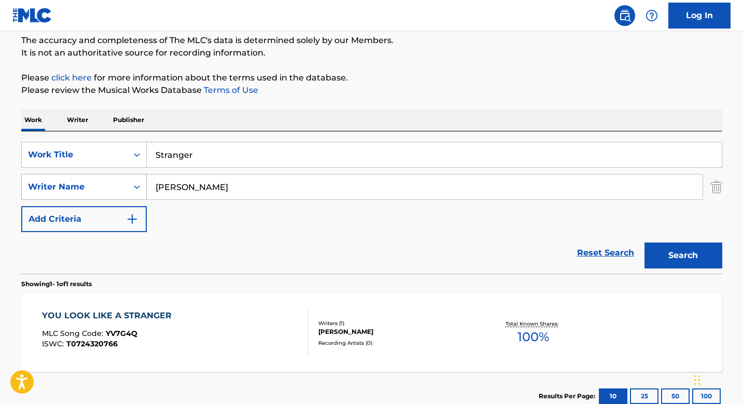
drag, startPoint x: 251, startPoint y: 188, endPoint x: 118, endPoint y: 185, distance: 132.8
click at [118, 185] on div "SearchWithCriteria8ff26d11-032e-4850-ad9d-8cbe49b6c98b Writer Name [PERSON_NAME]" at bounding box center [371, 187] width 701 height 26
type input "m"
type input "[PERSON_NAME]"
click at [645, 242] on button "Search" at bounding box center [684, 255] width 78 height 26
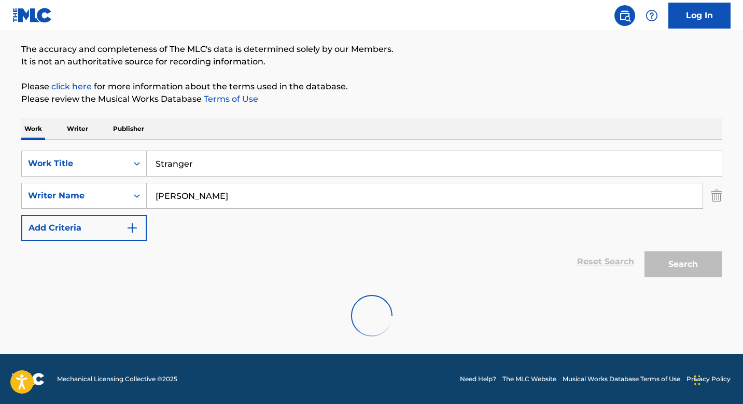
scroll to position [47, 0]
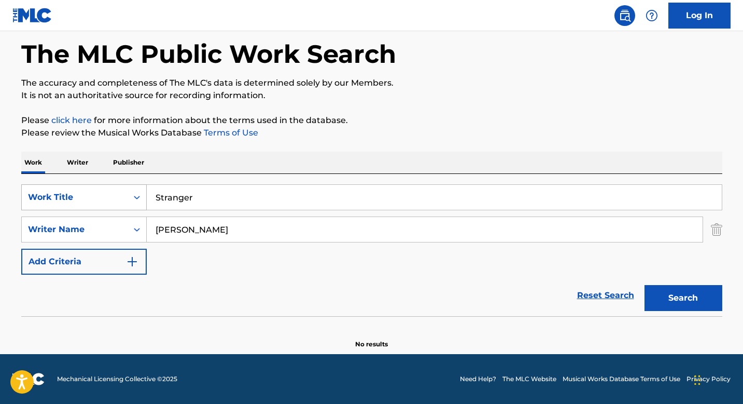
drag, startPoint x: 235, startPoint y: 193, endPoint x: 118, endPoint y: 193, distance: 116.7
click at [118, 193] on div "SearchWithCriteria4ee59fa5-f8c1-46a5-a68c-971c4ad6170b Work Title Stranger" at bounding box center [371, 197] width 701 height 26
type input "Cards"
click at [645, 285] on button "Search" at bounding box center [684, 298] width 78 height 26
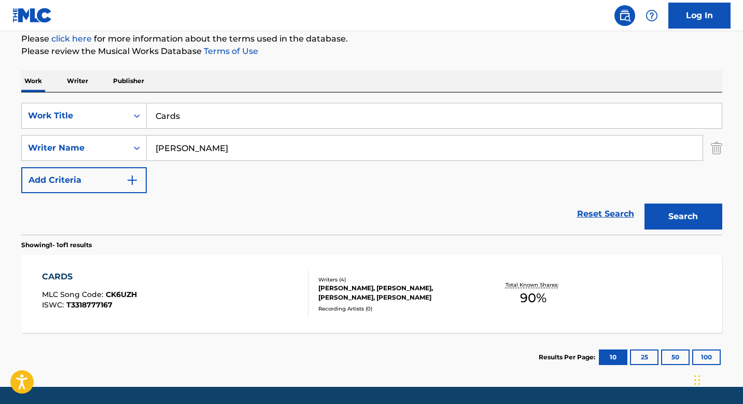
scroll to position [129, 0]
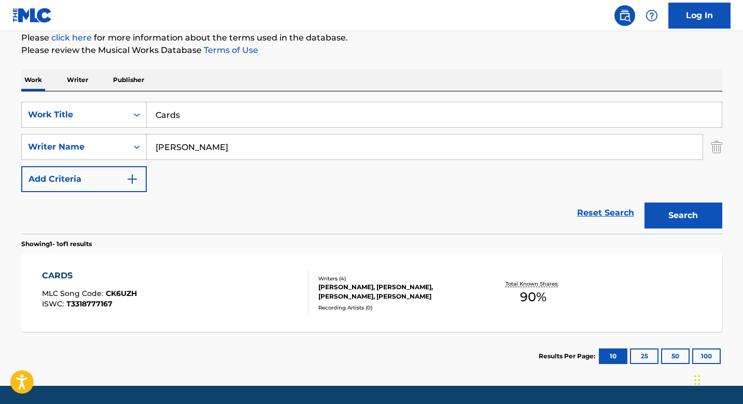
click at [339, 284] on div "[PERSON_NAME], [PERSON_NAME], [PERSON_NAME], [PERSON_NAME]" at bounding box center [396, 291] width 157 height 19
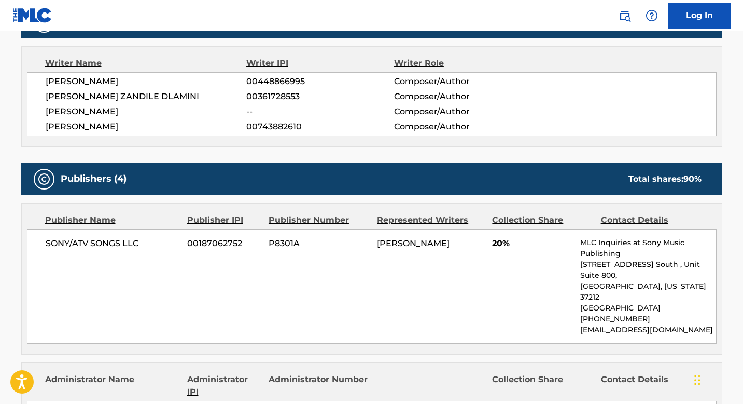
scroll to position [361, 0]
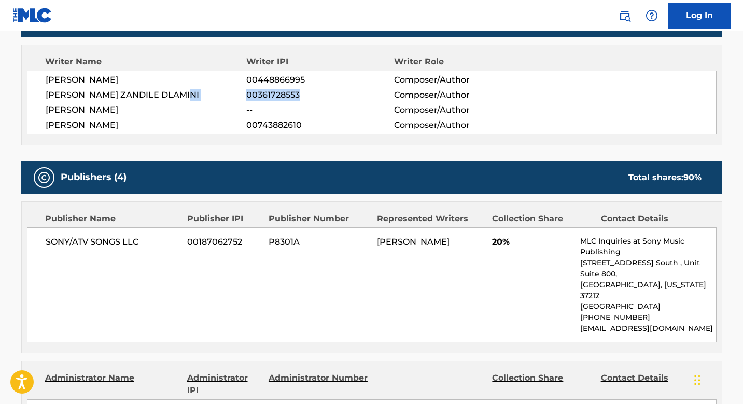
drag, startPoint x: 244, startPoint y: 93, endPoint x: 325, endPoint y: 96, distance: 80.5
click at [325, 96] on div "[PERSON_NAME] ZANDILE DLAMINI 00361728553 Composer/Author" at bounding box center [381, 95] width 671 height 12
copy div "00361728553"
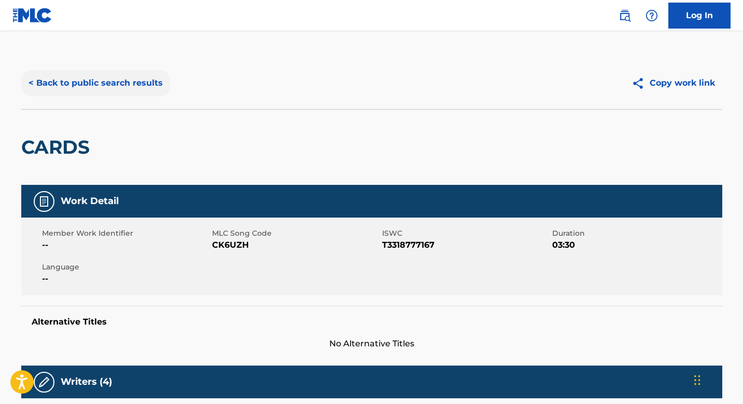
click at [77, 78] on button "< Back to public search results" at bounding box center [95, 83] width 149 height 26
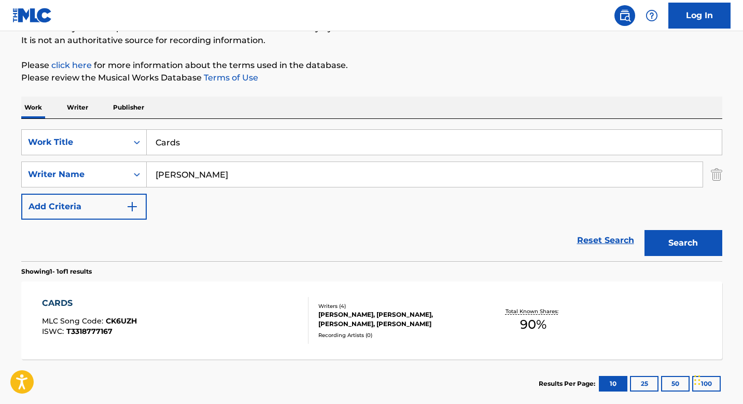
click at [84, 157] on div "SearchWithCriteria4ee59fa5-f8c1-46a5-a68c-971c4ad6170b Work Title Cards SearchW…" at bounding box center [371, 174] width 701 height 90
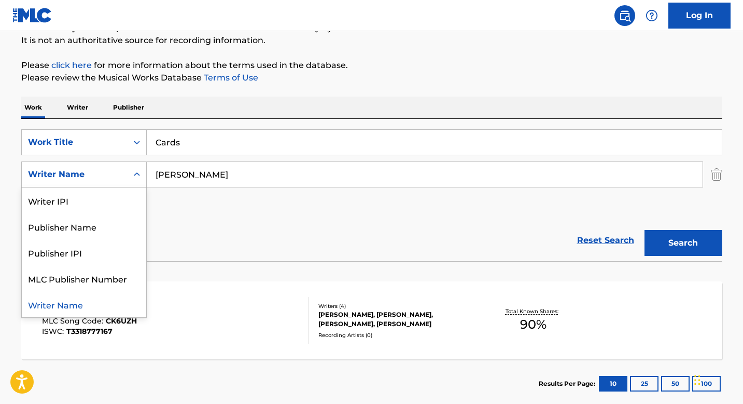
click at [84, 168] on div "Writer Name" at bounding box center [74, 174] width 93 height 12
click at [88, 201] on div "Writer IPI" at bounding box center [84, 200] width 124 height 26
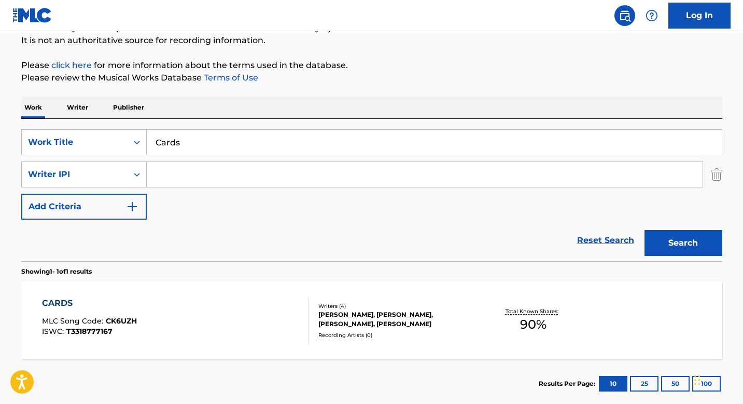
click at [202, 176] on input "Search Form" at bounding box center [425, 174] width 556 height 25
paste input "00361728553"
click at [682, 239] on button "Search" at bounding box center [684, 243] width 78 height 26
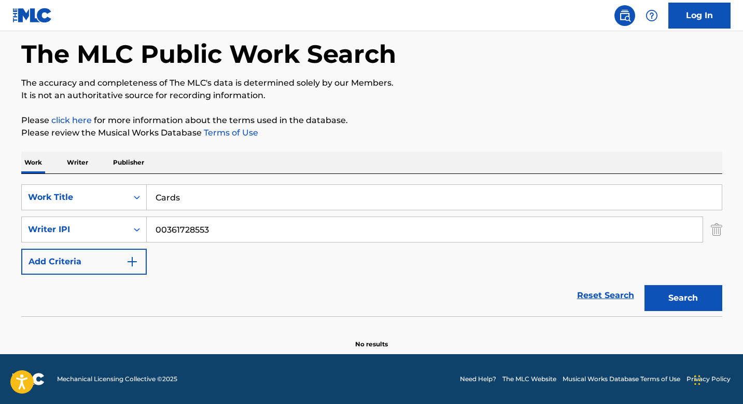
scroll to position [47, 0]
click at [659, 299] on button "Search" at bounding box center [684, 298] width 78 height 26
click at [232, 223] on input "00361728553" at bounding box center [425, 229] width 556 height 25
click at [232, 226] on input "00361728553" at bounding box center [425, 229] width 556 height 25
click at [157, 230] on input "00361728553" at bounding box center [425, 229] width 556 height 25
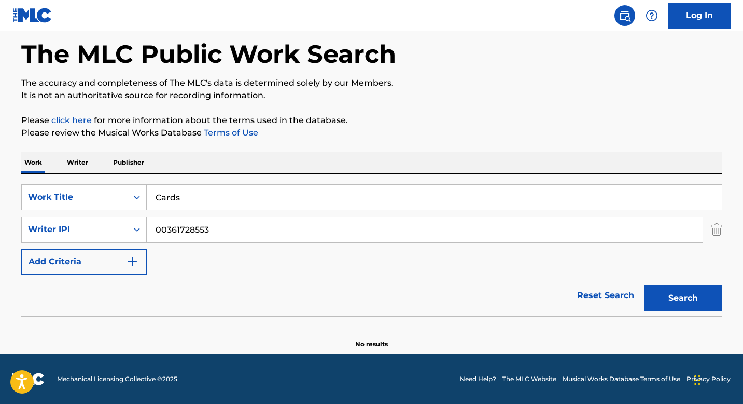
type input "00361728553"
click at [645, 285] on button "Search" at bounding box center [684, 298] width 78 height 26
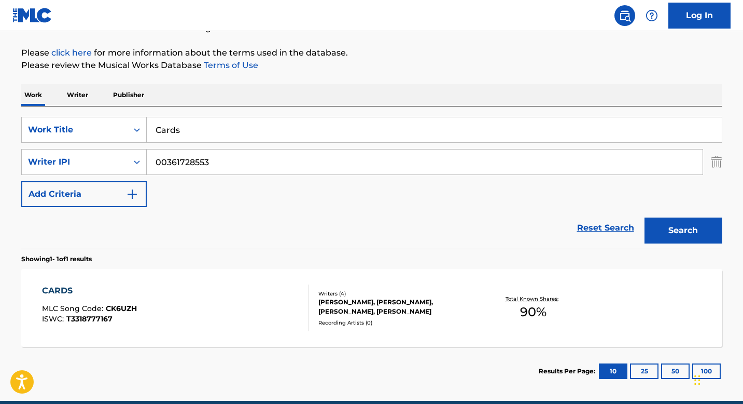
scroll to position [147, 0]
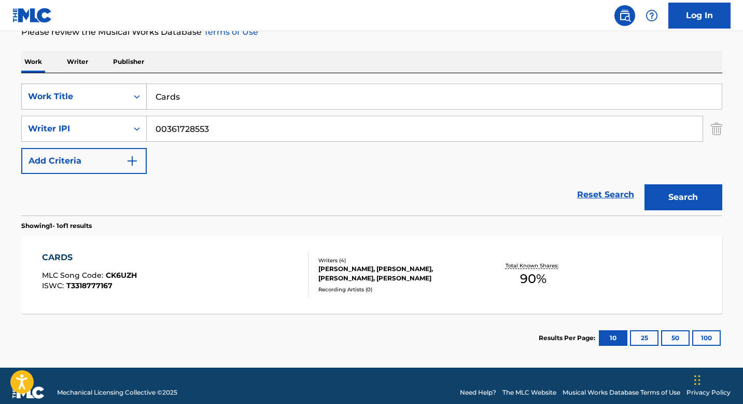
drag, startPoint x: 265, startPoint y: 104, endPoint x: 93, endPoint y: 89, distance: 172.3
click at [93, 89] on div "SearchWithCriteria4ee59fa5-f8c1-46a5-a68c-971c4ad6170b Work Title Cards" at bounding box center [371, 97] width 701 height 26
type input "Stranger"
click at [645, 184] on button "Search" at bounding box center [684, 197] width 78 height 26
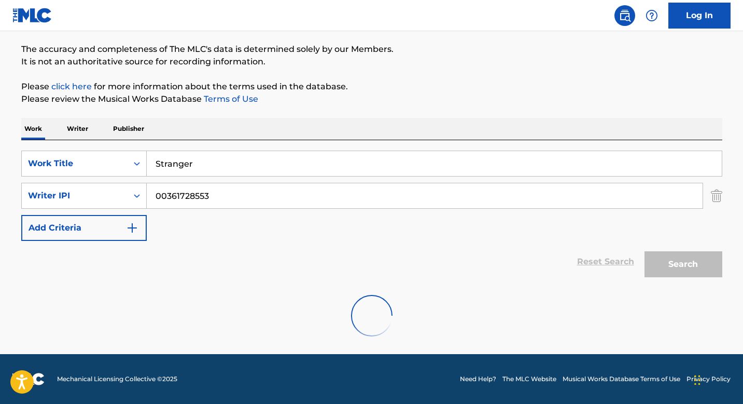
scroll to position [47, 0]
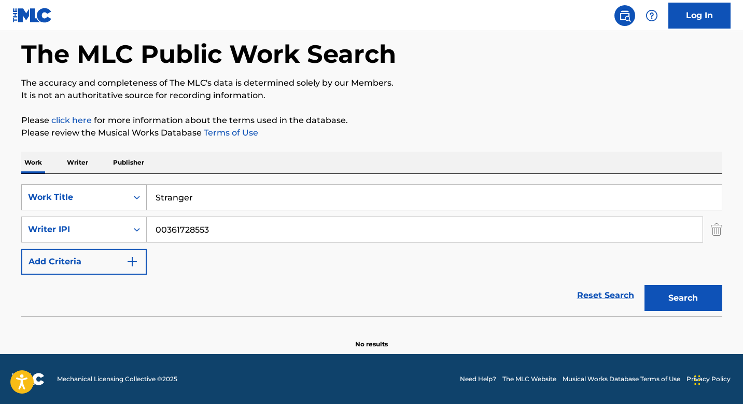
drag, startPoint x: 267, startPoint y: 201, endPoint x: 122, endPoint y: 201, distance: 144.7
click at [120, 201] on div "SearchWithCriteria4ee59fa5-f8c1-46a5-a68c-971c4ad6170b Work Title Stranger" at bounding box center [371, 197] width 701 height 26
type input "Lipstain"
click at [645, 285] on button "Search" at bounding box center [684, 298] width 78 height 26
click at [206, 200] on input "Lipstain" at bounding box center [434, 197] width 575 height 25
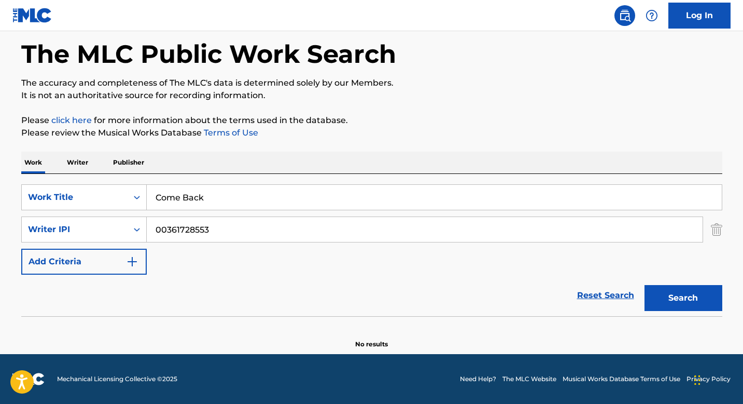
click at [645, 285] on button "Search" at bounding box center [684, 298] width 78 height 26
click at [233, 204] on input "Come Back" at bounding box center [434, 197] width 575 height 25
type input "Happy"
click at [645, 285] on button "Search" at bounding box center [684, 298] width 78 height 26
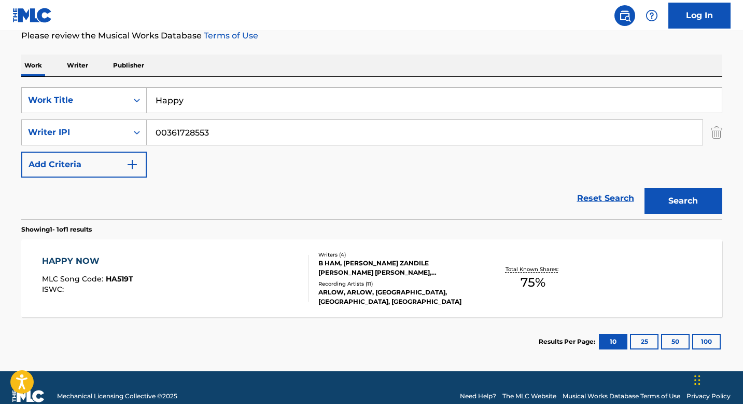
scroll to position [143, 0]
click at [353, 268] on div "B HAM, [PERSON_NAME] ZANDILE [PERSON_NAME] [PERSON_NAME], [PERSON_NAME]" at bounding box center [396, 268] width 157 height 19
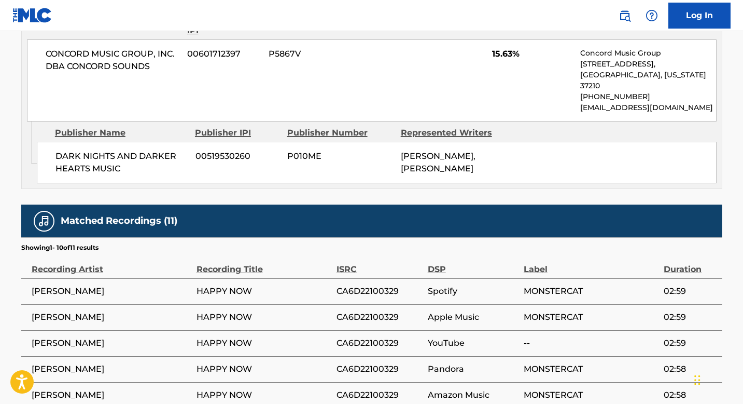
scroll to position [1431, 0]
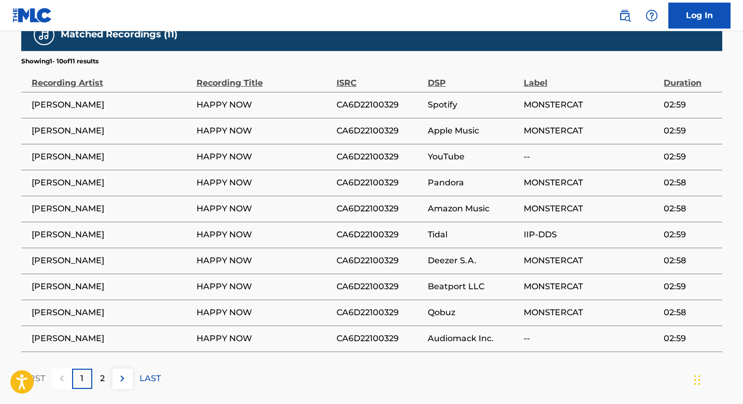
scroll to position [161, 0]
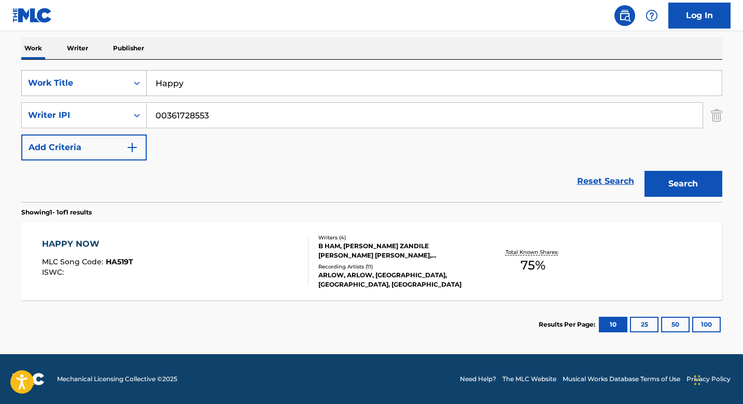
drag, startPoint x: 235, startPoint y: 81, endPoint x: 57, endPoint y: 71, distance: 178.2
click at [57, 71] on div "SearchWithCriteria4ee59fa5-f8c1-46a5-a68c-971c4ad6170b Work Title Happy" at bounding box center [371, 83] width 701 height 26
type input "Take Me Dancing"
click at [645, 171] on button "Search" at bounding box center [684, 184] width 78 height 26
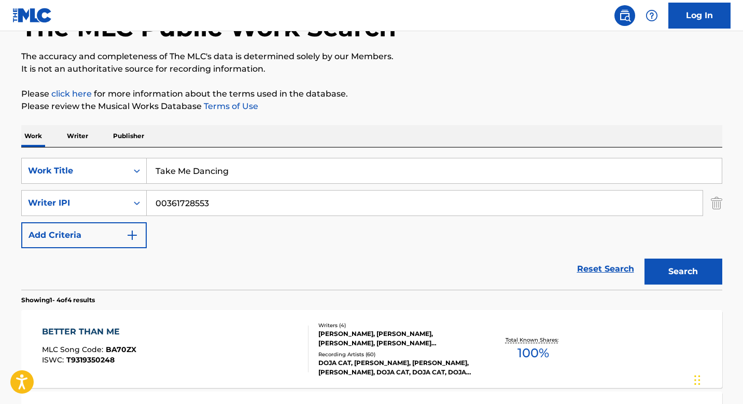
scroll to position [0, 0]
